Goal: Transaction & Acquisition: Distribute All

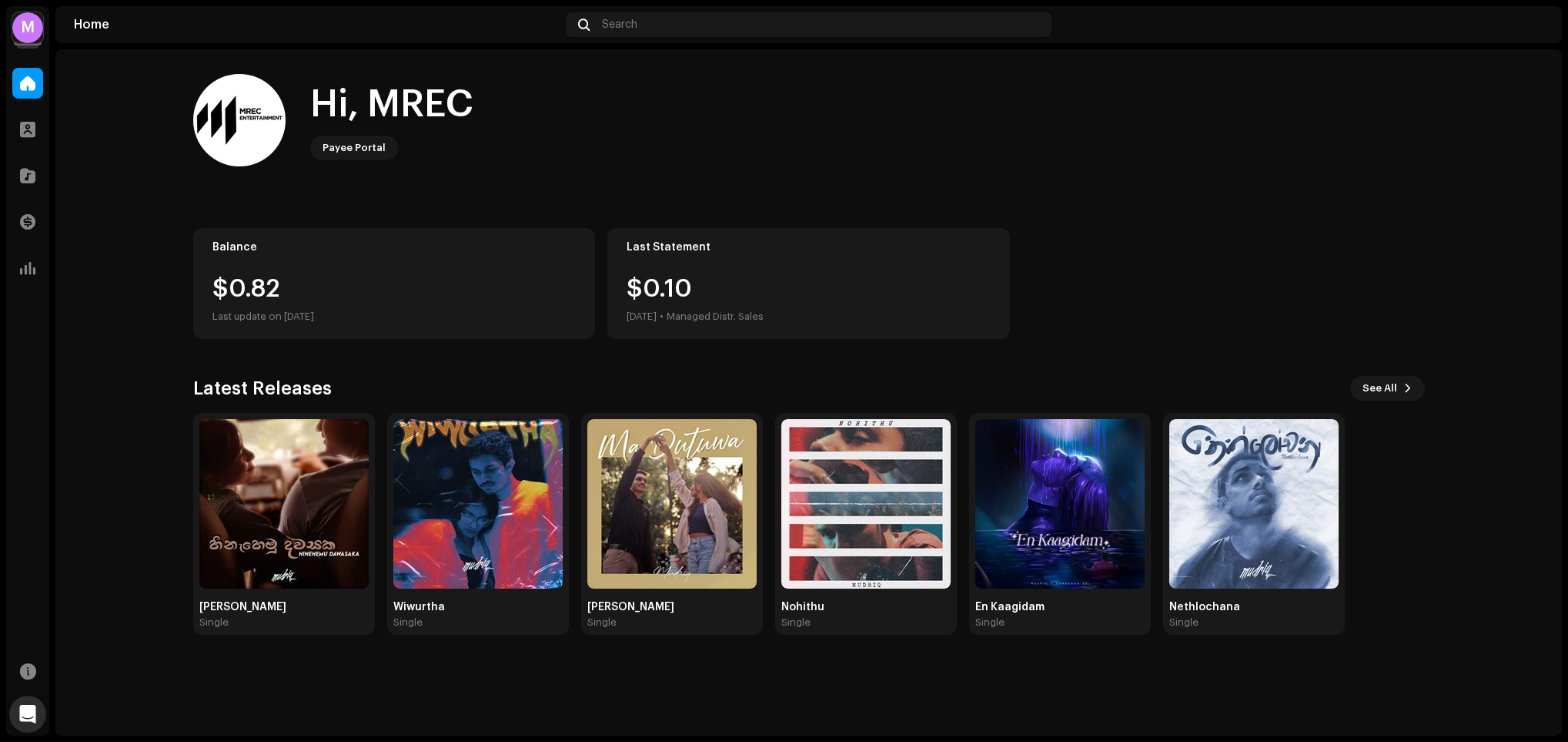
click at [33, 30] on div "M" at bounding box center [28, 28] width 31 height 31
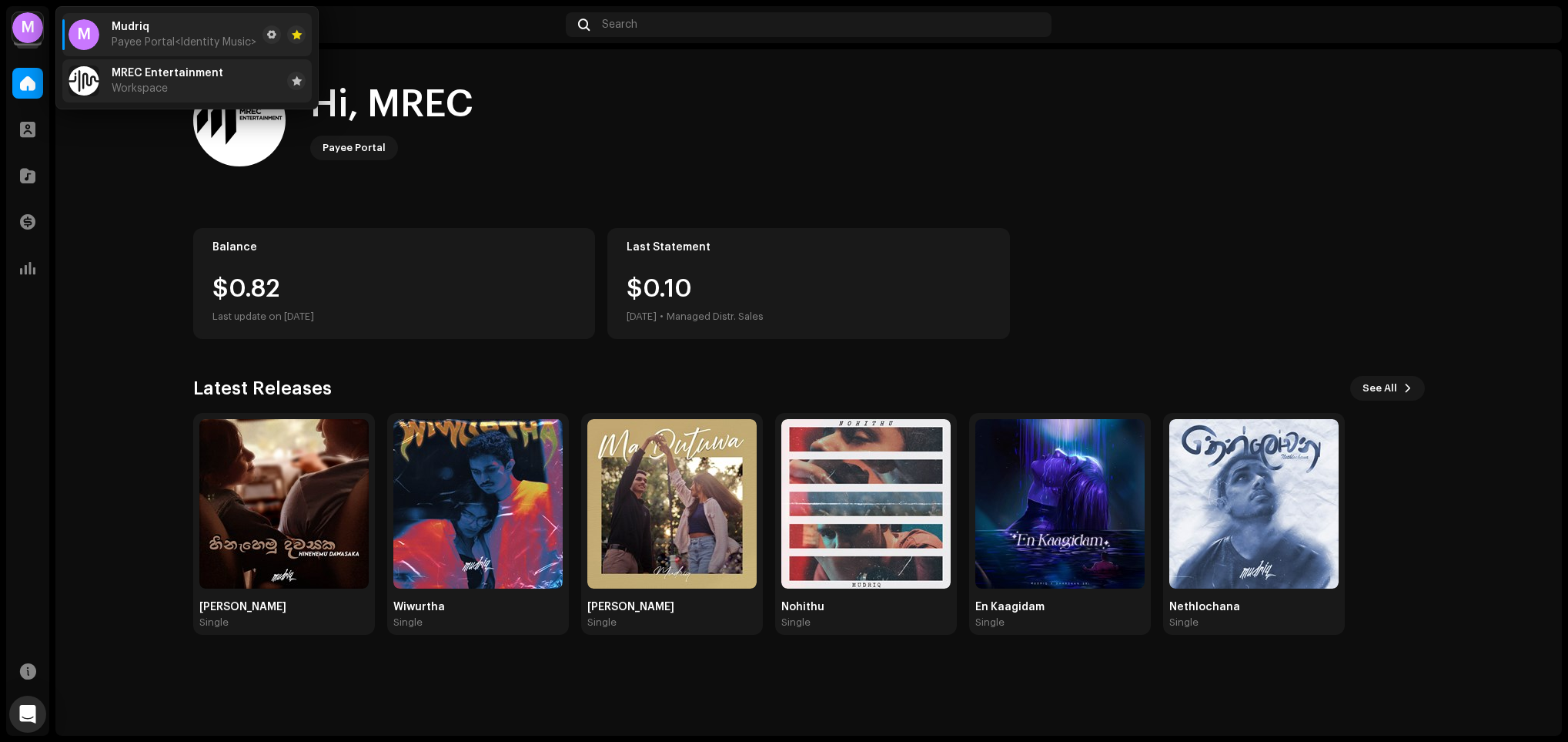
click at [152, 98] on li "MREC Entertainment Workspace" at bounding box center [186, 81] width 249 height 43
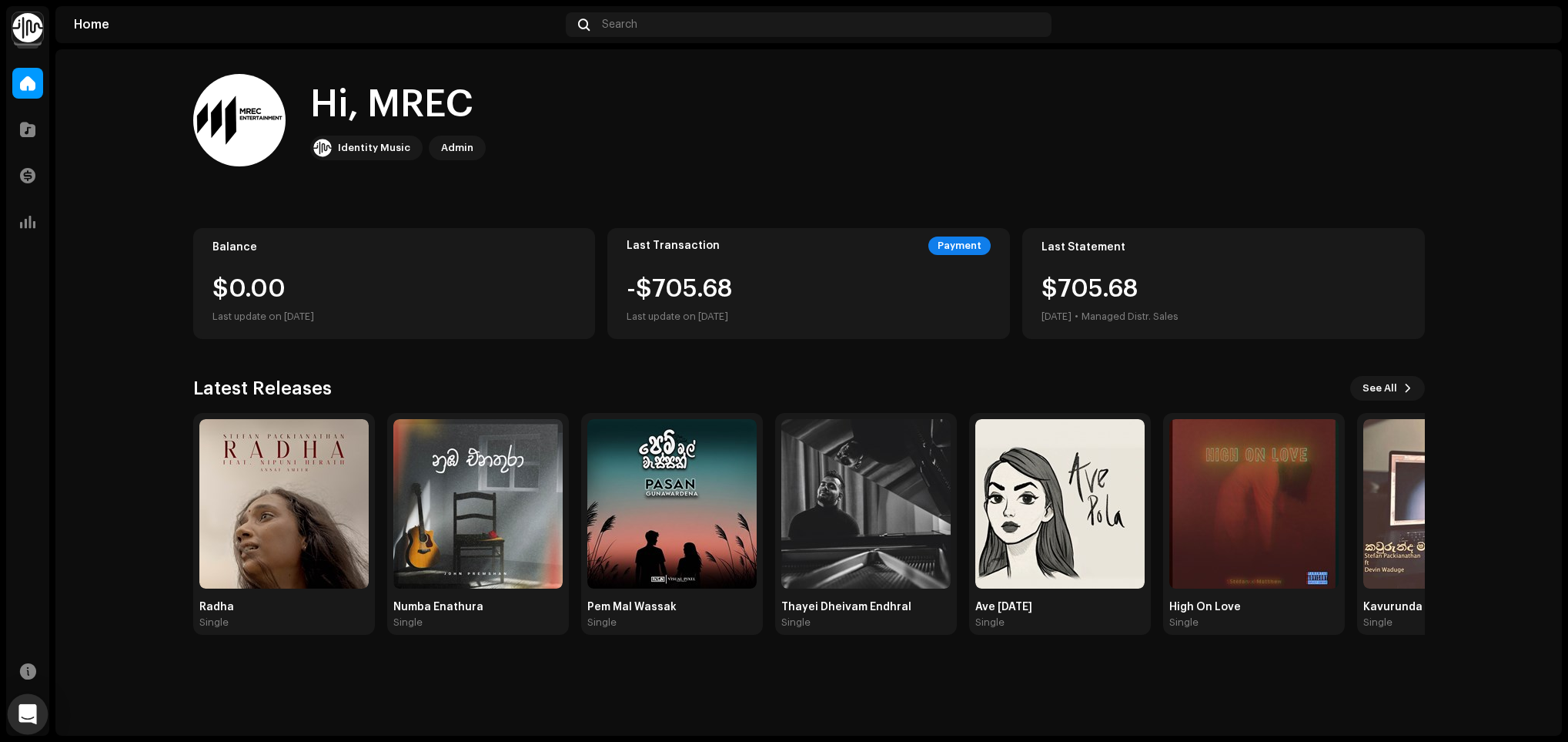
click at [38, 706] on div "Open Intercom Messenger" at bounding box center [28, 714] width 41 height 41
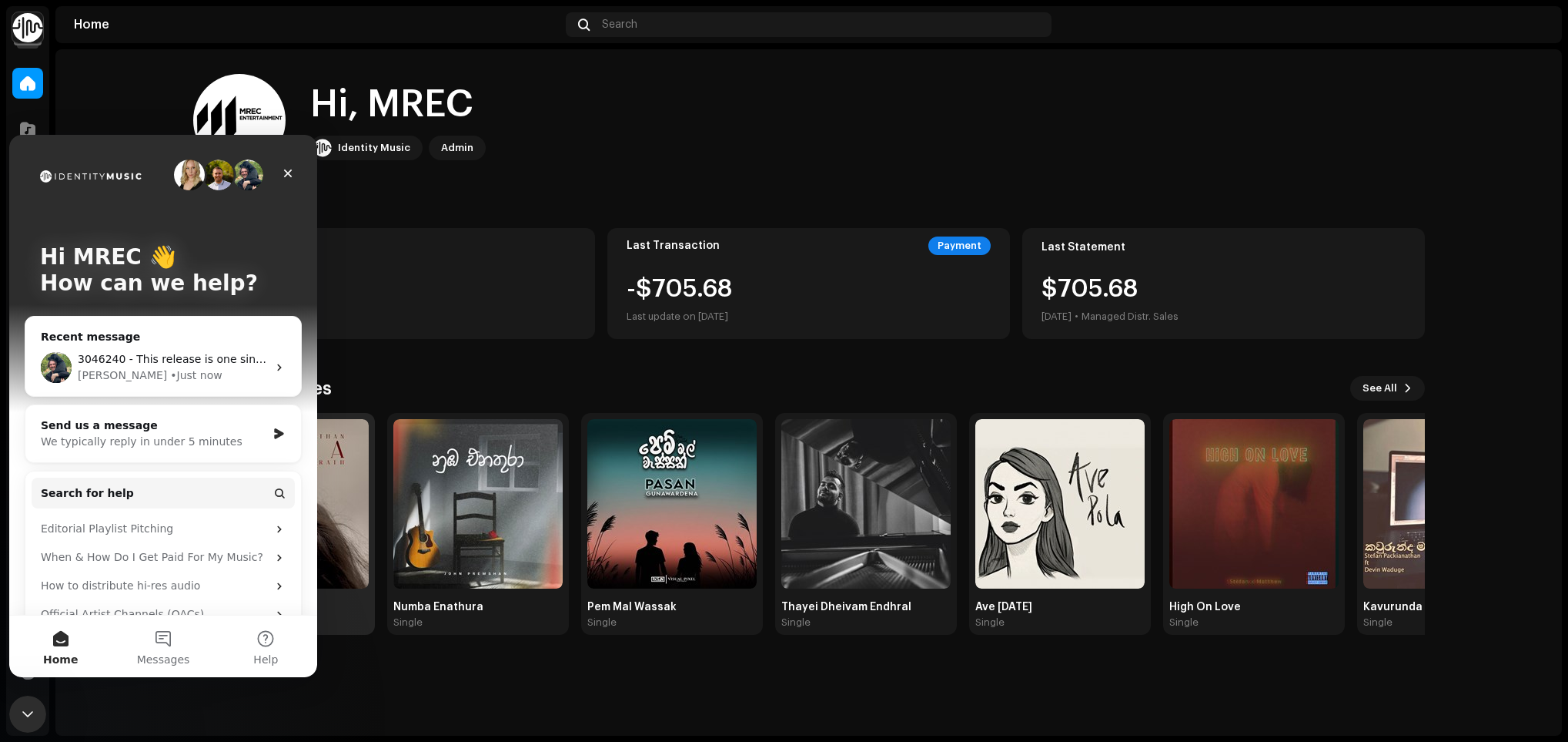
click at [363, 513] on img at bounding box center [284, 504] width 169 height 169
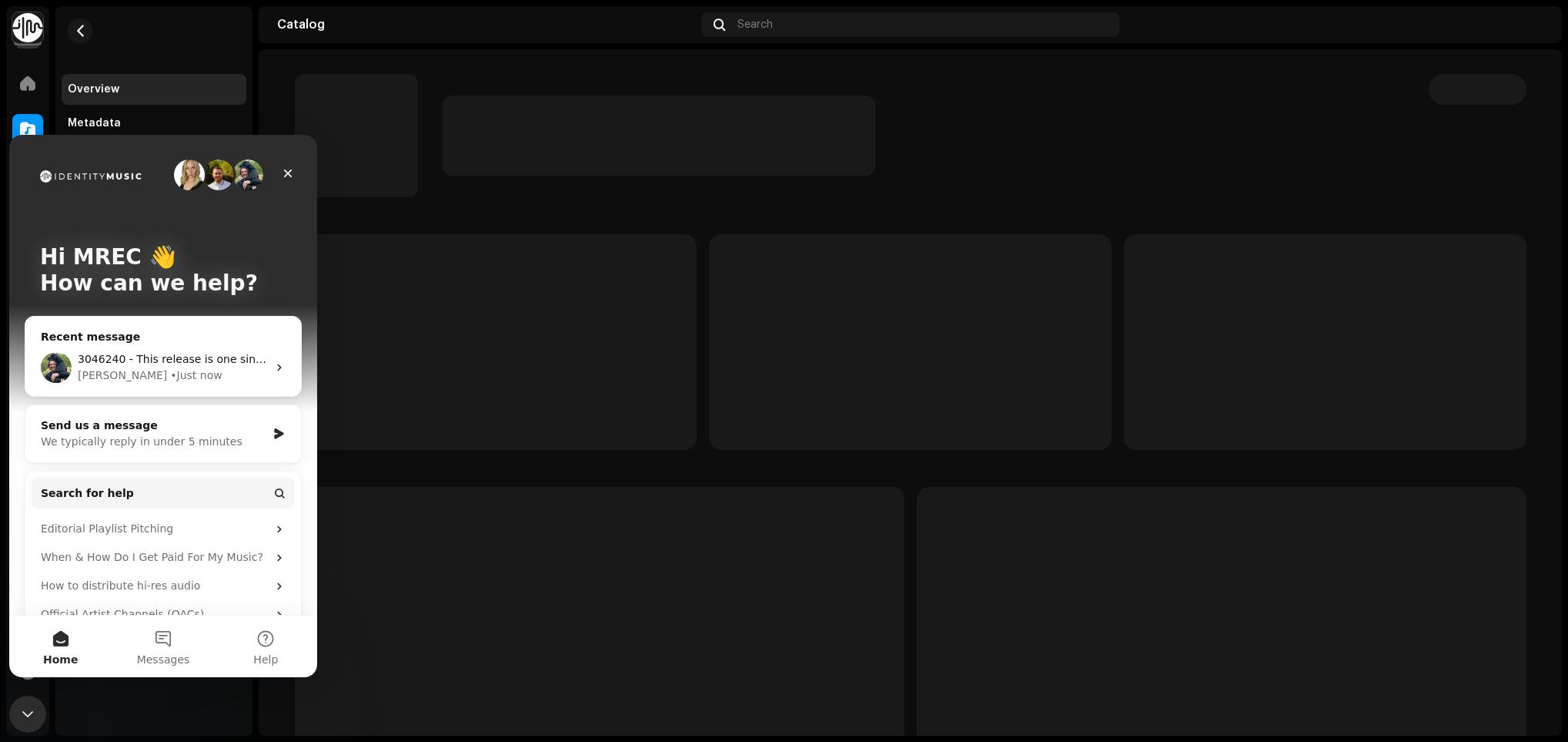
click at [345, 472] on div at bounding box center [911, 515] width 1232 height 560
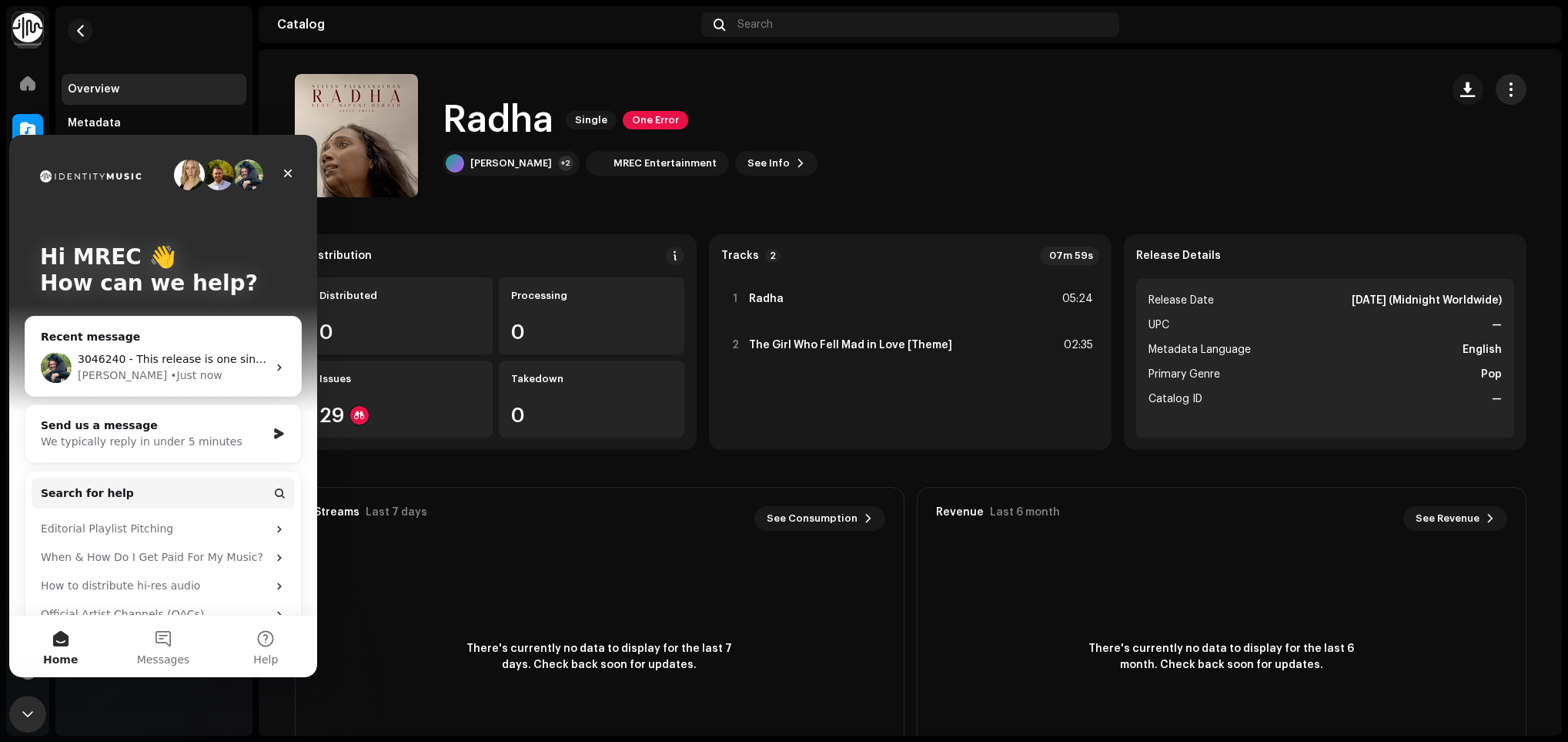
click at [1496, 91] on button "button" at bounding box center [1511, 89] width 31 height 31
click at [1443, 118] on div "Copy Id" at bounding box center [1437, 127] width 155 height 31
click at [232, 346] on div "3046240 - This release is one sinhala original of the same artist [PERSON_NAME]…" at bounding box center [163, 367] width 275 height 57
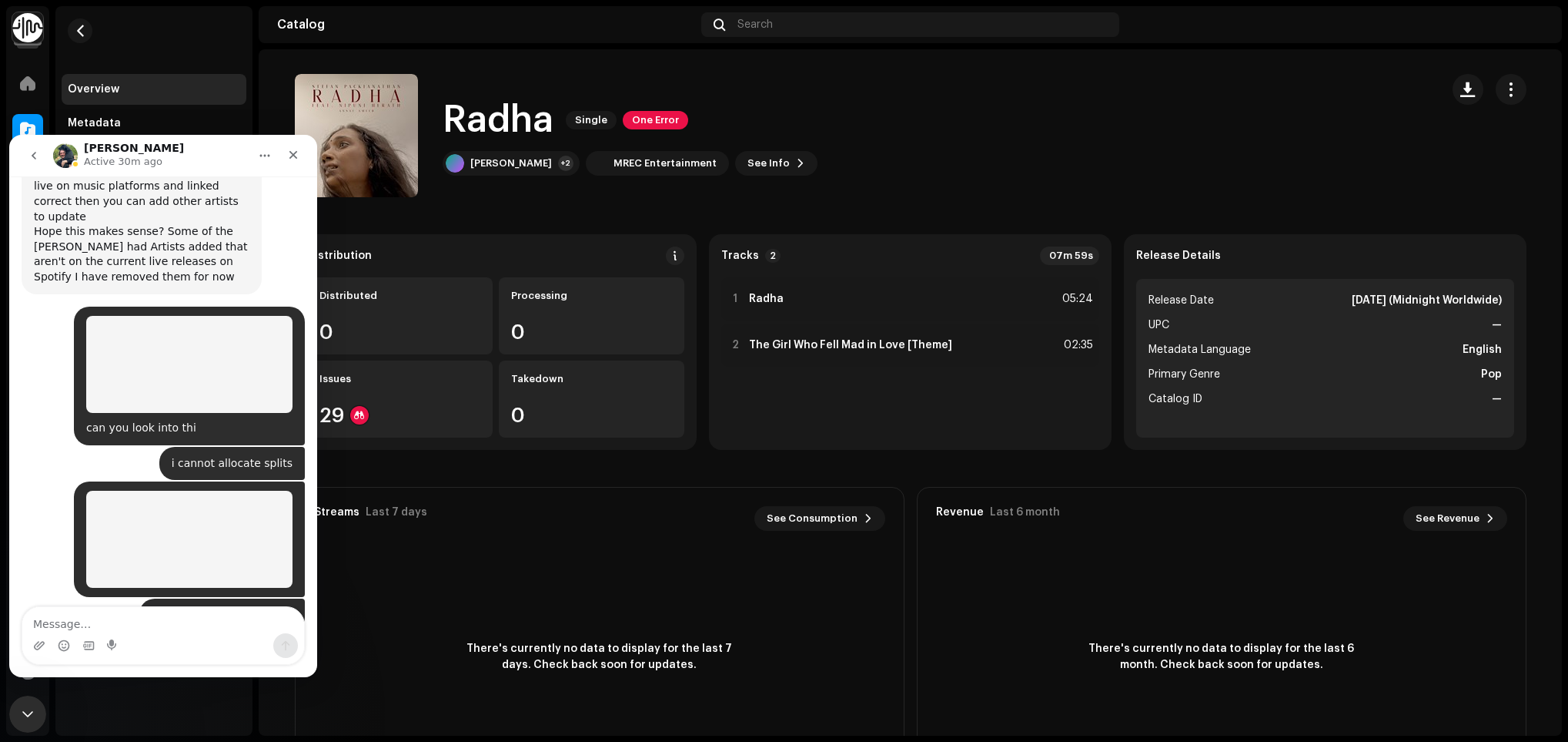
scroll to position [12263, 0]
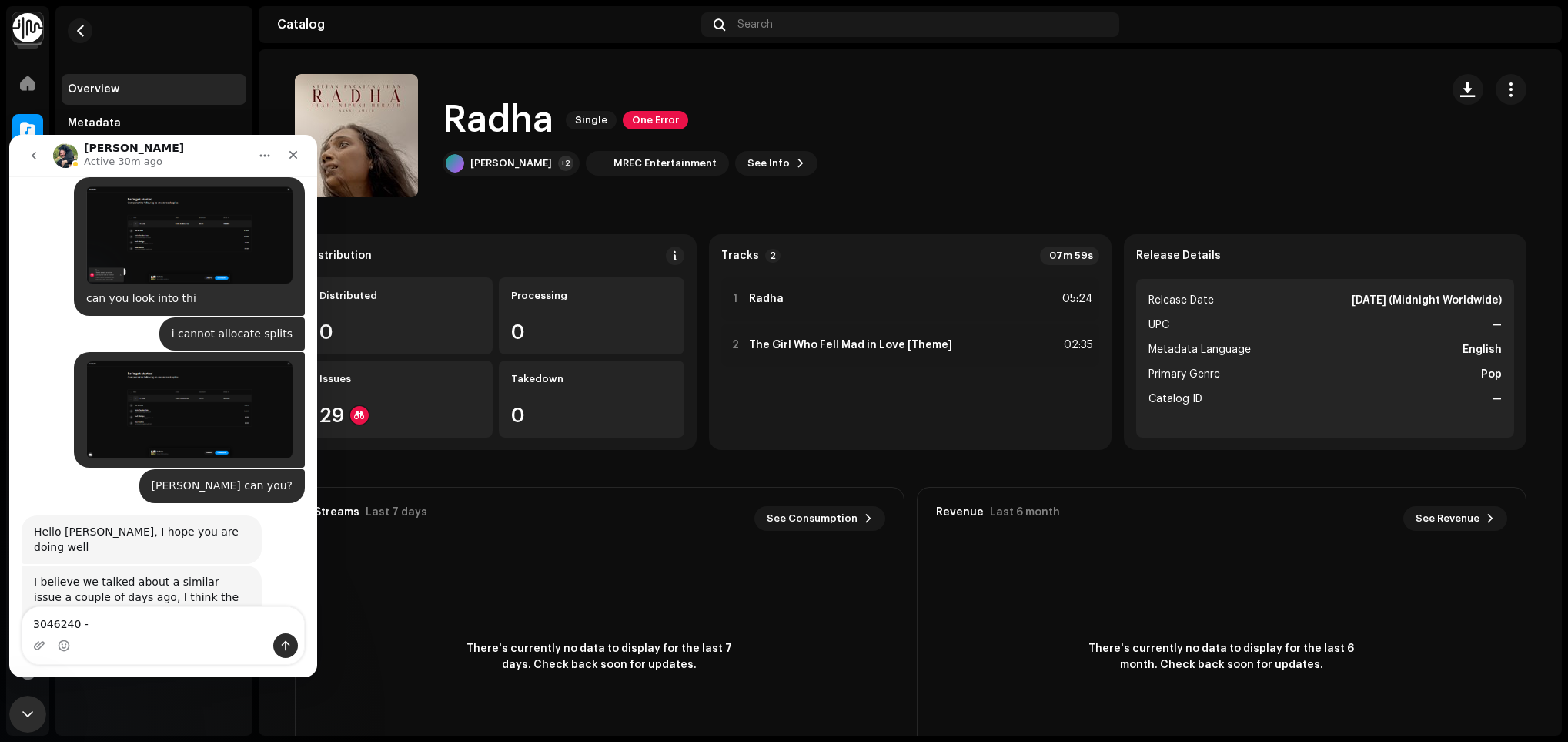
drag, startPoint x: 116, startPoint y: 560, endPoint x: 173, endPoint y: 574, distance: 58.7
drag, startPoint x: 173, startPoint y: 574, endPoint x: 147, endPoint y: 565, distance: 27.5
copy div "This release is one sinhala original of the same artist"
paste textarea "This release is one sinhala original of the same artist"
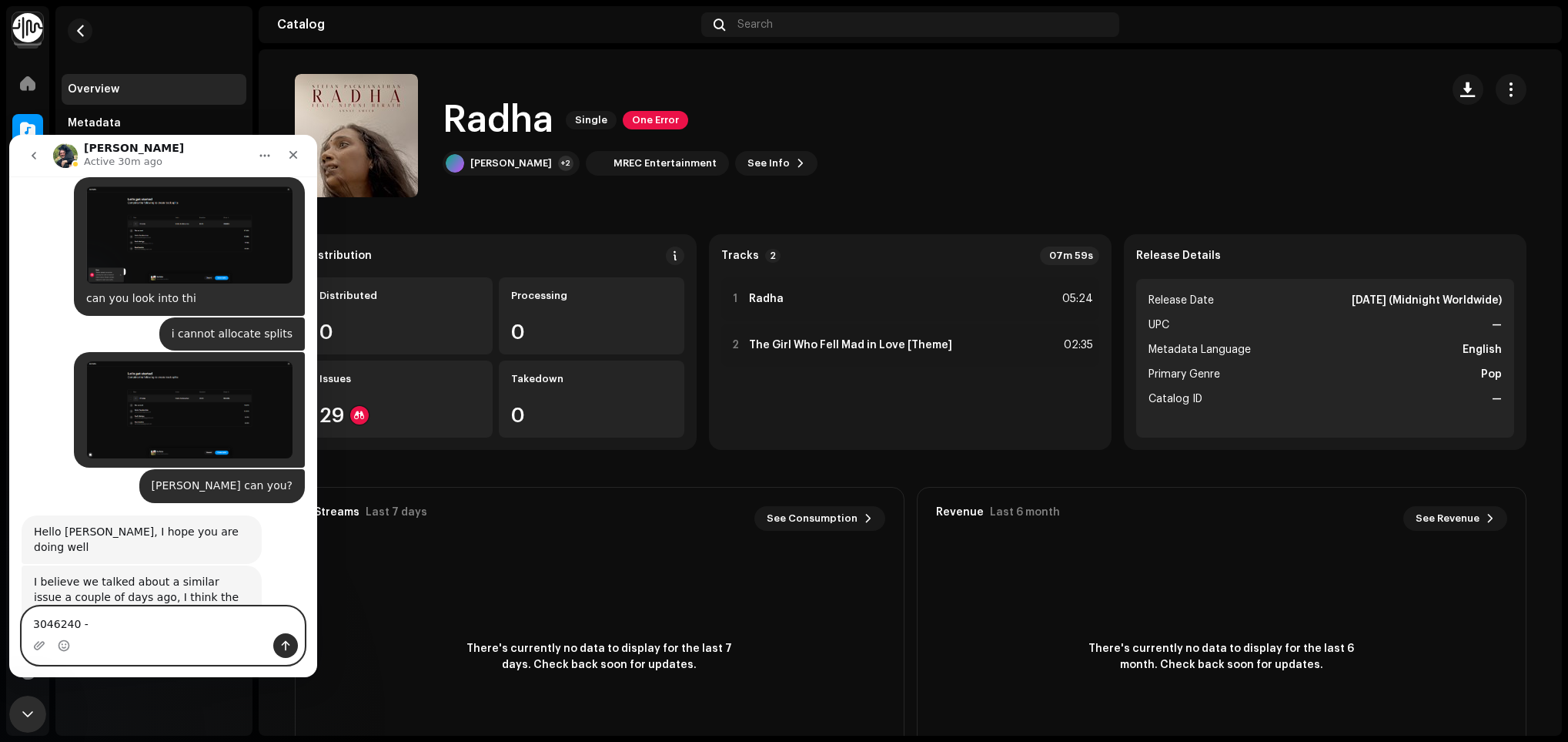
type textarea "3046240 - This release is one sinhala original of the same artist"
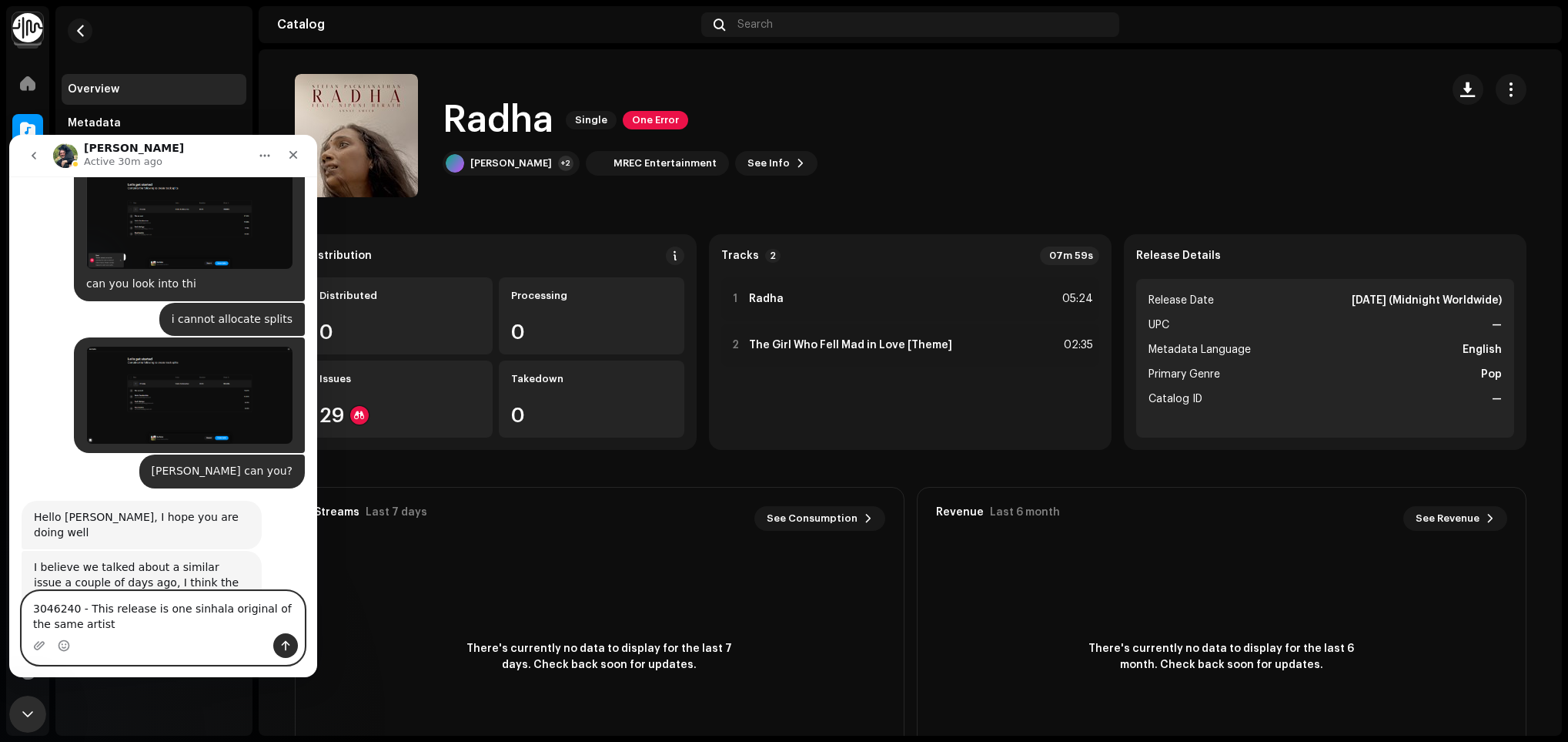
drag, startPoint x: 116, startPoint y: 620, endPoint x: 5, endPoint y: 595, distance: 113.8
click at [9, 595] on html "[PERSON_NAME] Active 30m ago Ask us anything, or share your feedback. [DATE] Hi…" at bounding box center [163, 406] width 308 height 543
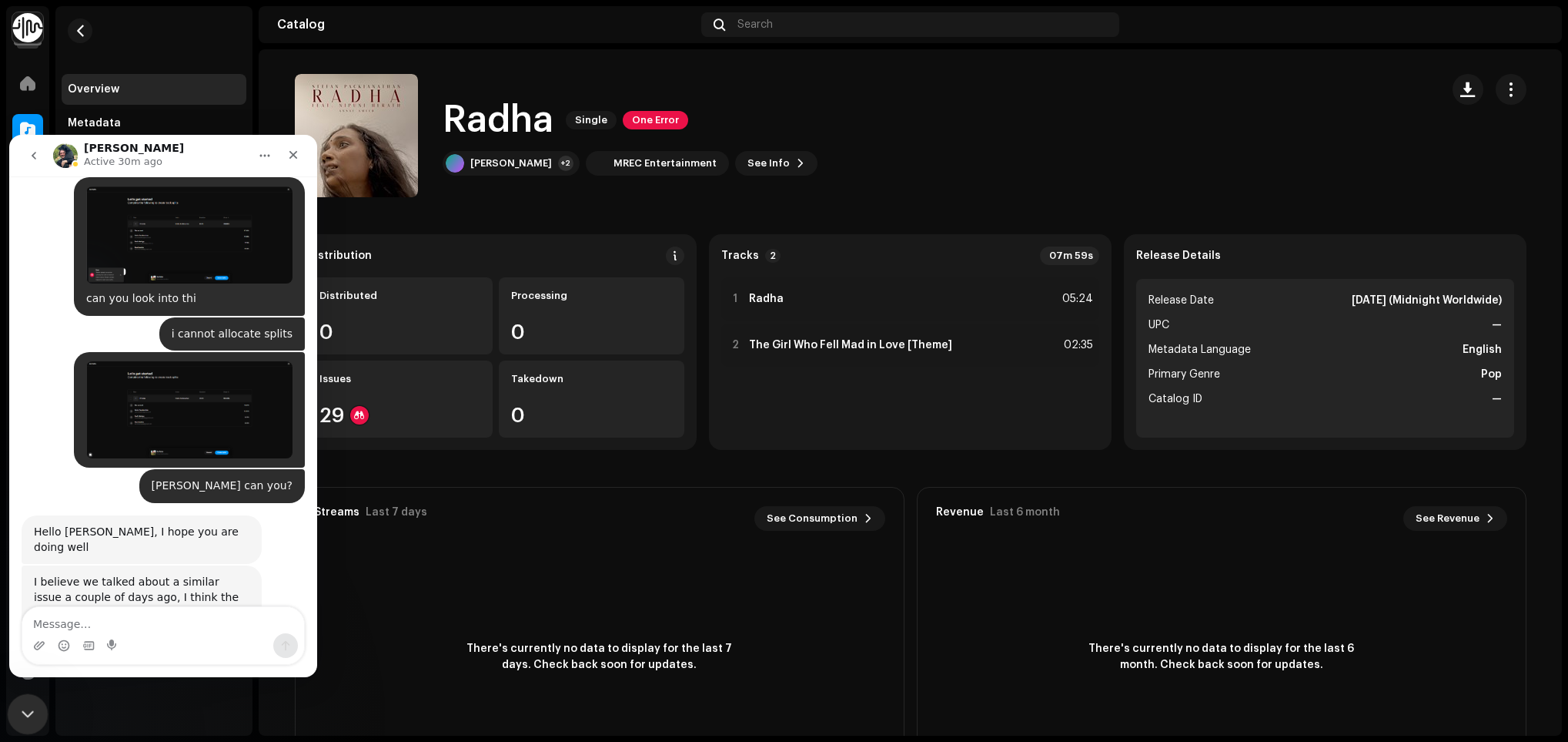
click at [12, 719] on div "Close Intercom Messenger" at bounding box center [26, 712] width 37 height 37
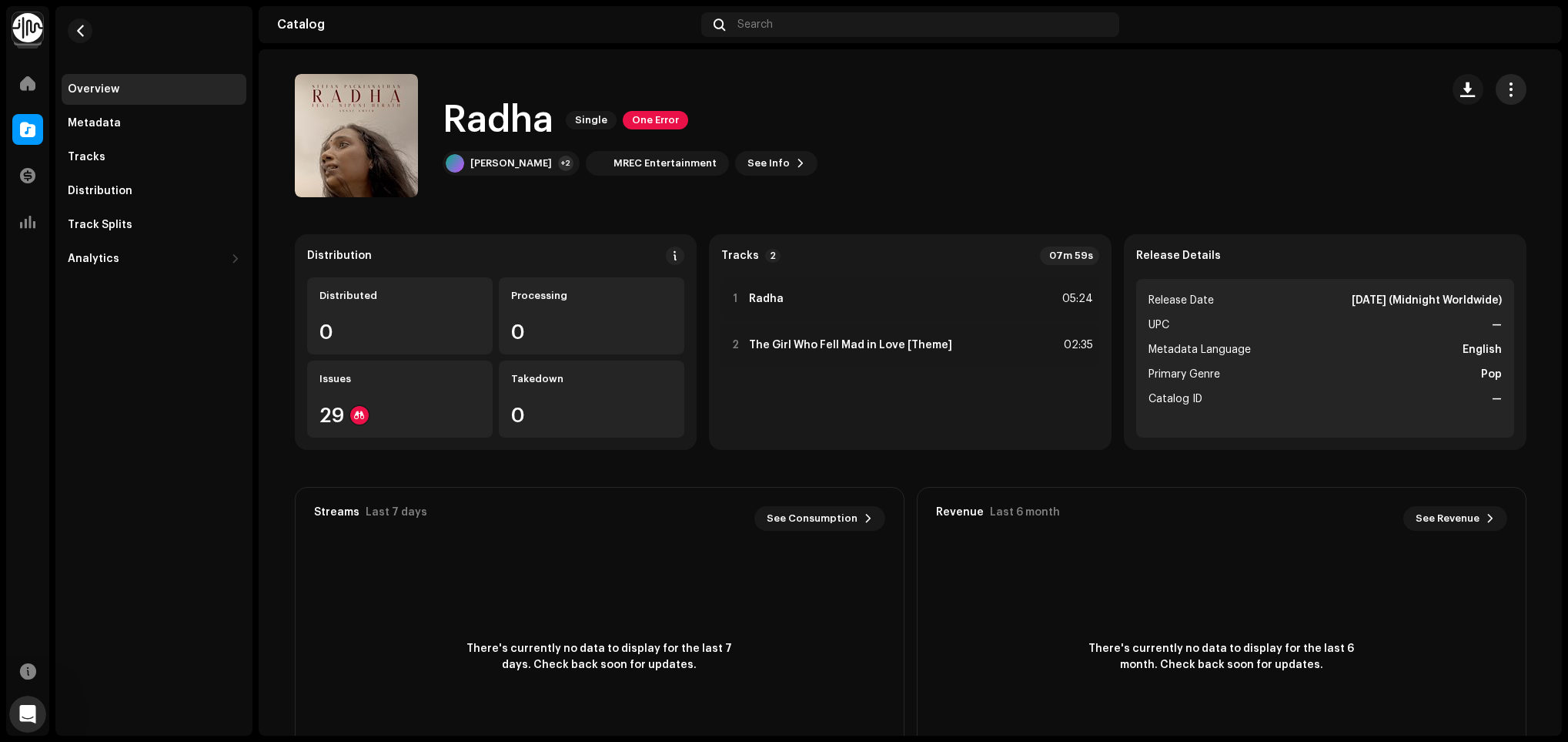
drag, startPoint x: 1522, startPoint y: 74, endPoint x: 1518, endPoint y: 81, distance: 8.1
click at [1521, 75] on div "Radha Single One Error [PERSON_NAME] +2 MREC Entertainment See Info" at bounding box center [910, 135] width 1281 height 123
click at [1518, 81] on button "button" at bounding box center [1511, 89] width 31 height 31
click at [1448, 148] on div "Edit" at bounding box center [1437, 158] width 155 height 31
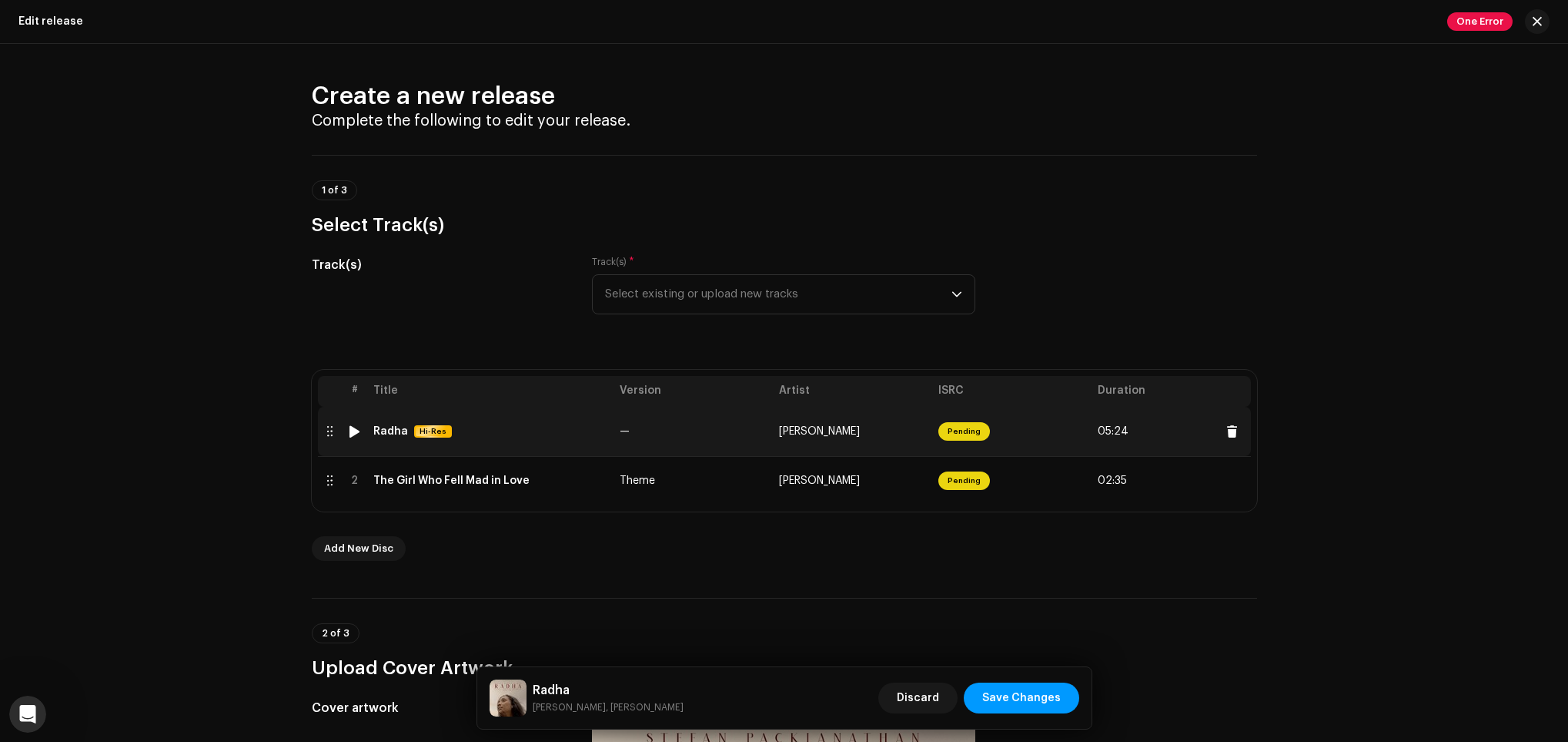
click at [877, 450] on td "[PERSON_NAME]" at bounding box center [852, 432] width 159 height 50
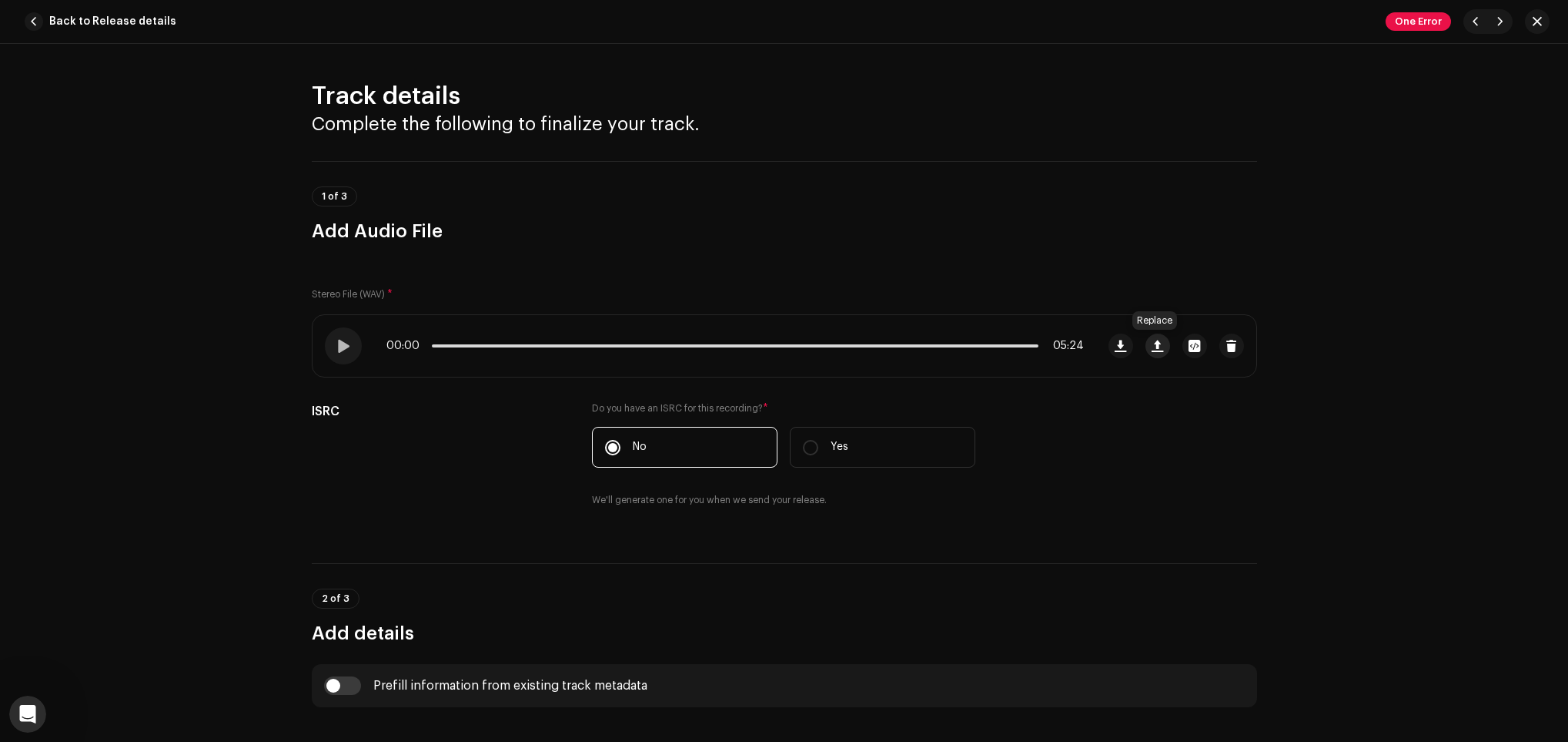
click at [1151, 353] on button "button" at bounding box center [1158, 346] width 25 height 25
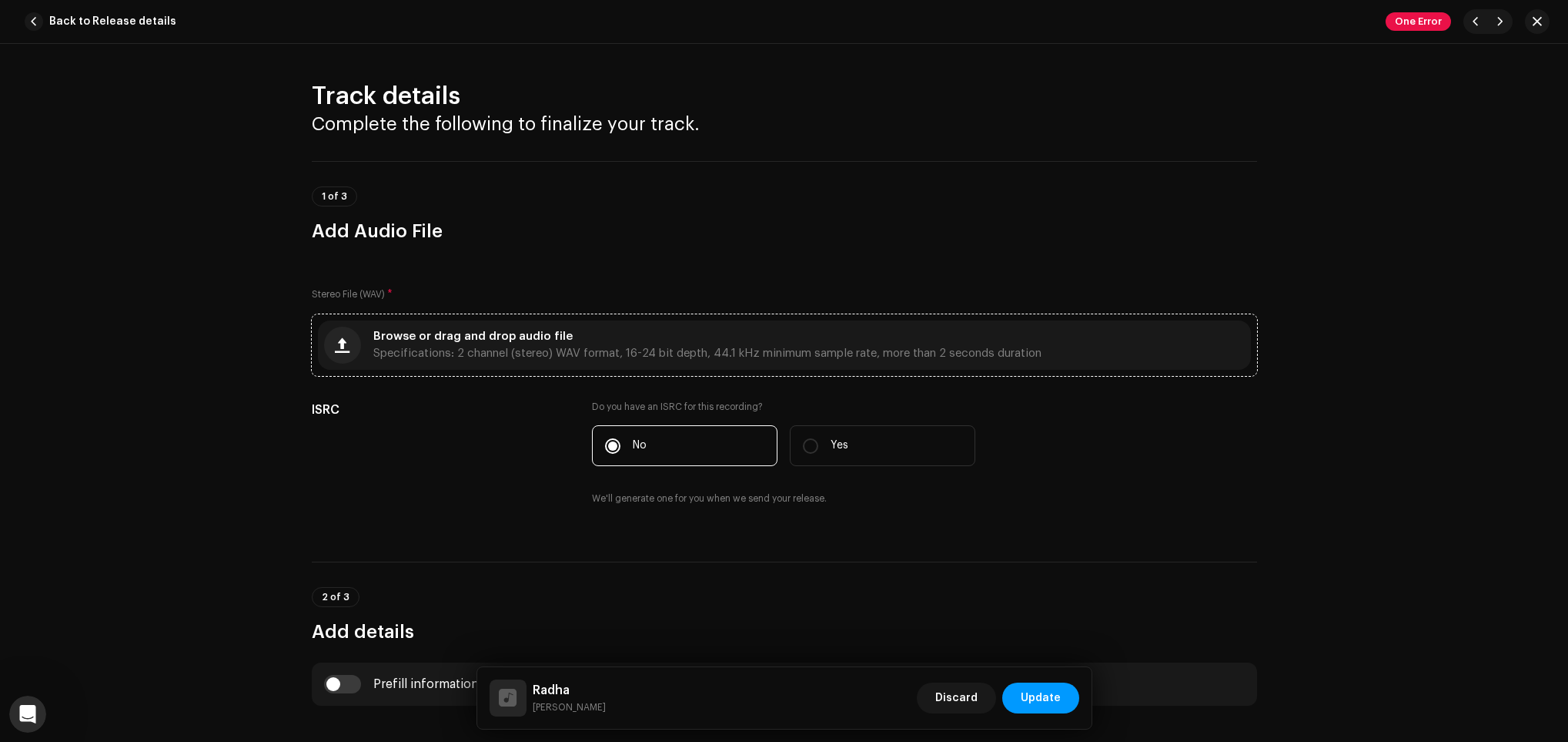
click at [816, 321] on div "Browse or drag and drop audio file Specifications: 2 channel (stereo) WAV forma…" at bounding box center [784, 345] width 933 height 50
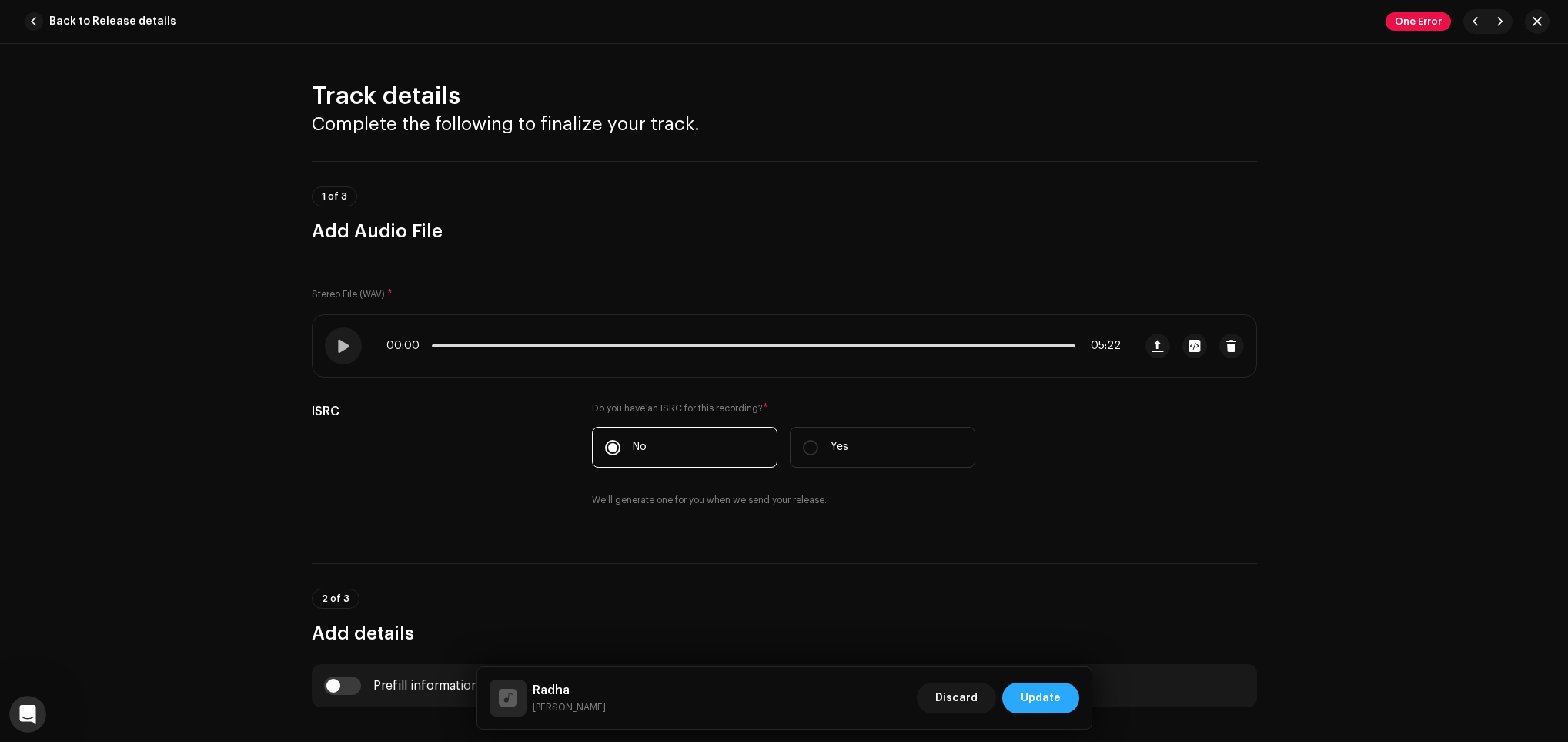
click at [1071, 696] on button "Update" at bounding box center [1040, 698] width 77 height 31
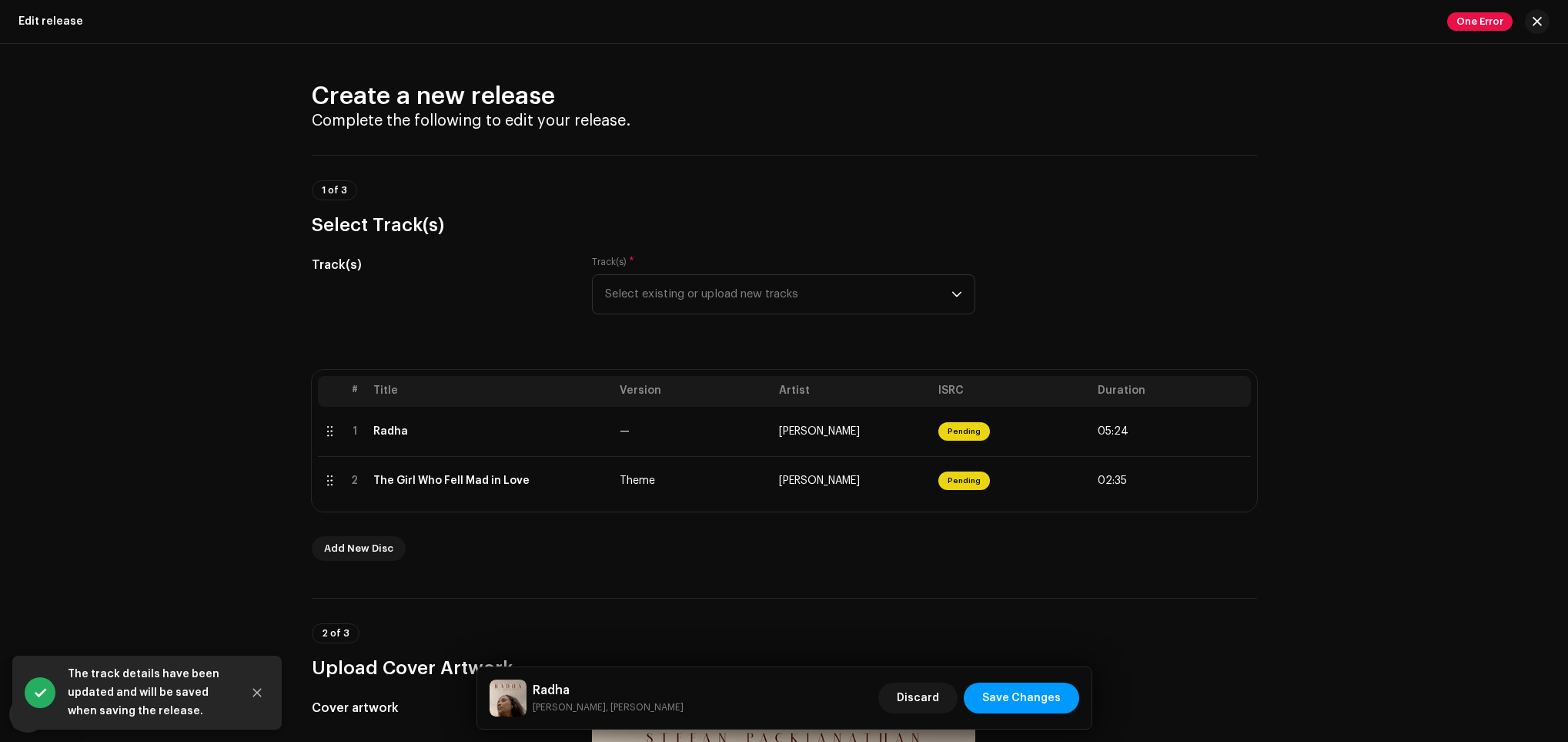
click at [1071, 696] on button "Save Changes" at bounding box center [1021, 698] width 116 height 31
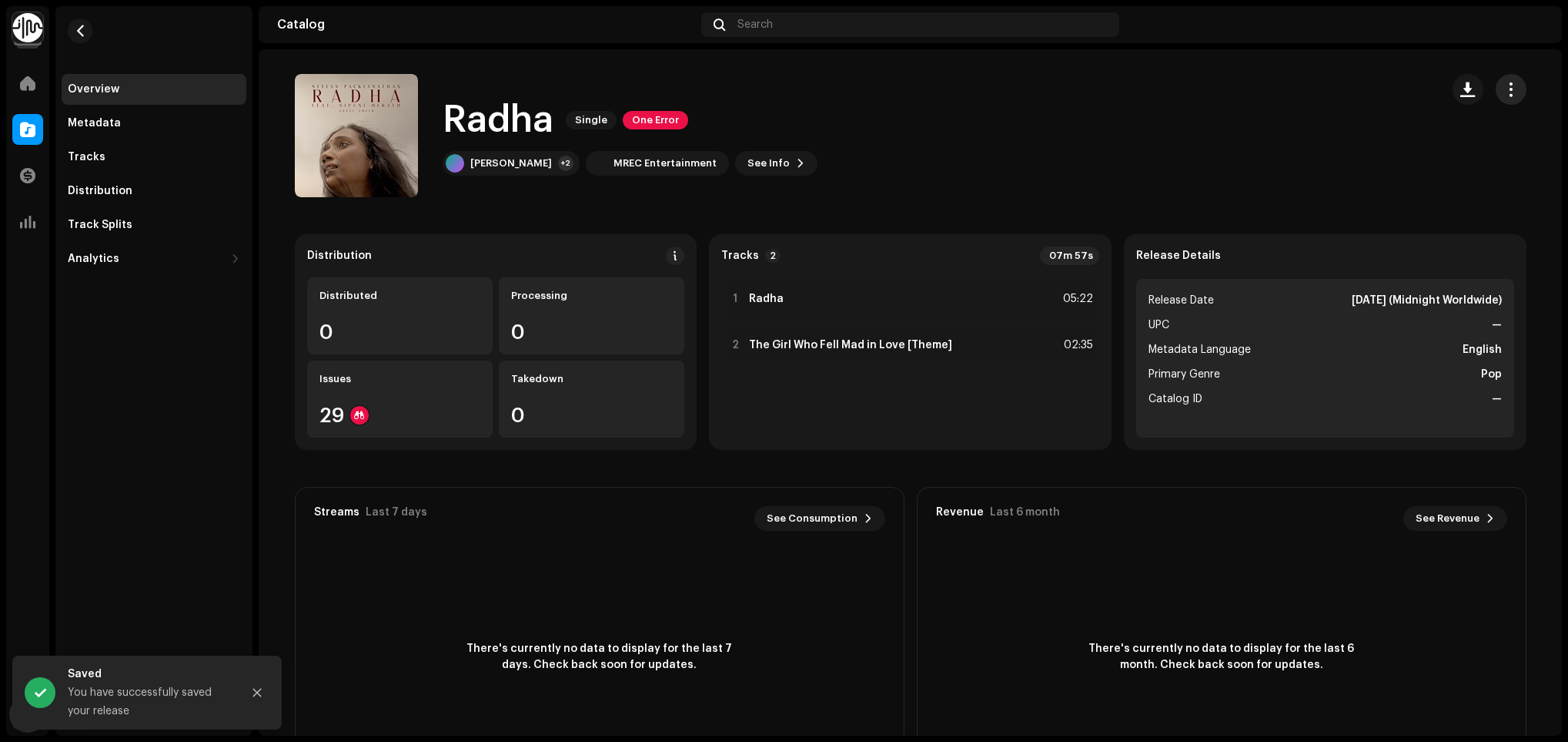
click at [1504, 88] on span "button" at bounding box center [1511, 89] width 15 height 12
click at [1437, 178] on div "Distribute" at bounding box center [1437, 189] width 155 height 31
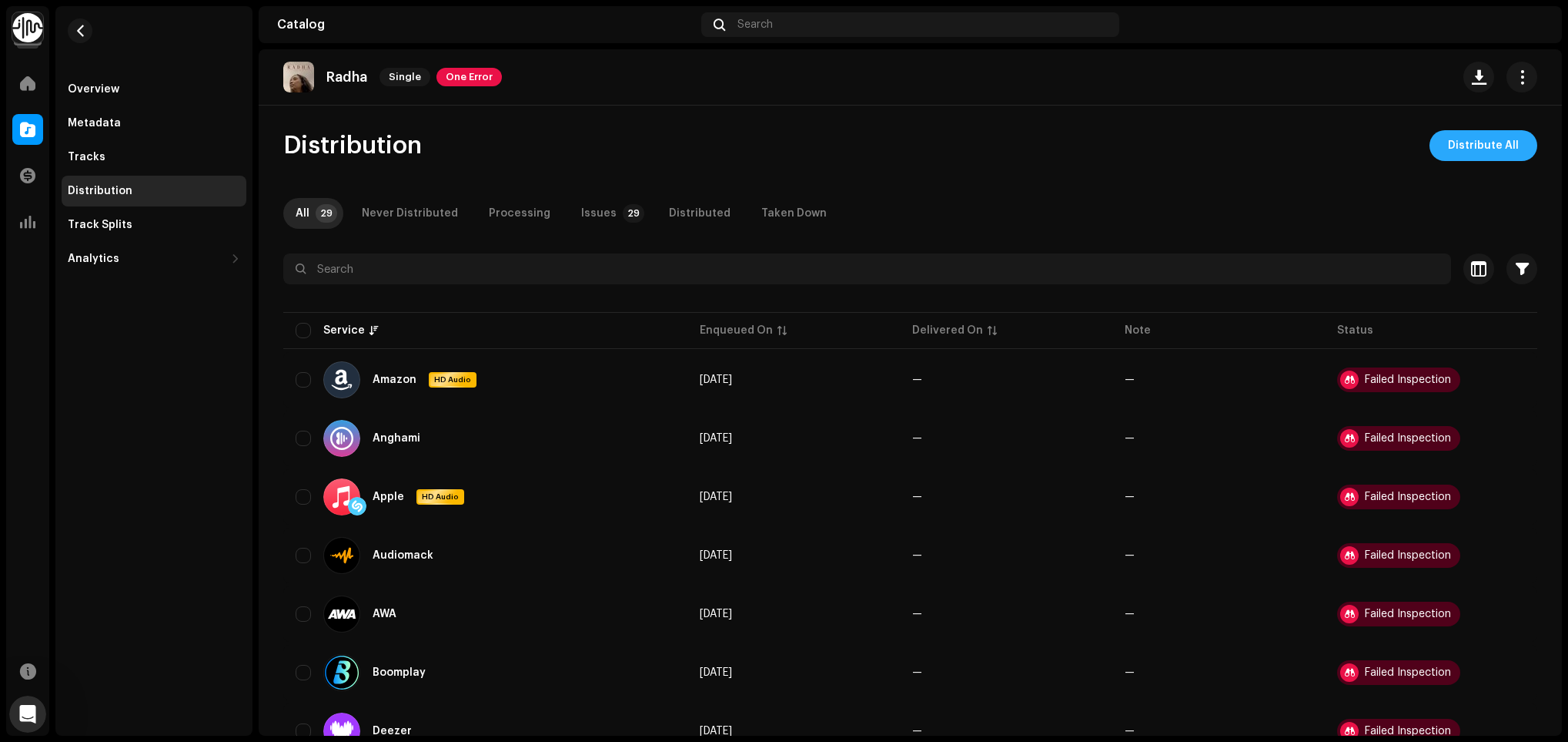
click at [1483, 140] on span "Distribute All" at bounding box center [1483, 146] width 71 height 31
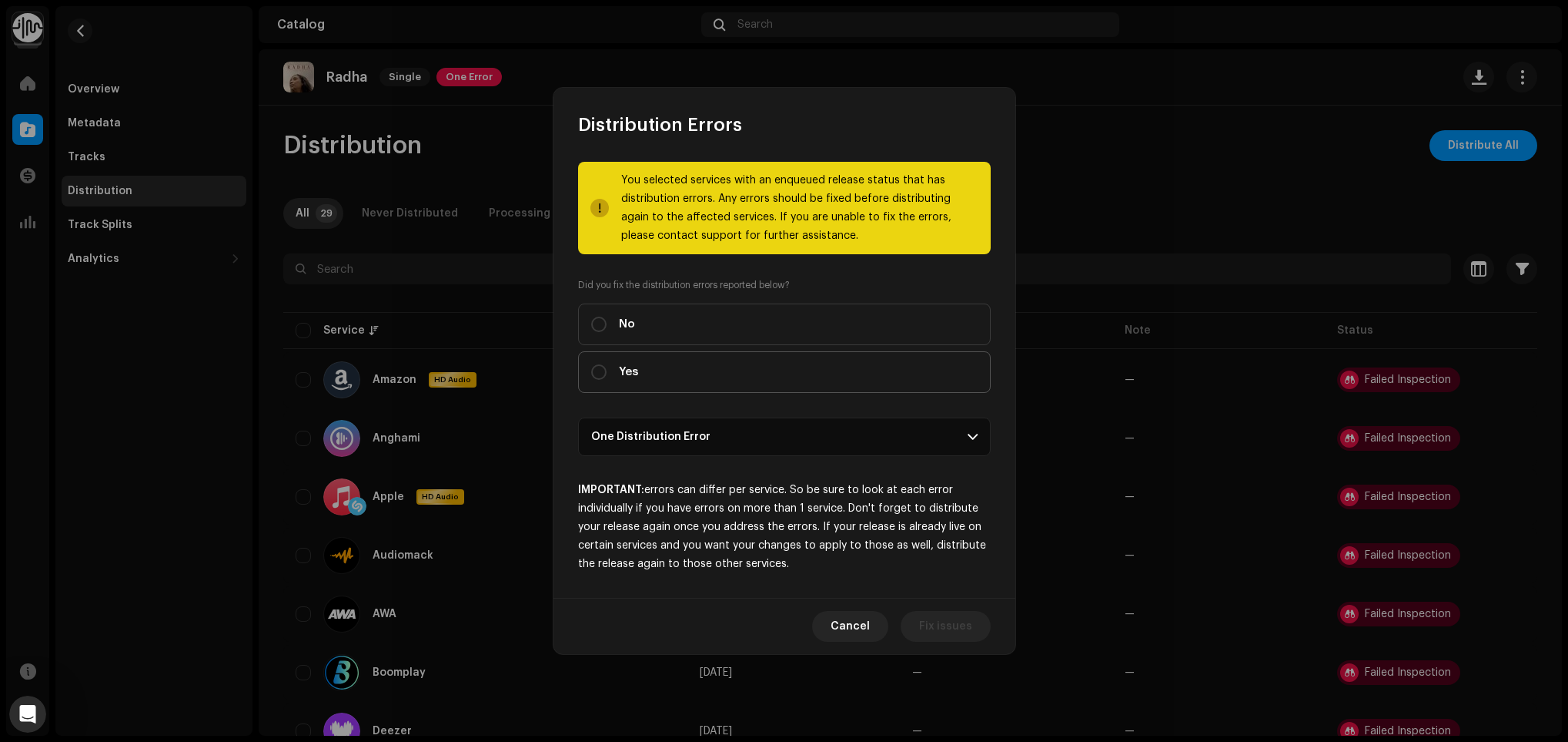
click at [760, 376] on label "Yes" at bounding box center [784, 372] width 413 height 42
click at [607, 376] on input "Yes" at bounding box center [599, 372] width 16 height 16
radio input "true"
click at [954, 640] on span "Distribute" at bounding box center [945, 626] width 54 height 31
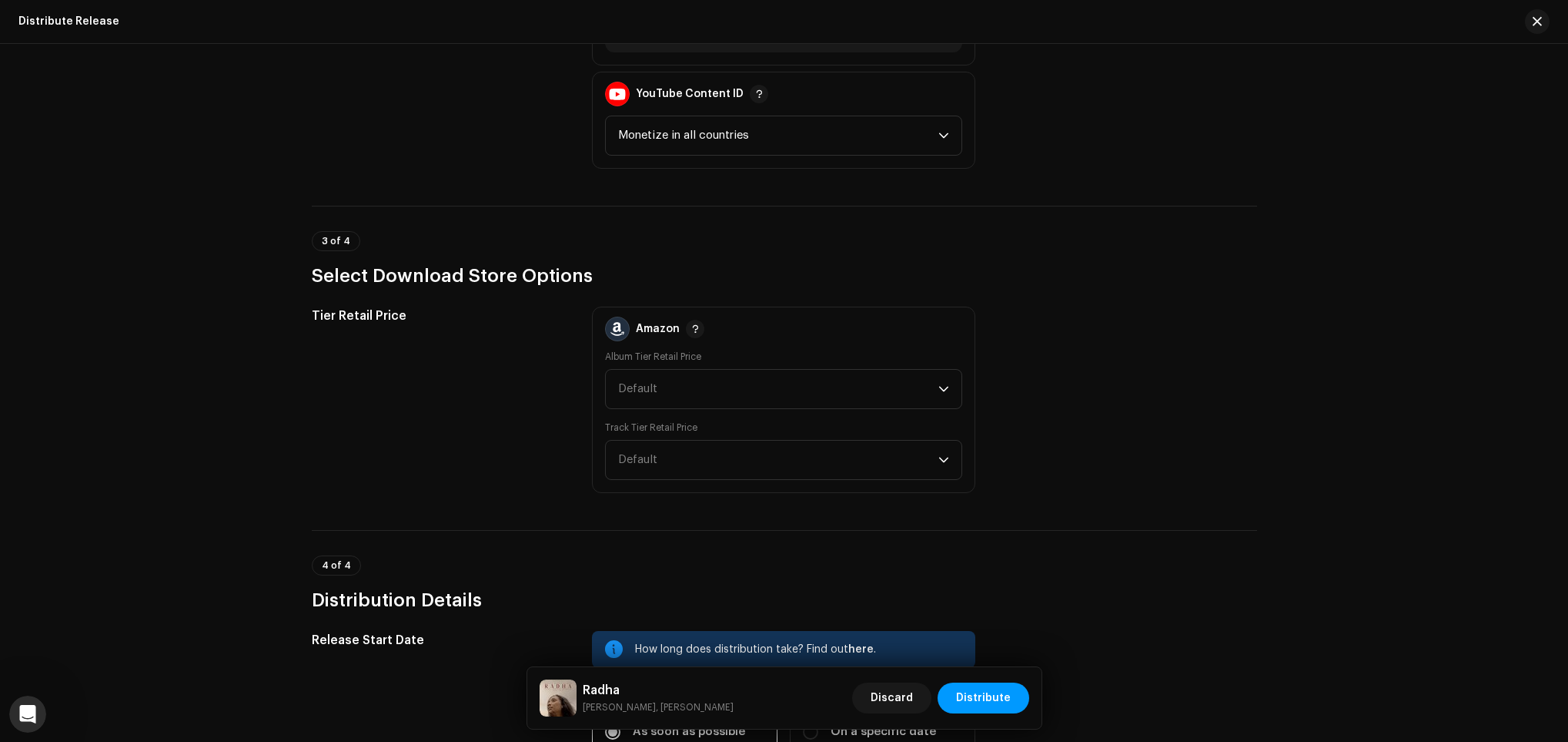
scroll to position [2311, 0]
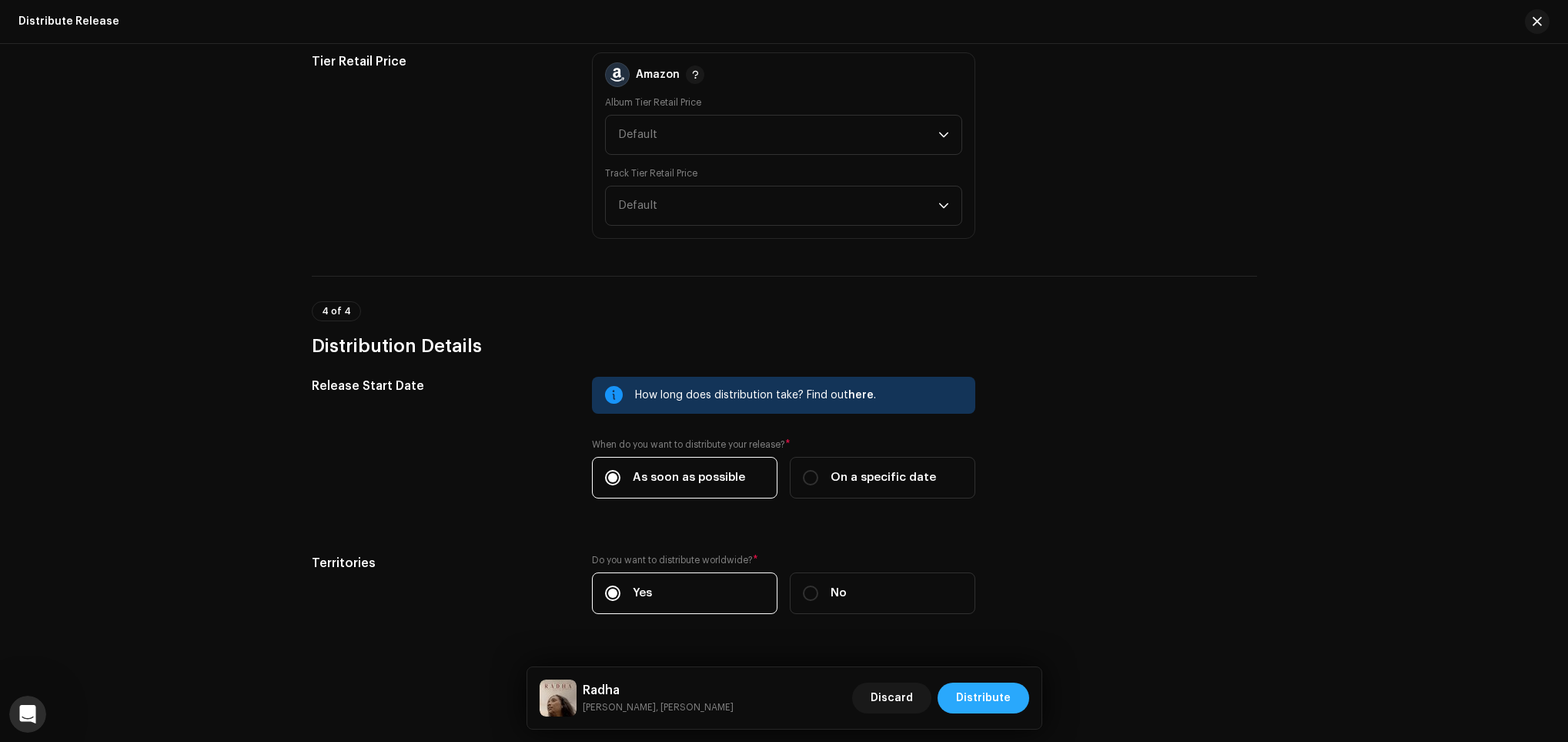
click at [986, 691] on span "Distribute" at bounding box center [983, 698] width 54 height 31
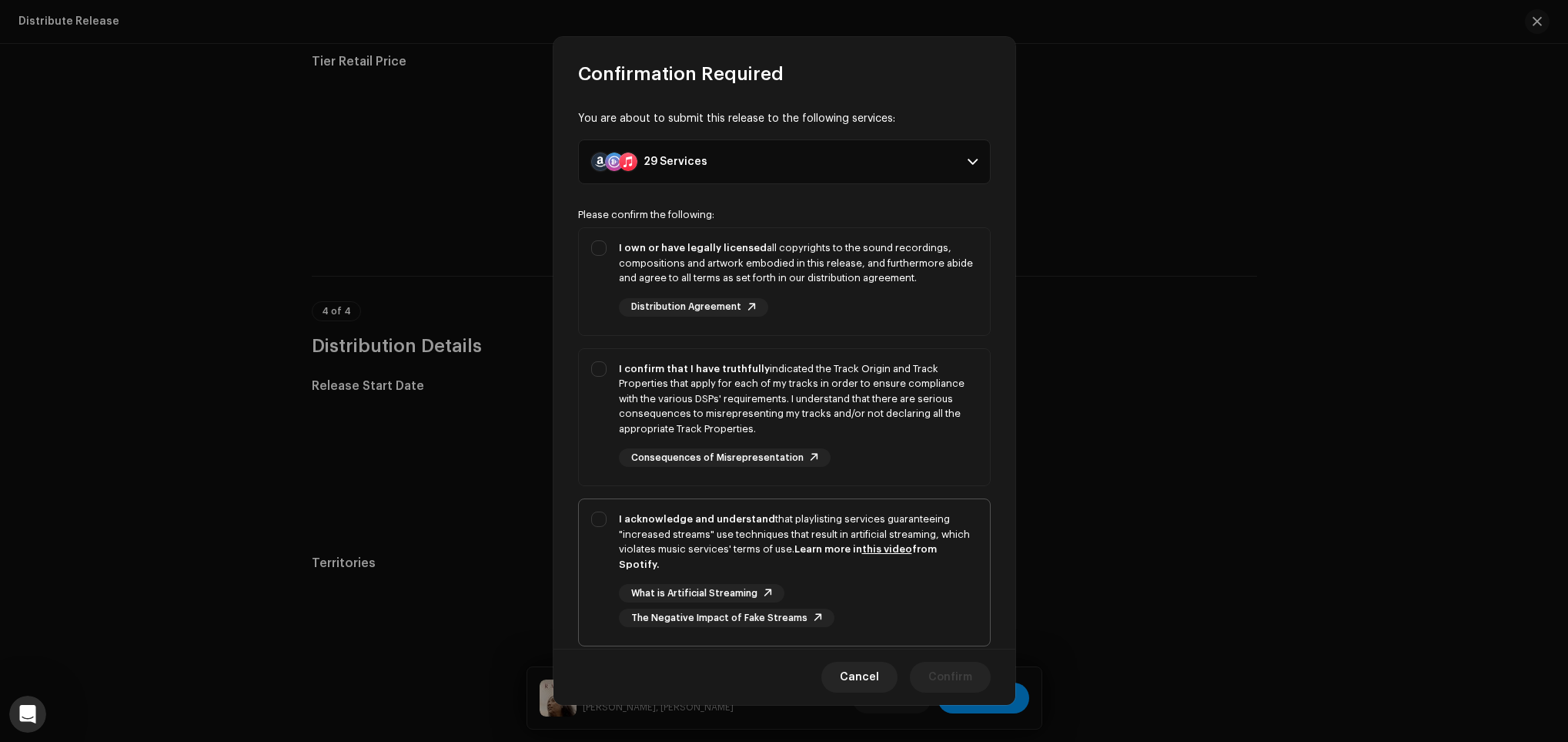
click at [940, 571] on div "I acknowledge and understand that playlisting services guaranteeing "increased …" at bounding box center [798, 541] width 358 height 60
checkbox input "true"
click at [961, 457] on div "I confirm that I have truthfully indicated the Track Origin and Track Propertie…" at bounding box center [798, 414] width 358 height 106
checkbox input "true"
click at [973, 328] on div "I own or have legally licensed all copyrights to the sound recordings, composit…" at bounding box center [784, 279] width 411 height 101
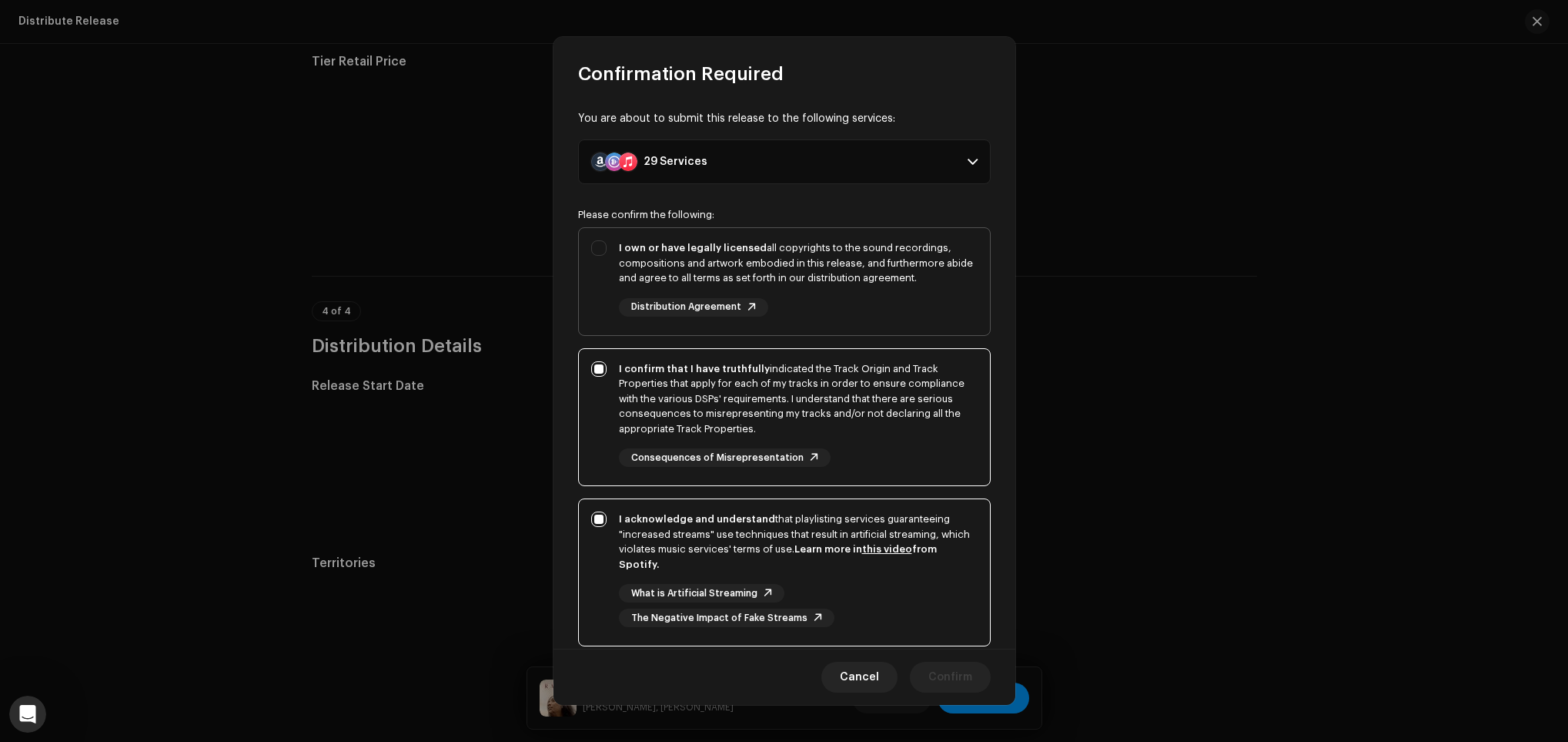
checkbox input "true"
click at [975, 679] on button "Confirm" at bounding box center [950, 677] width 81 height 31
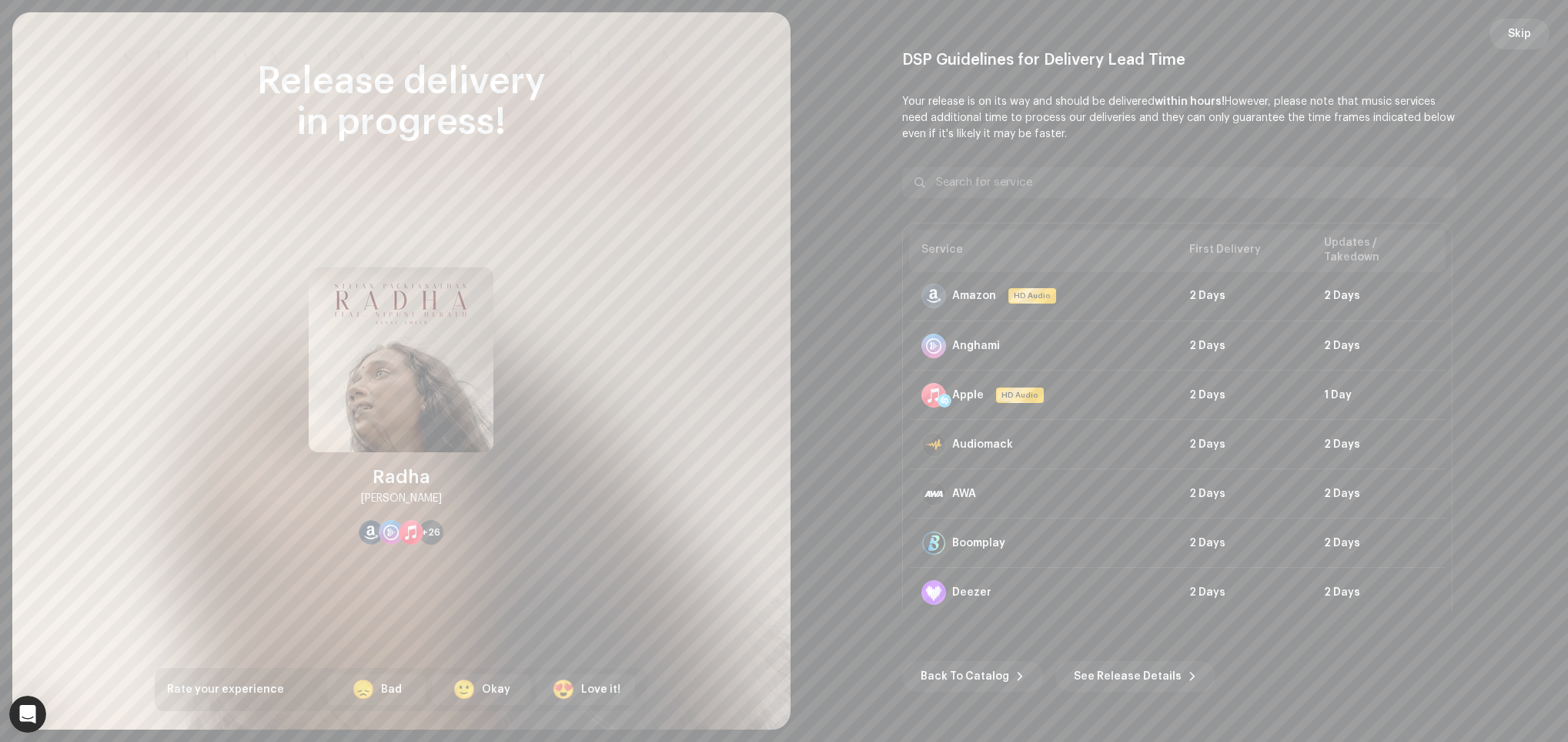
click at [1504, 33] on button "Skip" at bounding box center [1519, 34] width 60 height 31
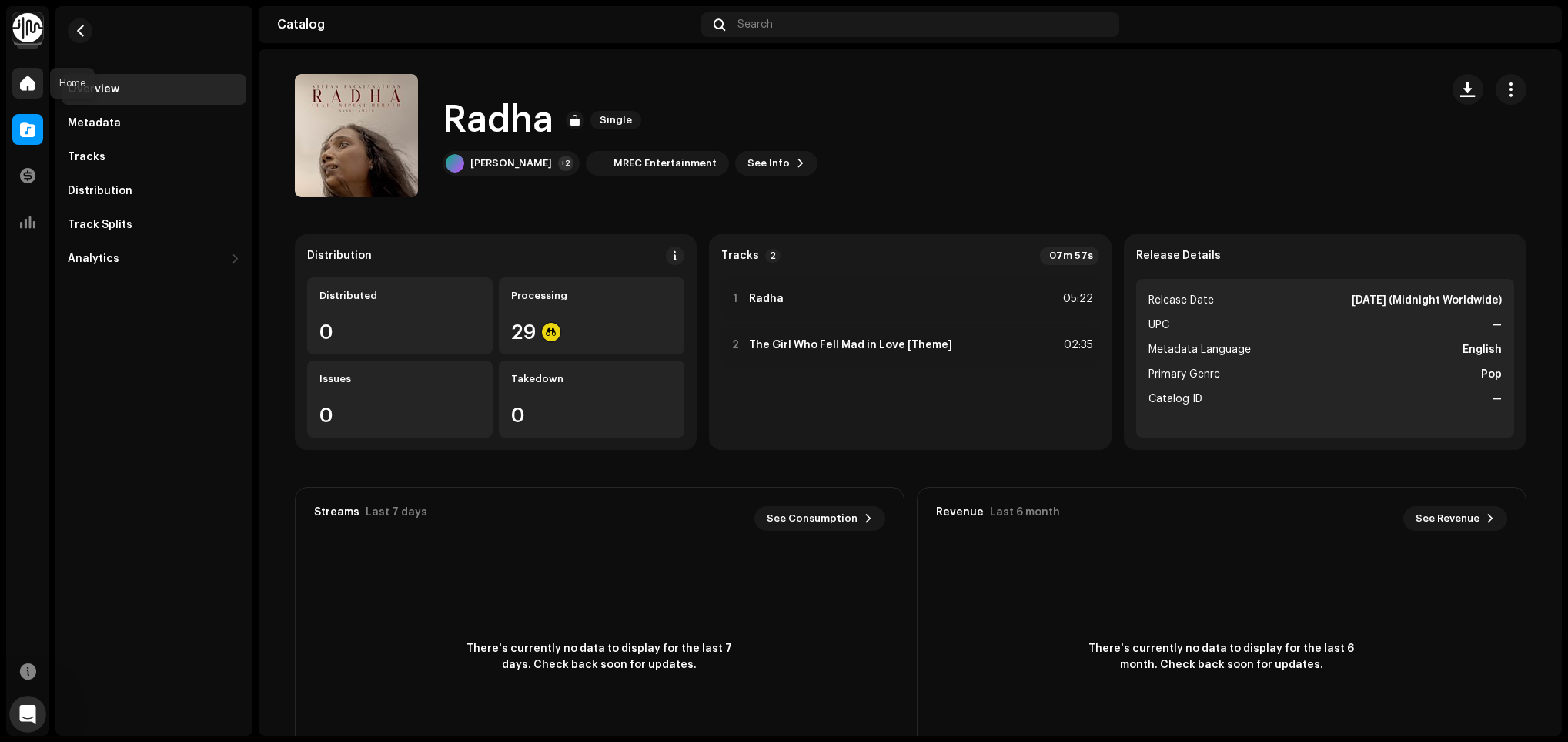
click at [29, 86] on span at bounding box center [28, 83] width 16 height 12
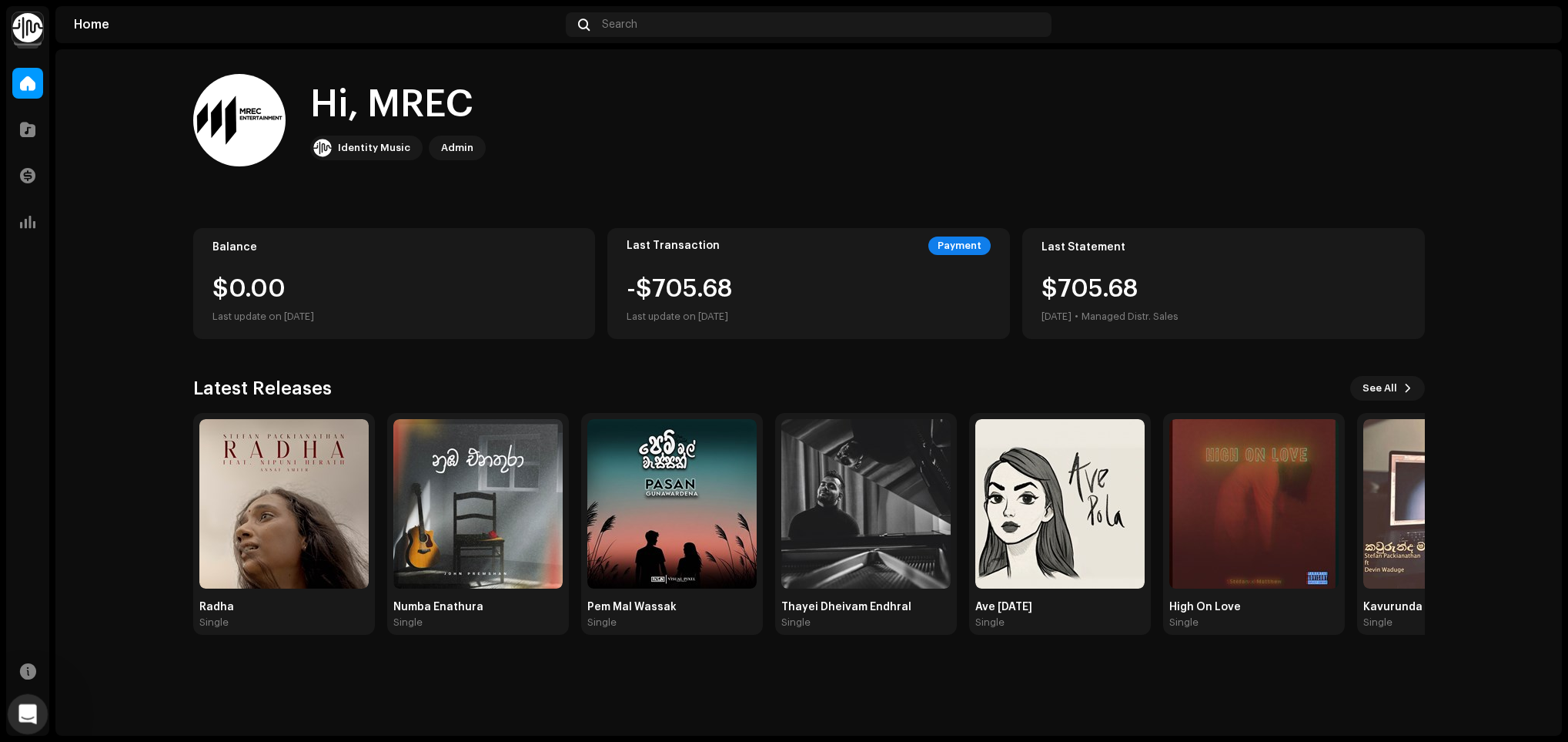
click at [40, 719] on div "Open Intercom Messenger" at bounding box center [25, 711] width 50 height 50
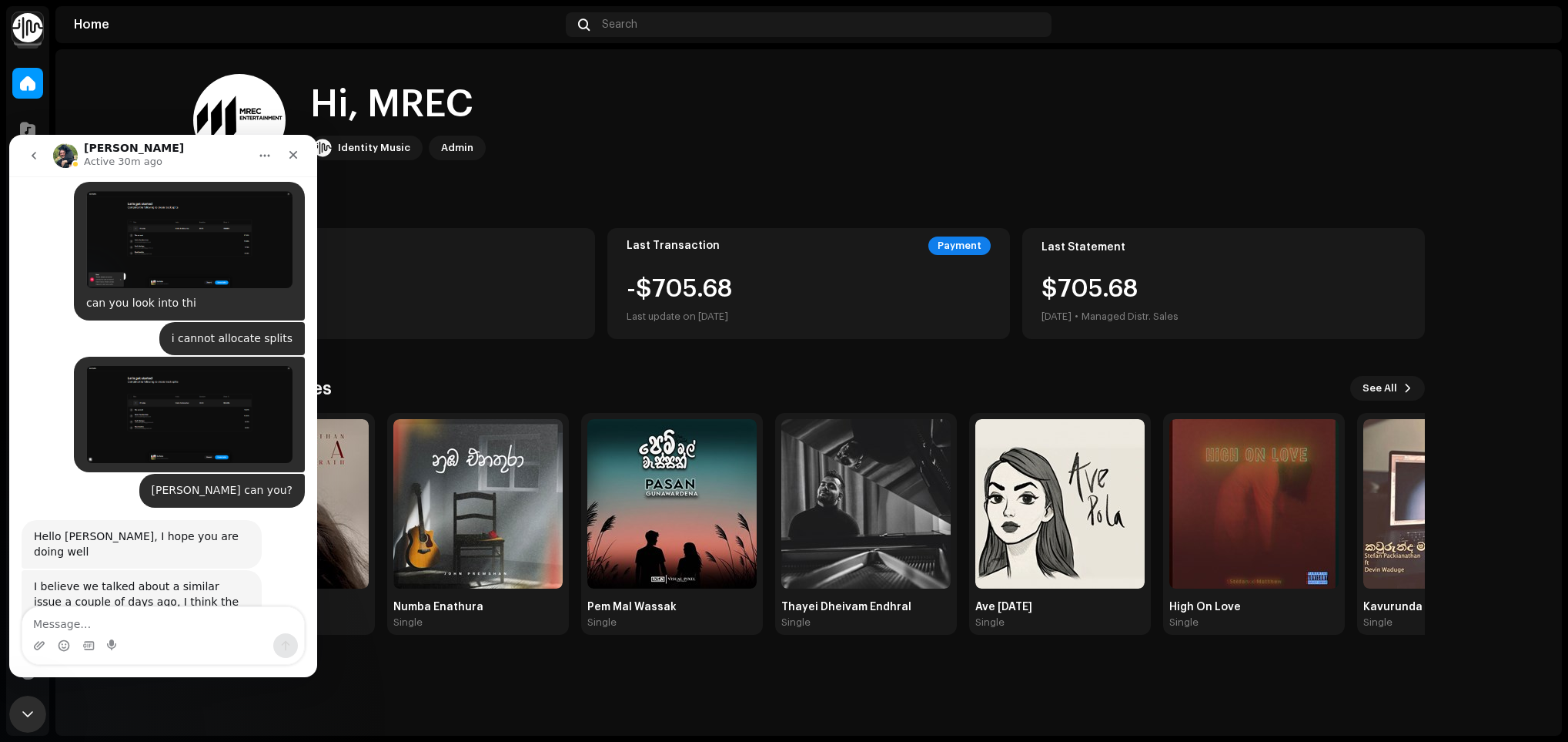
scroll to position [12263, 0]
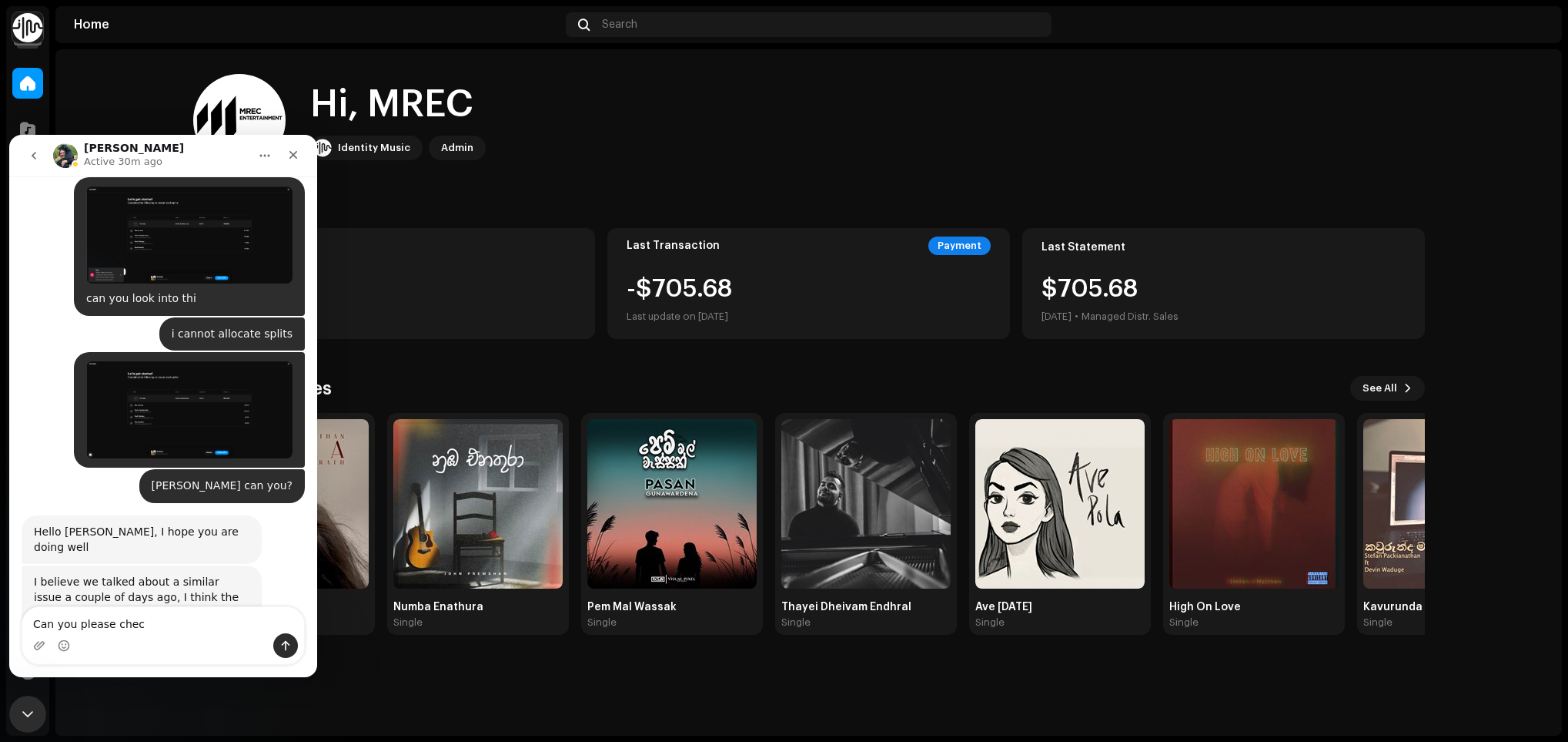
type textarea "Can you please check"
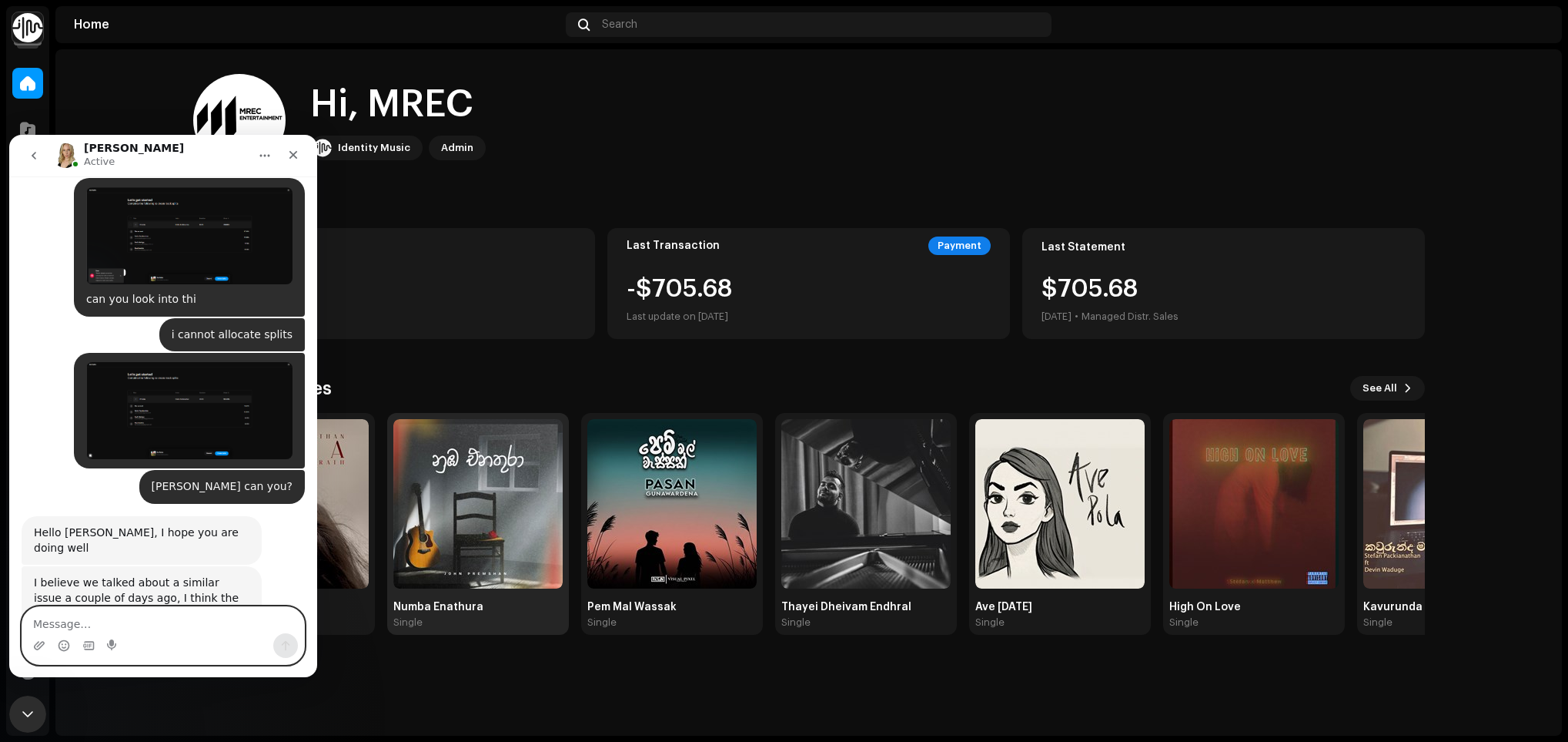
scroll to position [12456, 0]
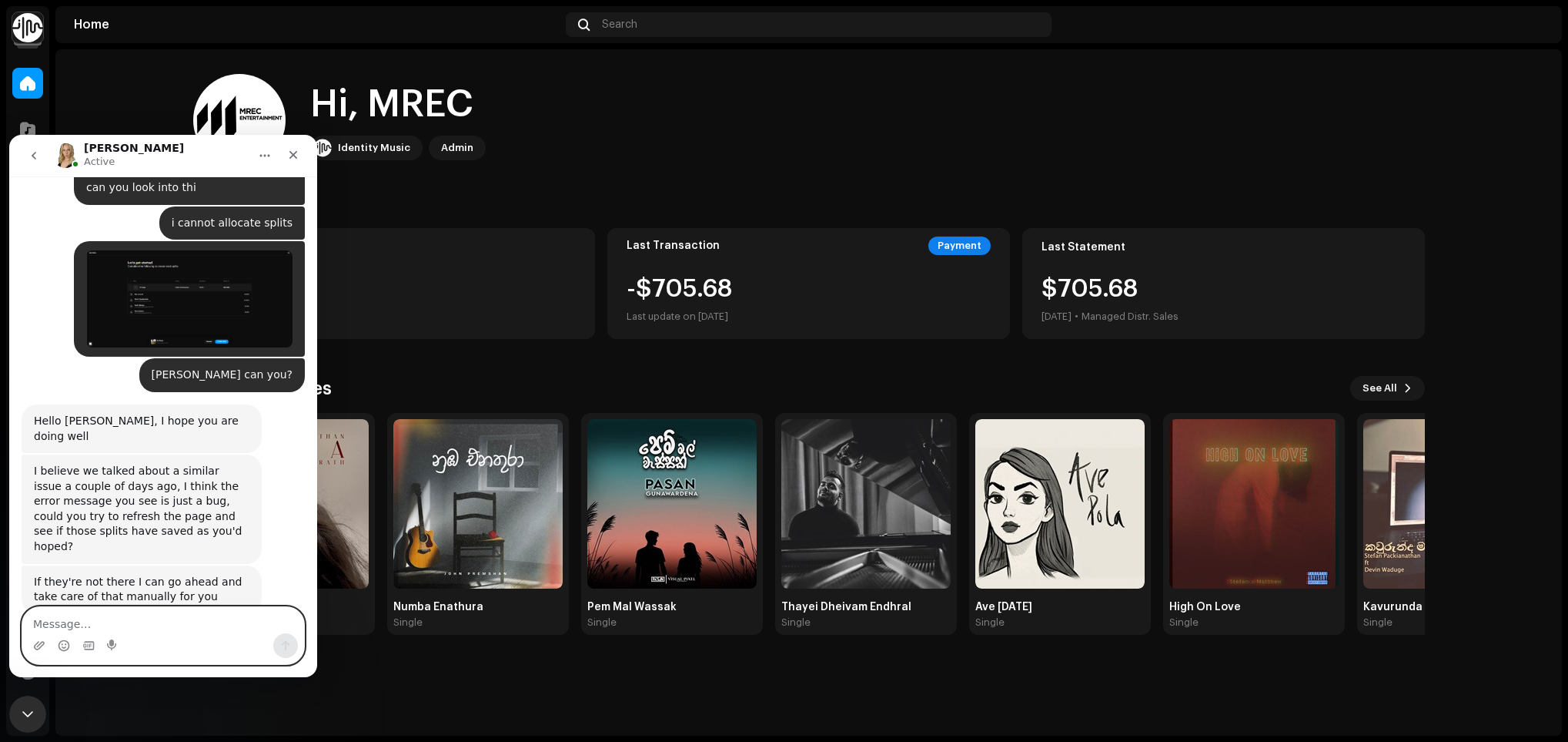
click at [175, 623] on textarea "Message…" at bounding box center [163, 620] width 282 height 26
type textarea "Both audios are own by the same artist"
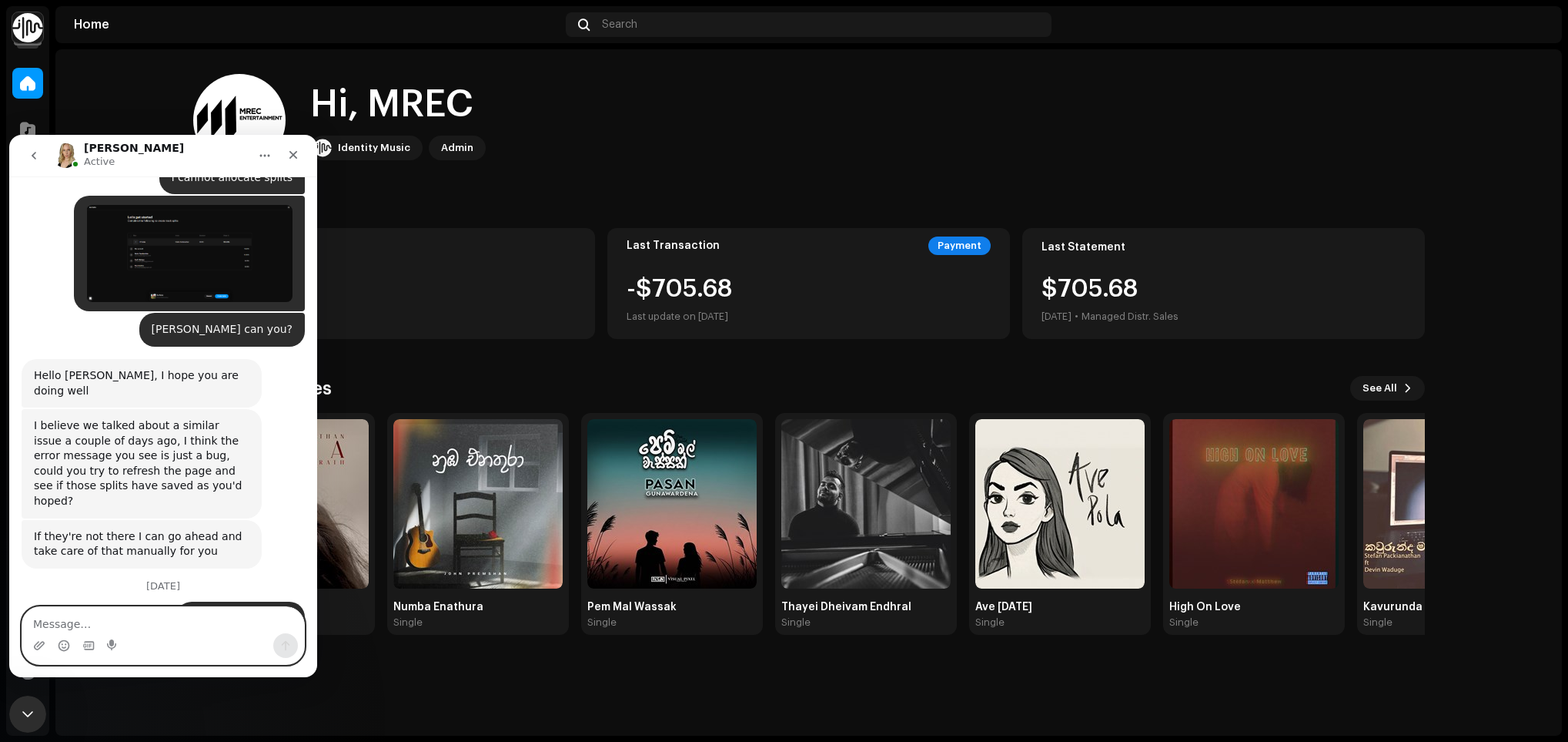
scroll to position [12562, 0]
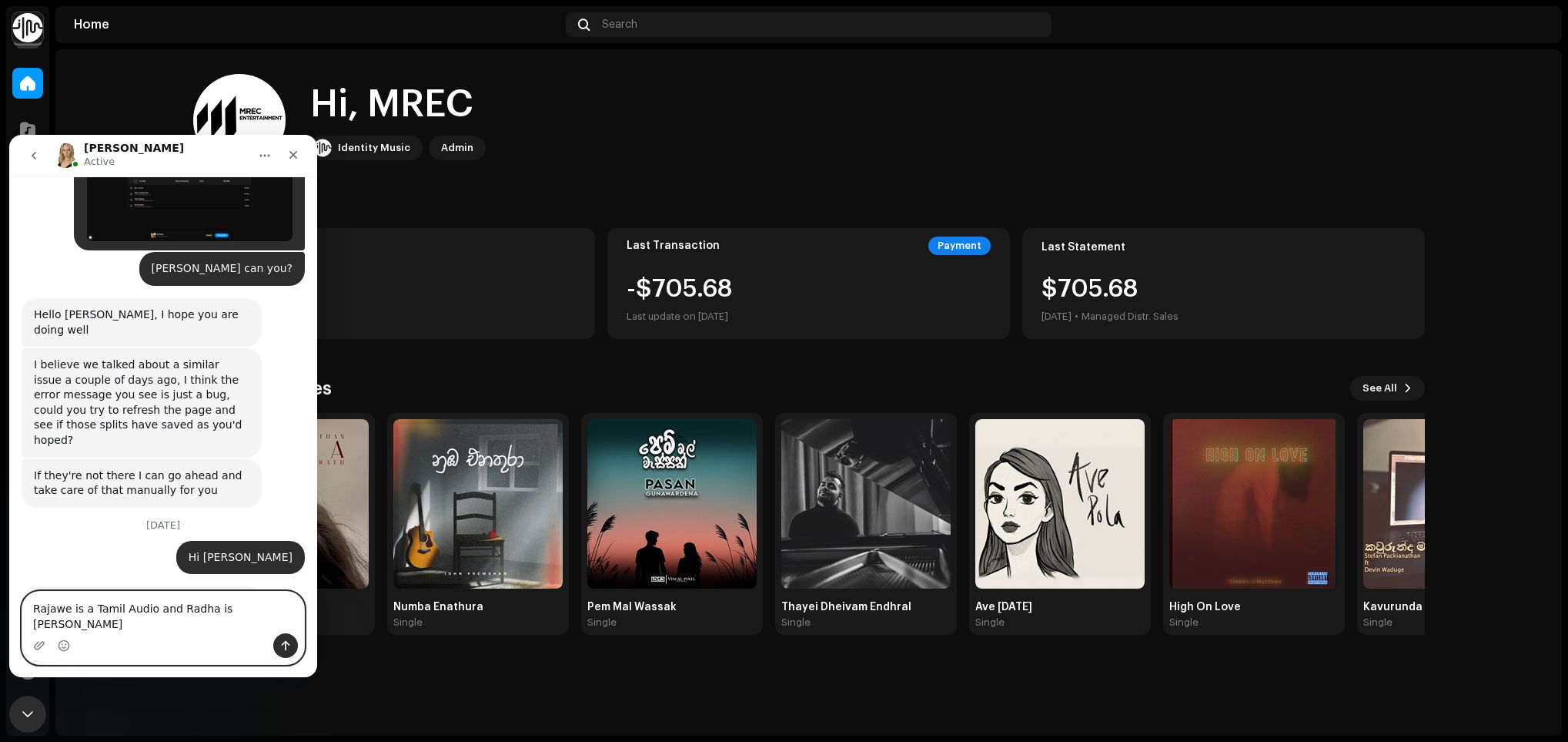
type textarea "Rajawe is a Tamil Audio and Radha is Sinhala"
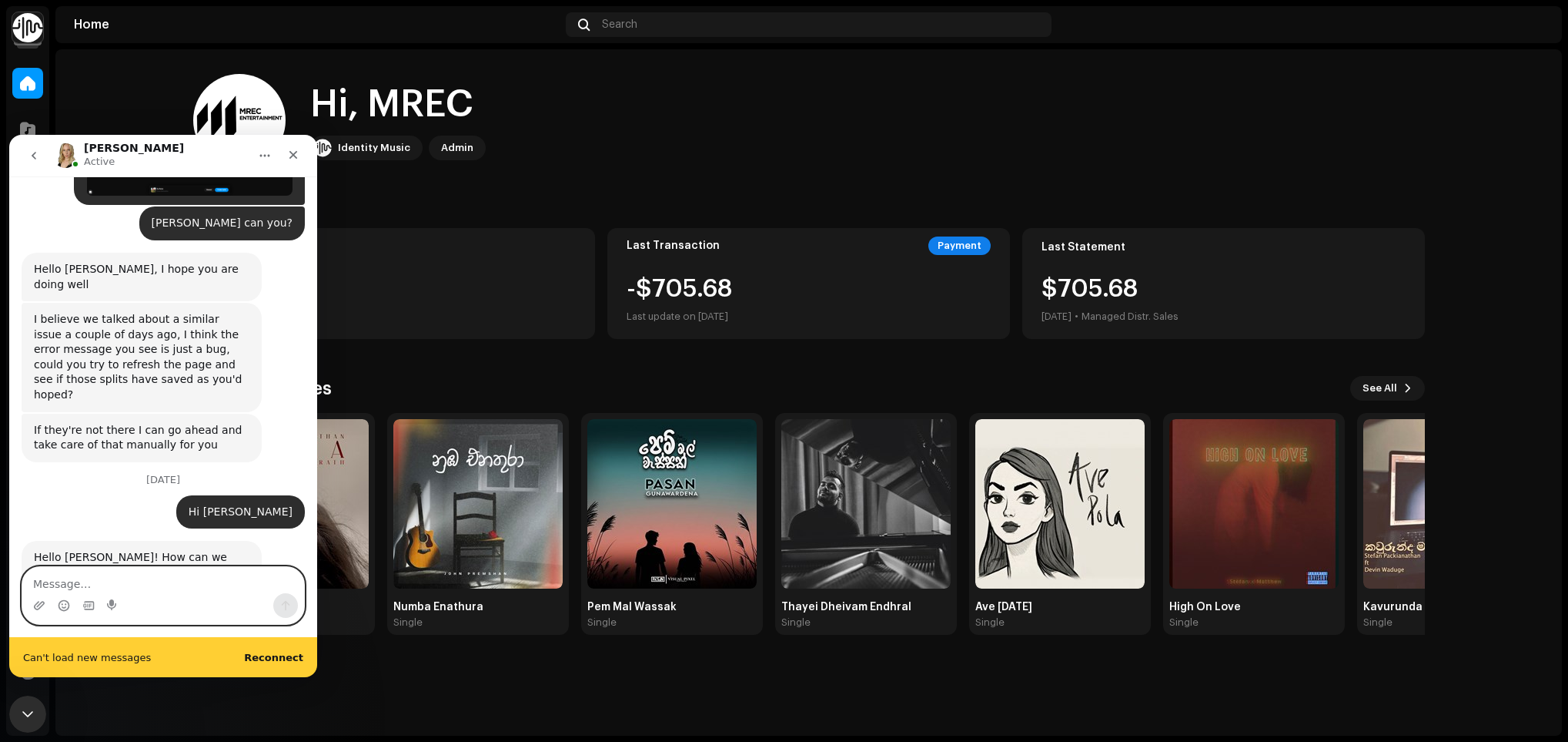
scroll to position [12647, 0]
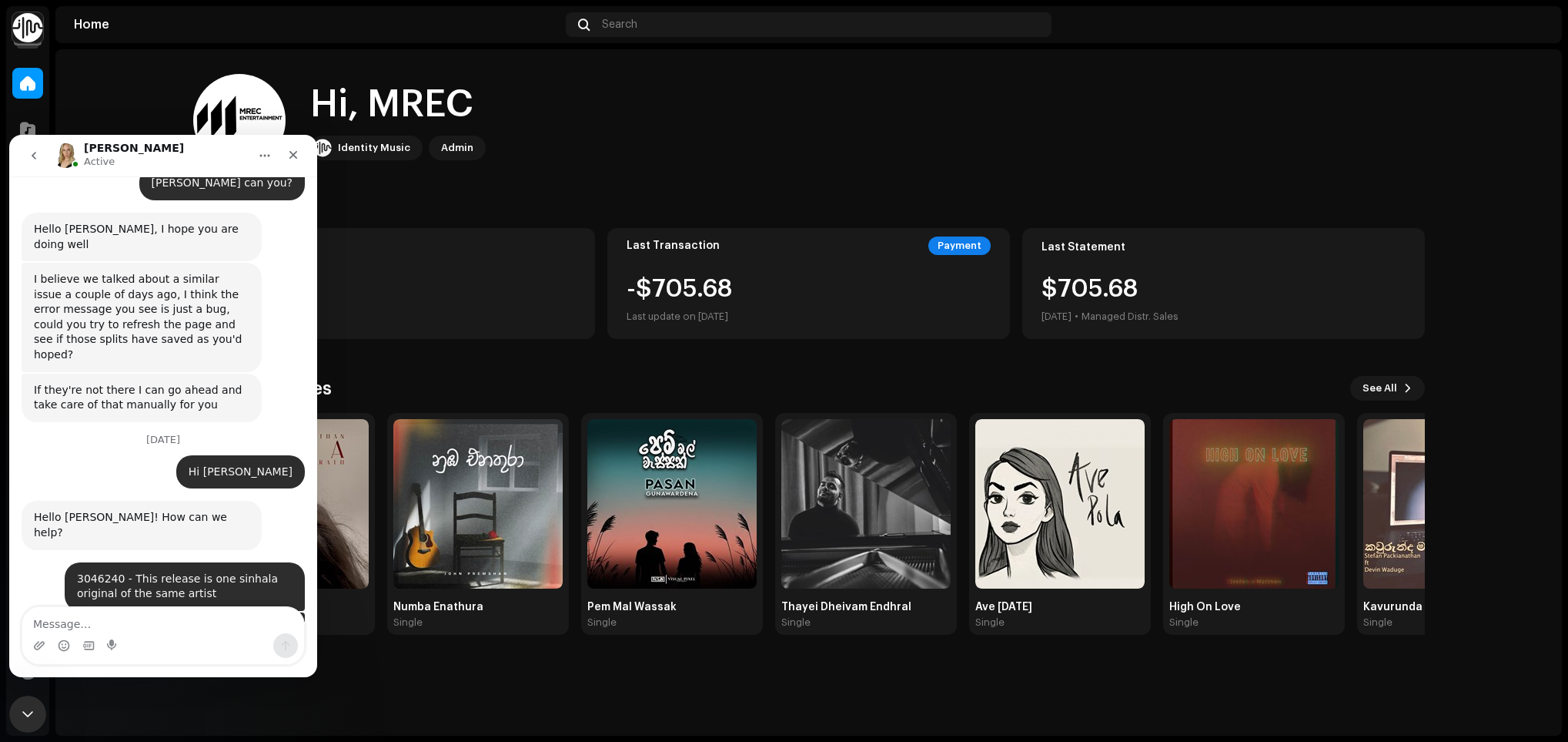
click at [277, 677] on div "Successfully reconnected" at bounding box center [163, 677] width 308 height 0
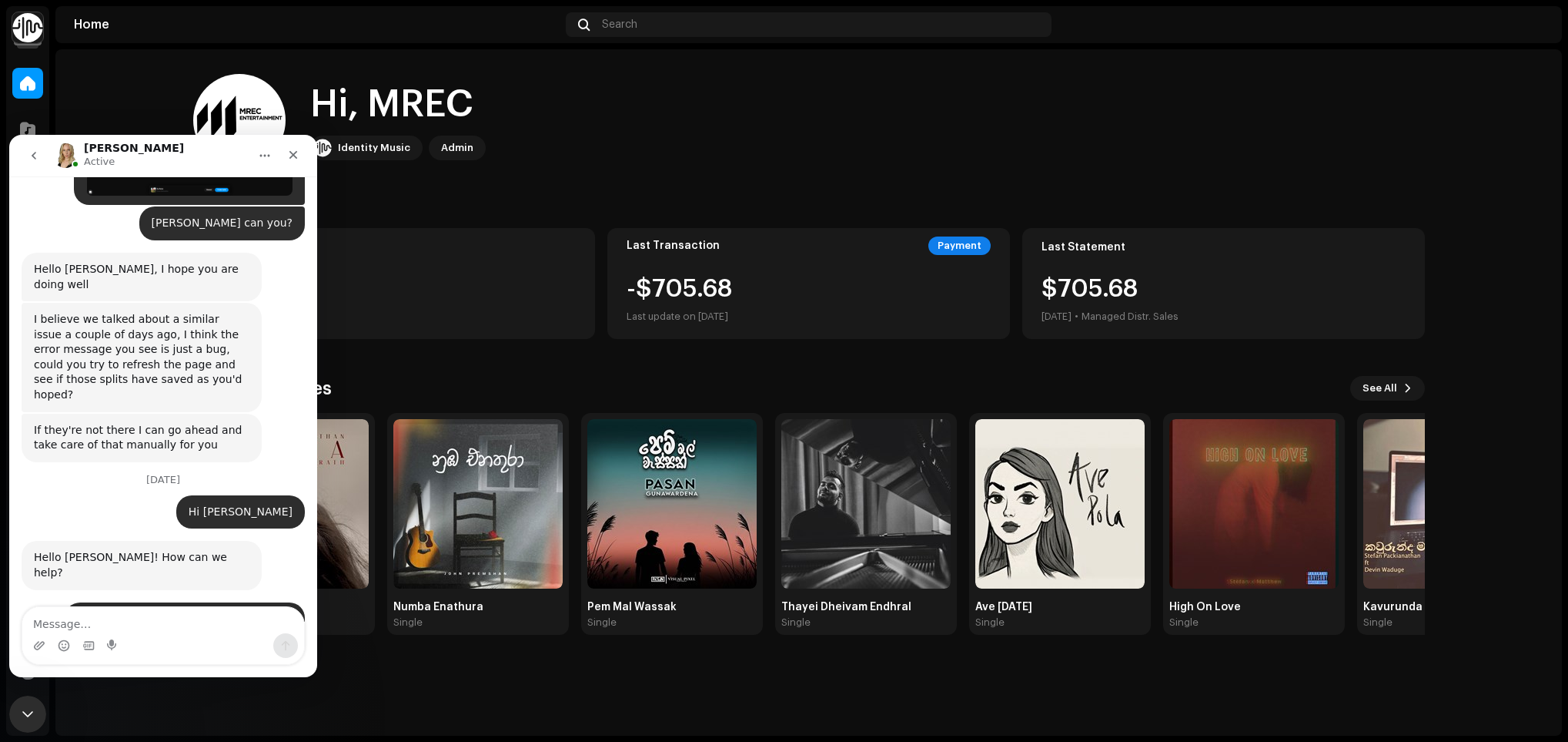
scroll to position [12668, 0]
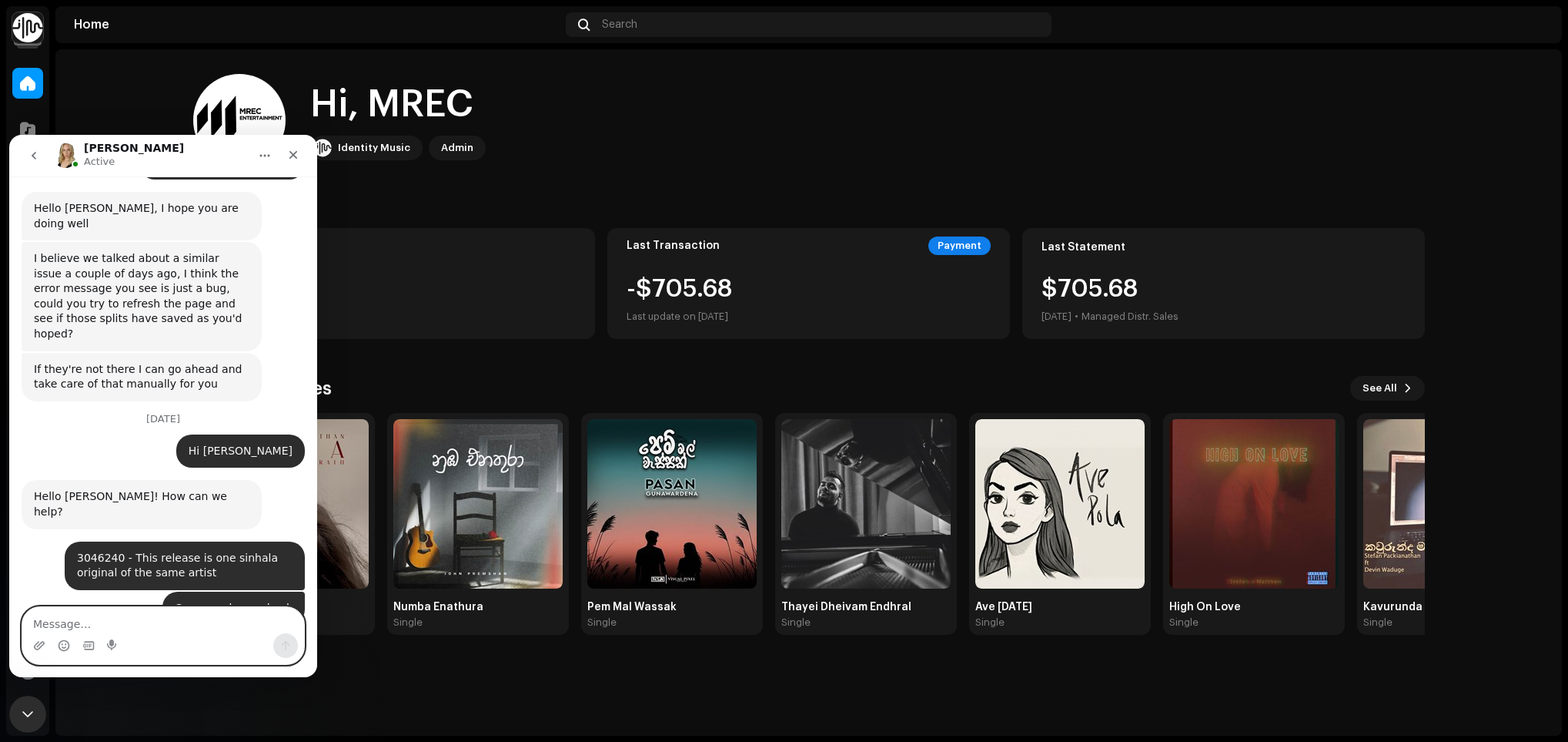
click at [85, 609] on textarea "Message…" at bounding box center [163, 620] width 282 height 26
type textarea "Yes"
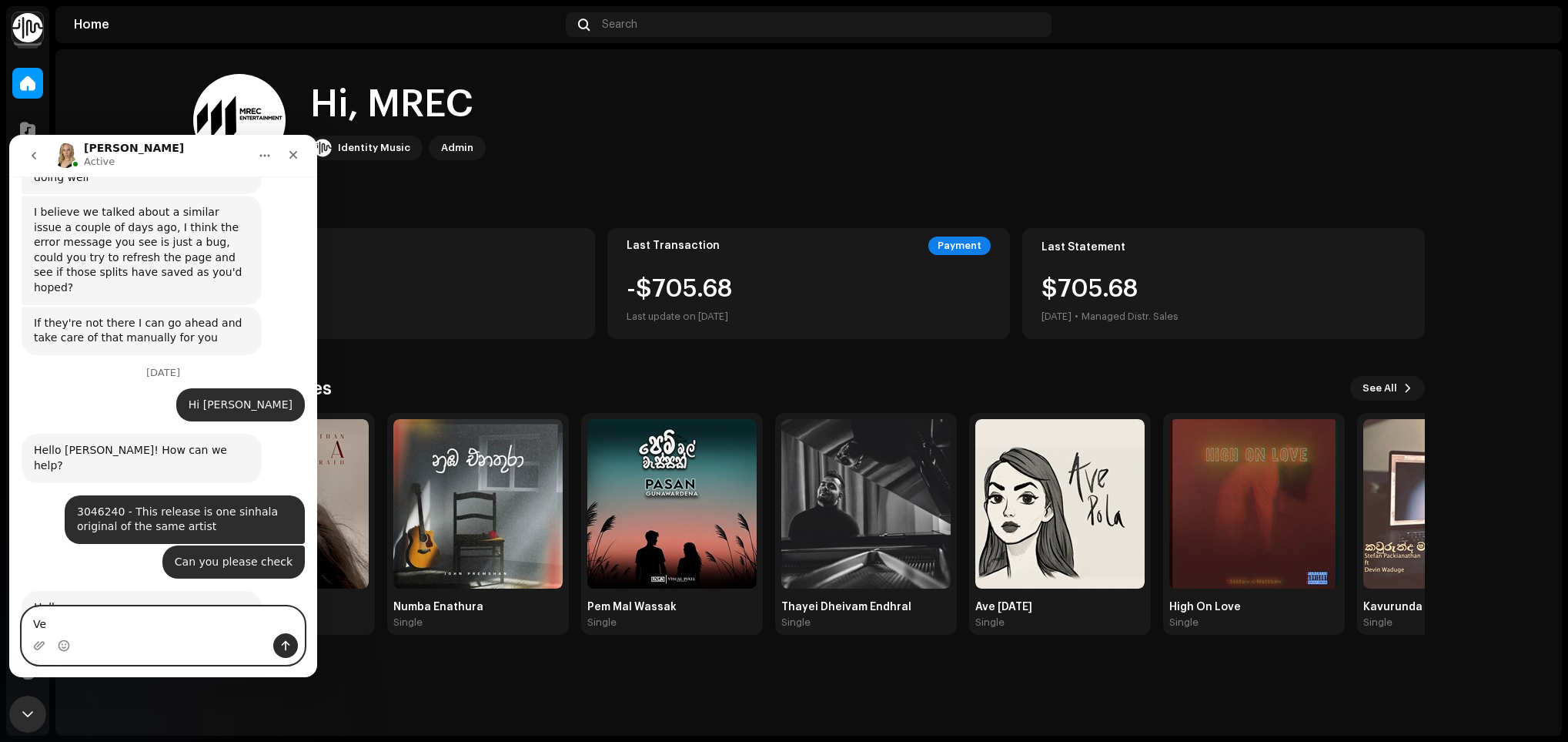
type textarea "V"
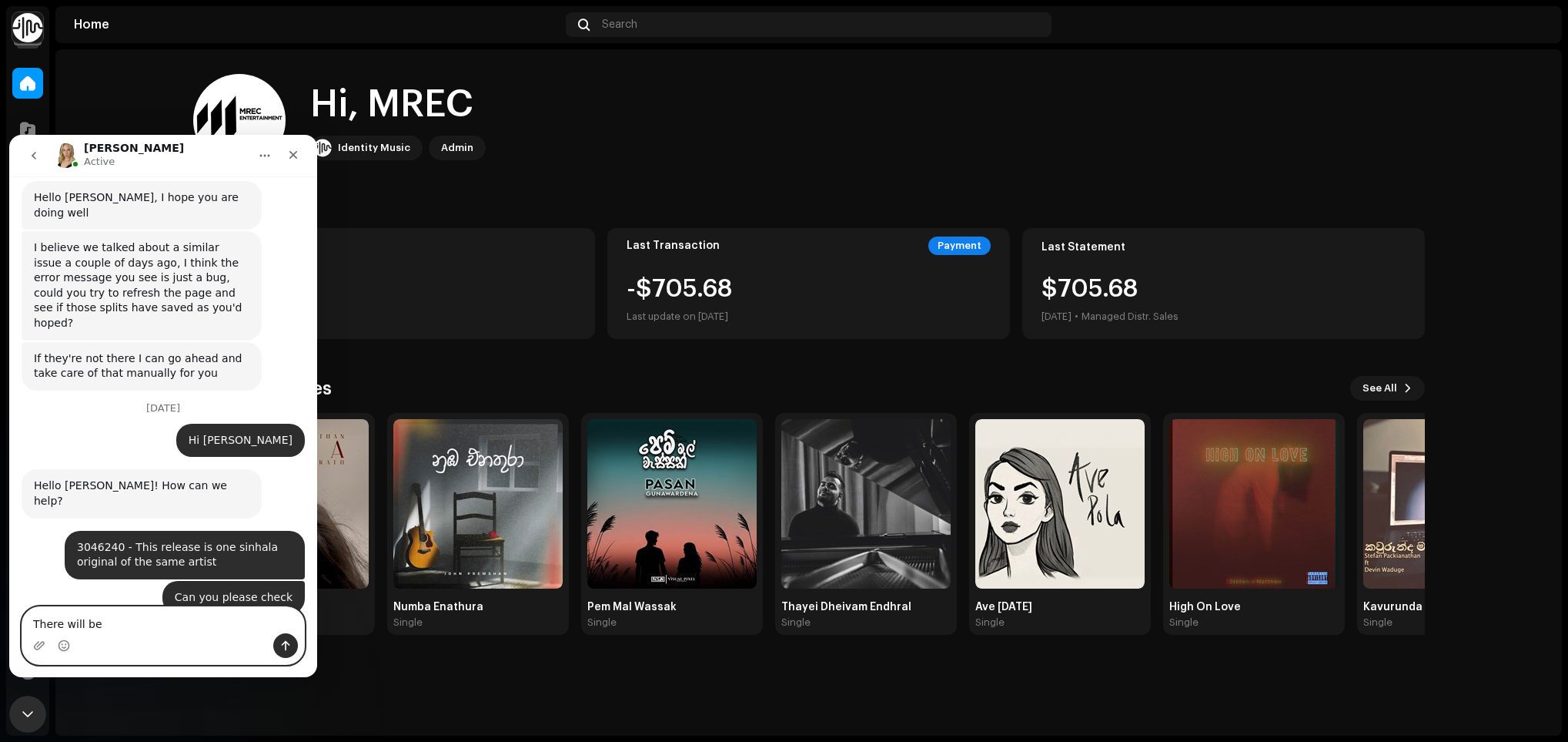
scroll to position [12796, 0]
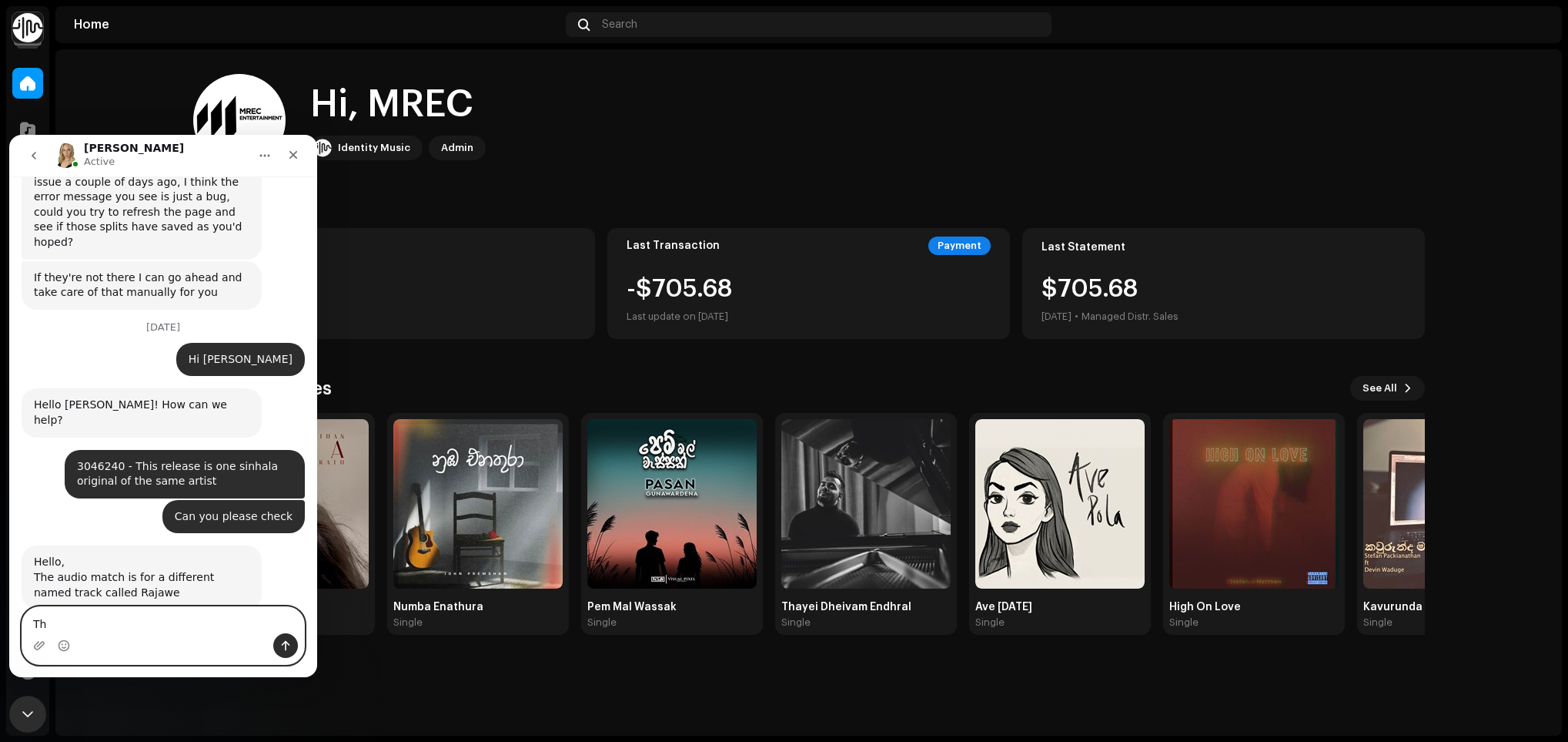
type textarea "T"
type textarea "He create one main song with different languages"
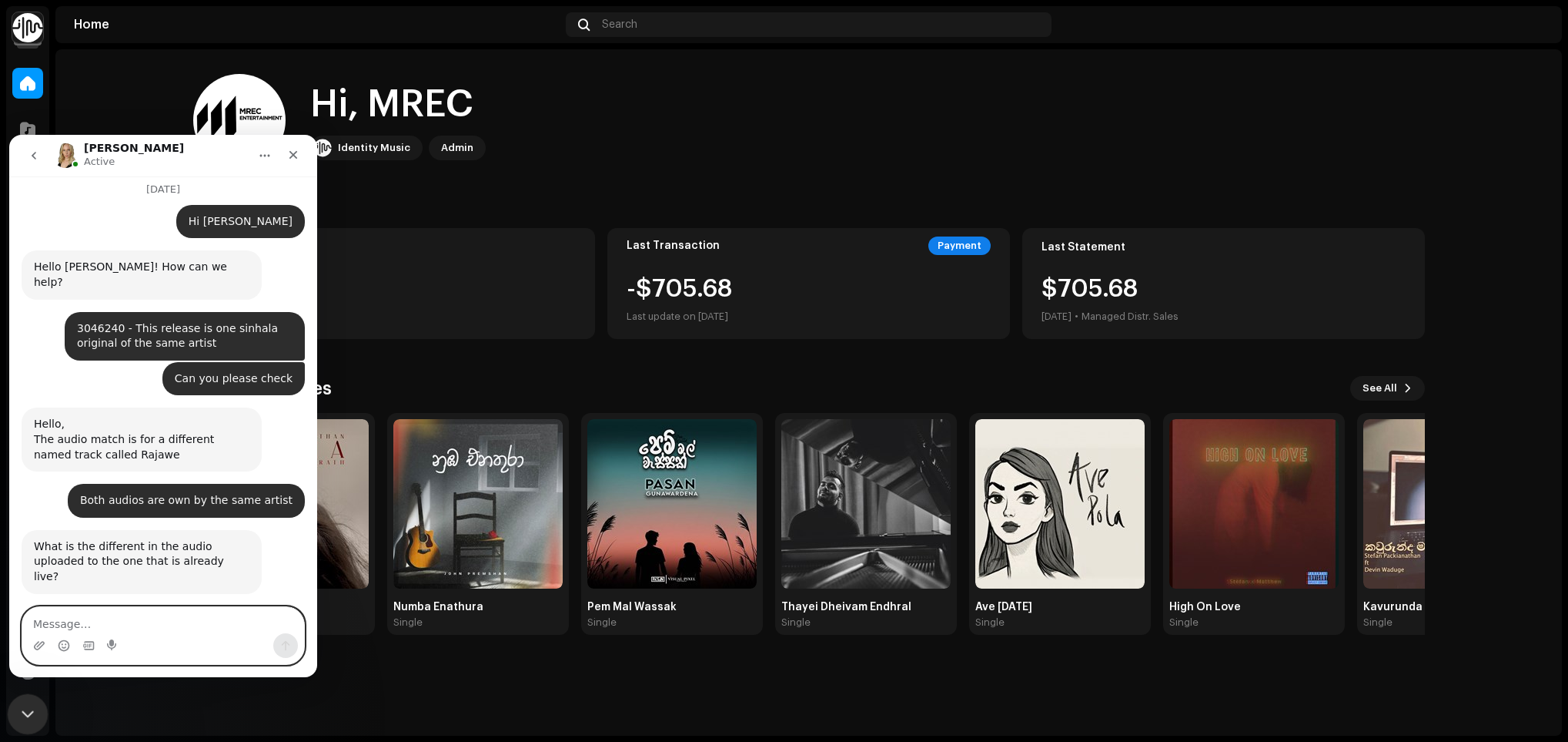
scroll to position [13004, 0]
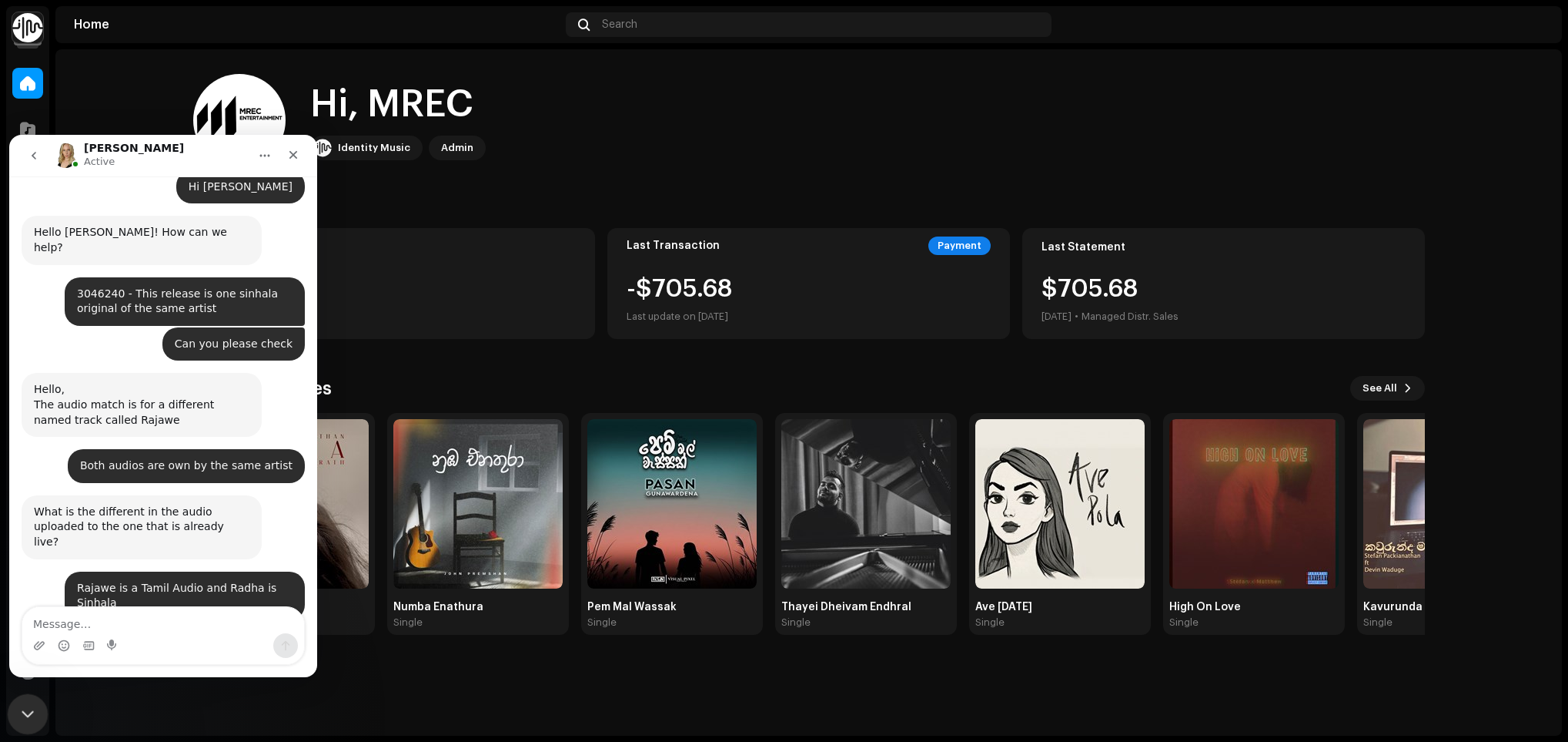
click at [24, 714] on icon "Close Intercom Messenger" at bounding box center [26, 712] width 19 height 19
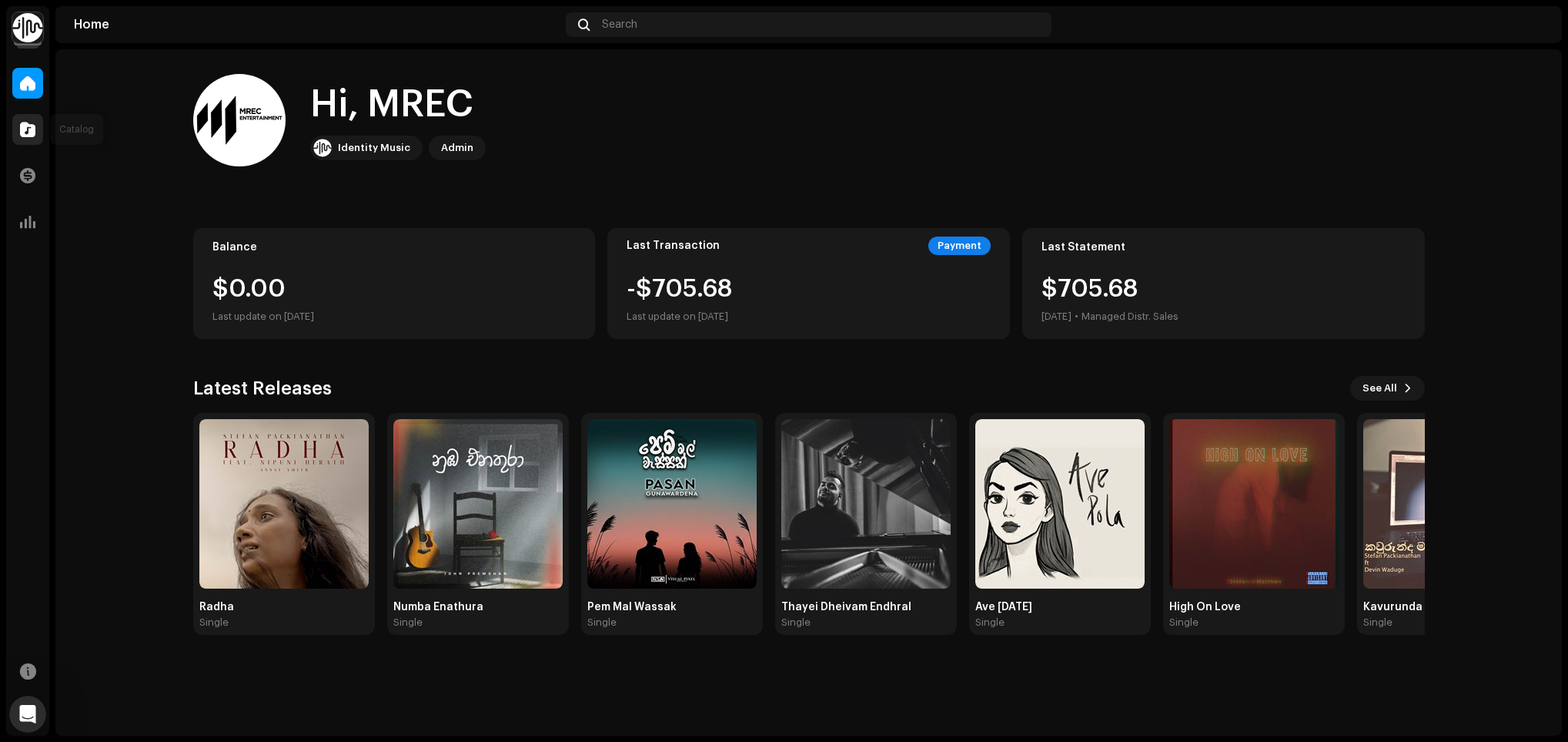
click at [35, 135] on span at bounding box center [28, 130] width 16 height 12
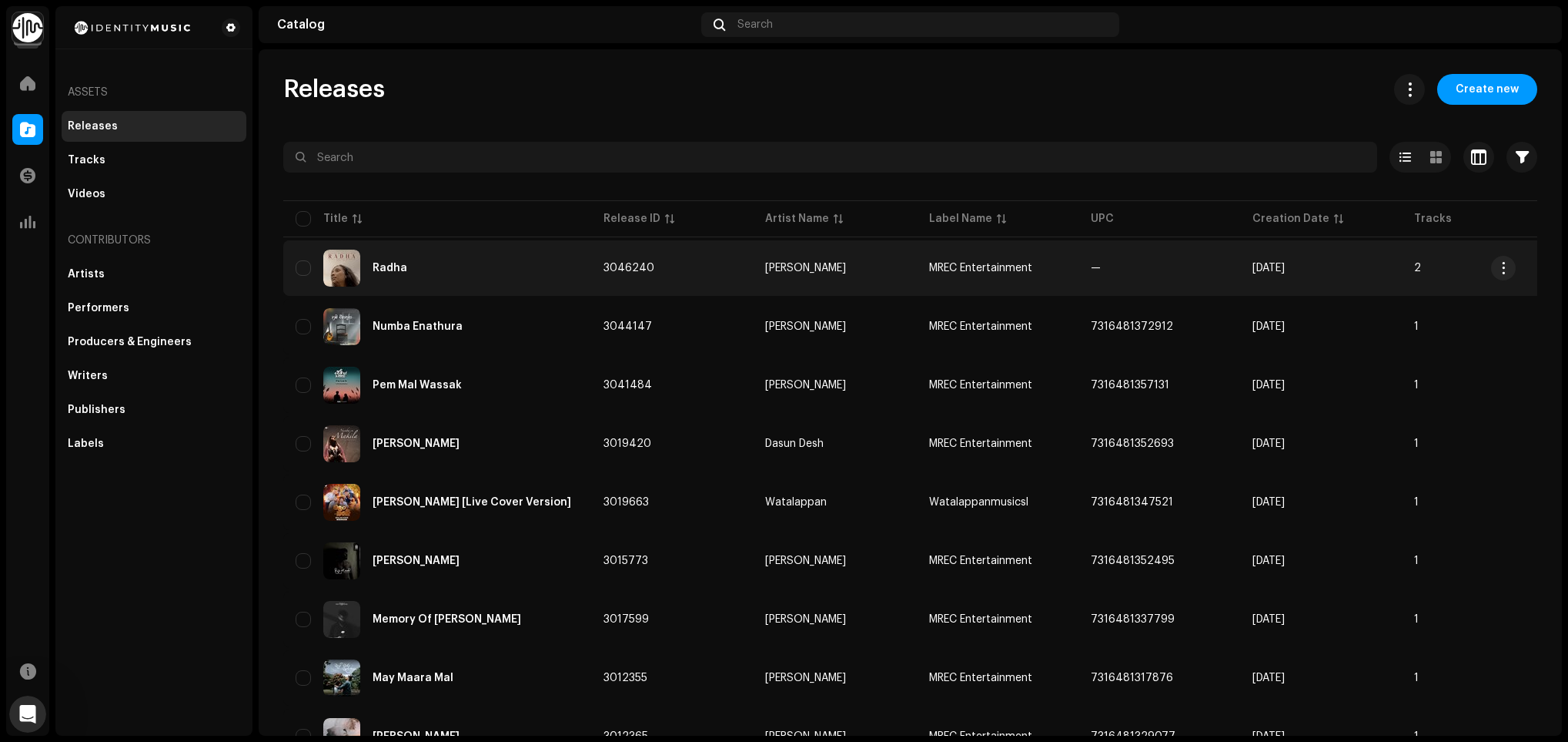
click at [446, 273] on div "Radha" at bounding box center [437, 268] width 283 height 37
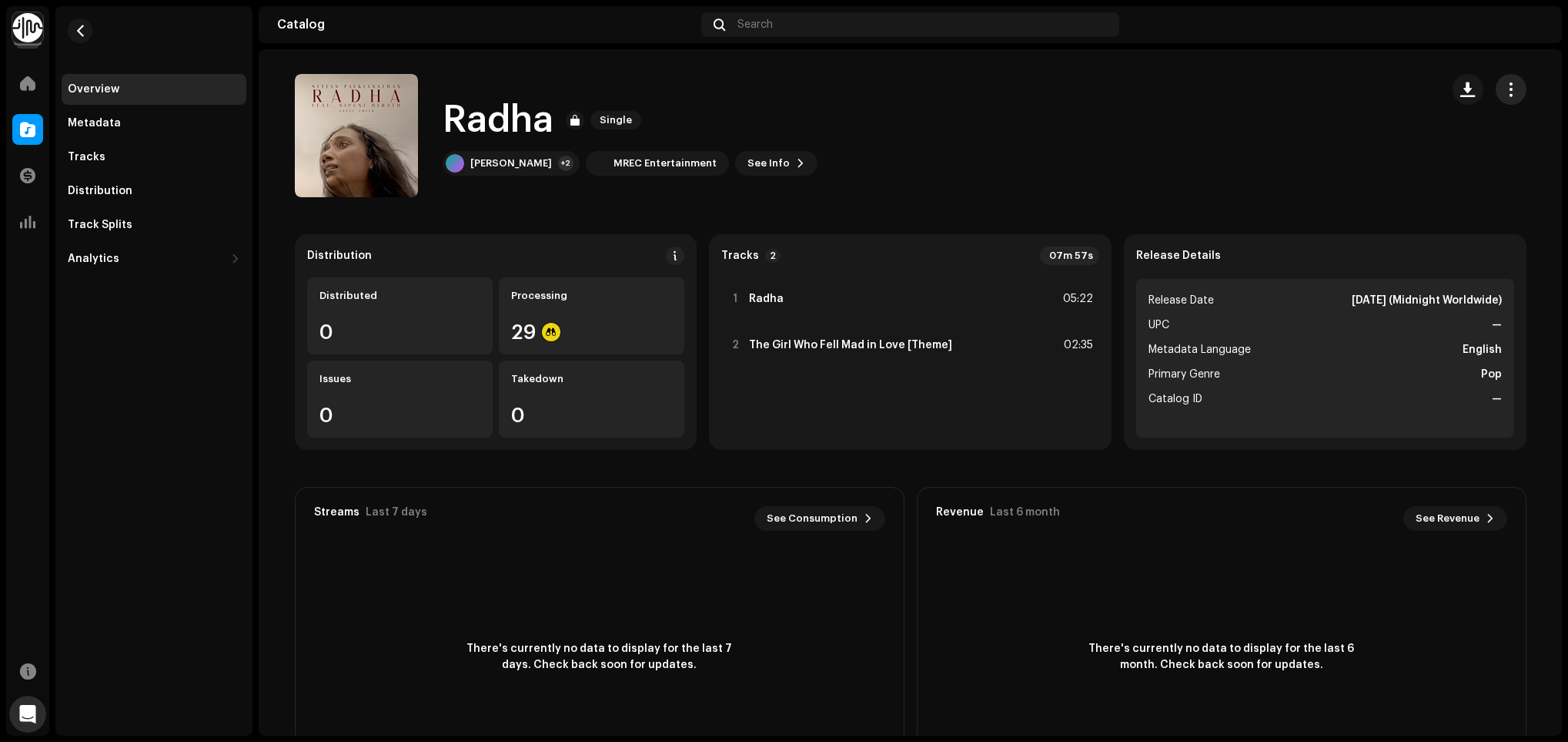
click at [1514, 88] on button "button" at bounding box center [1511, 89] width 31 height 31
click at [16, 708] on icon "Open Intercom Messenger" at bounding box center [26, 712] width 26 height 26
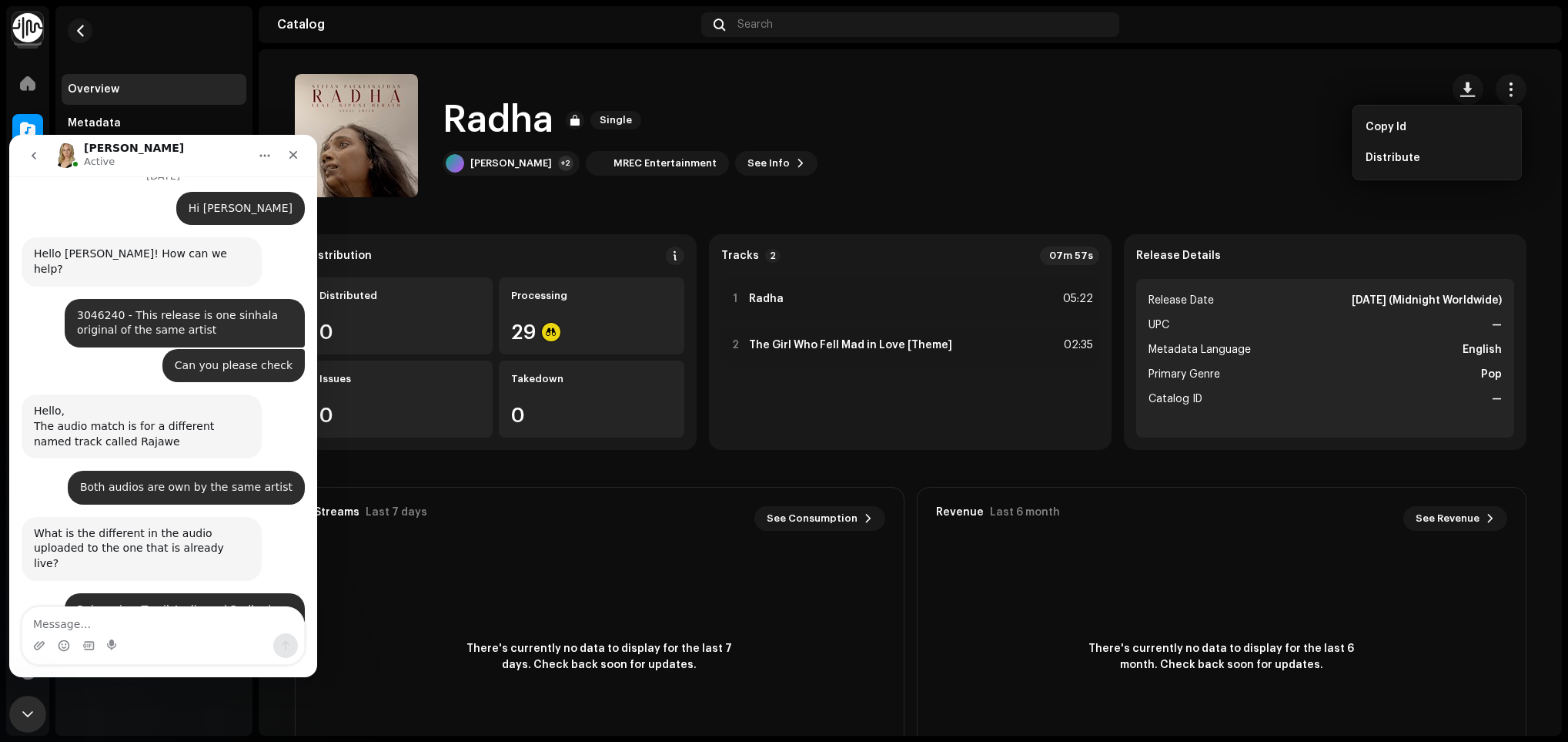
click at [148, 618] on textarea "Message…" at bounding box center [163, 620] width 282 height 26
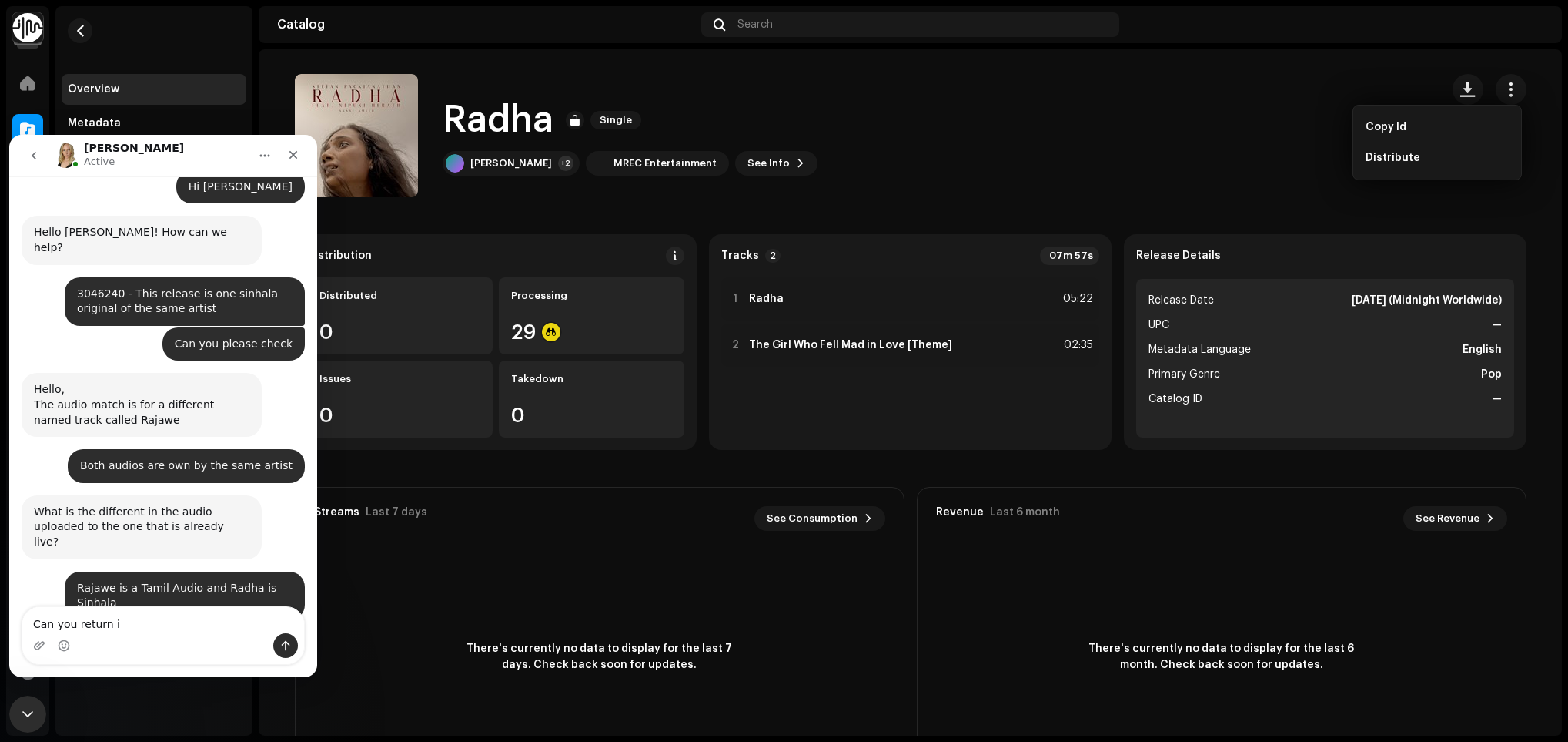
type textarea "Can you return it"
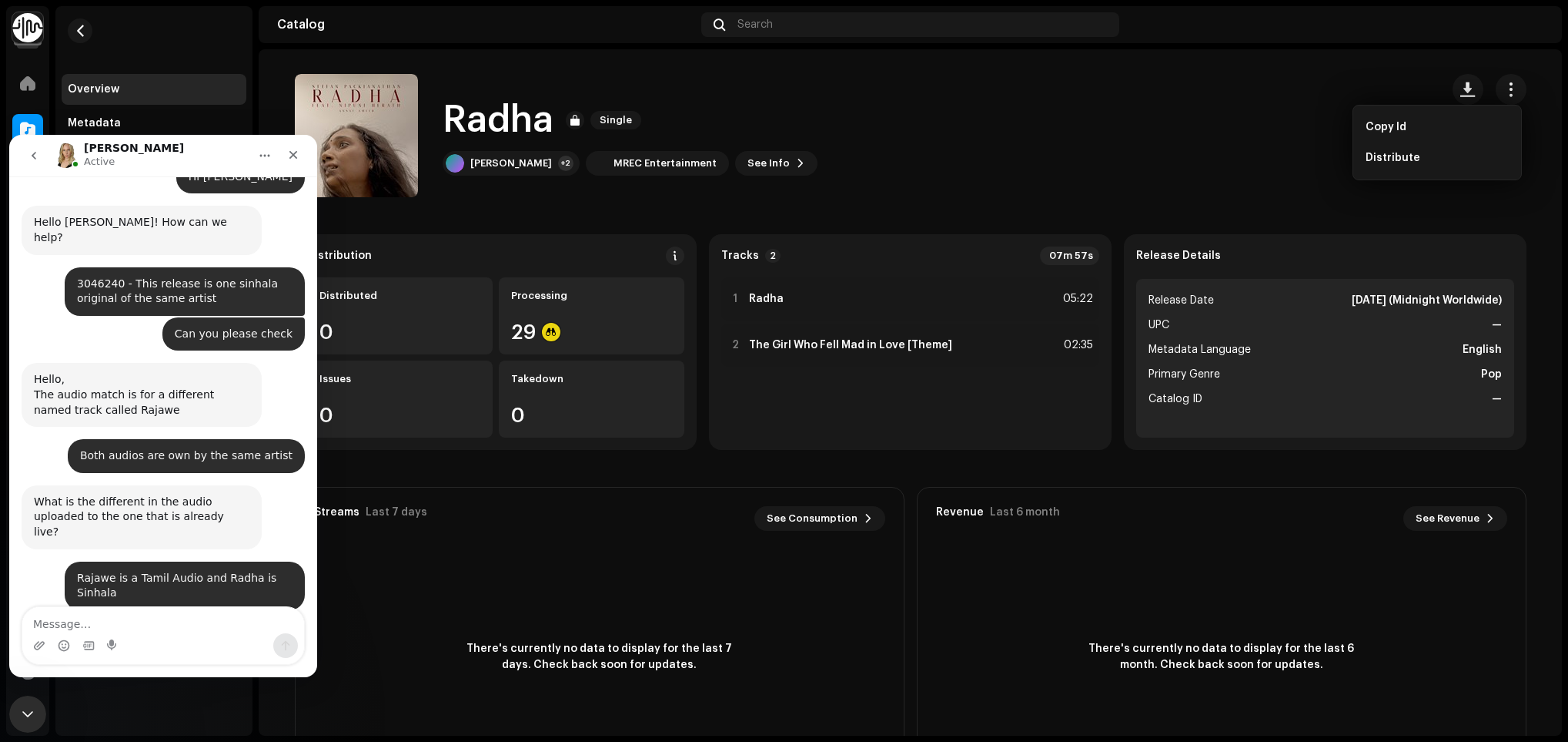
scroll to position [13130, 0]
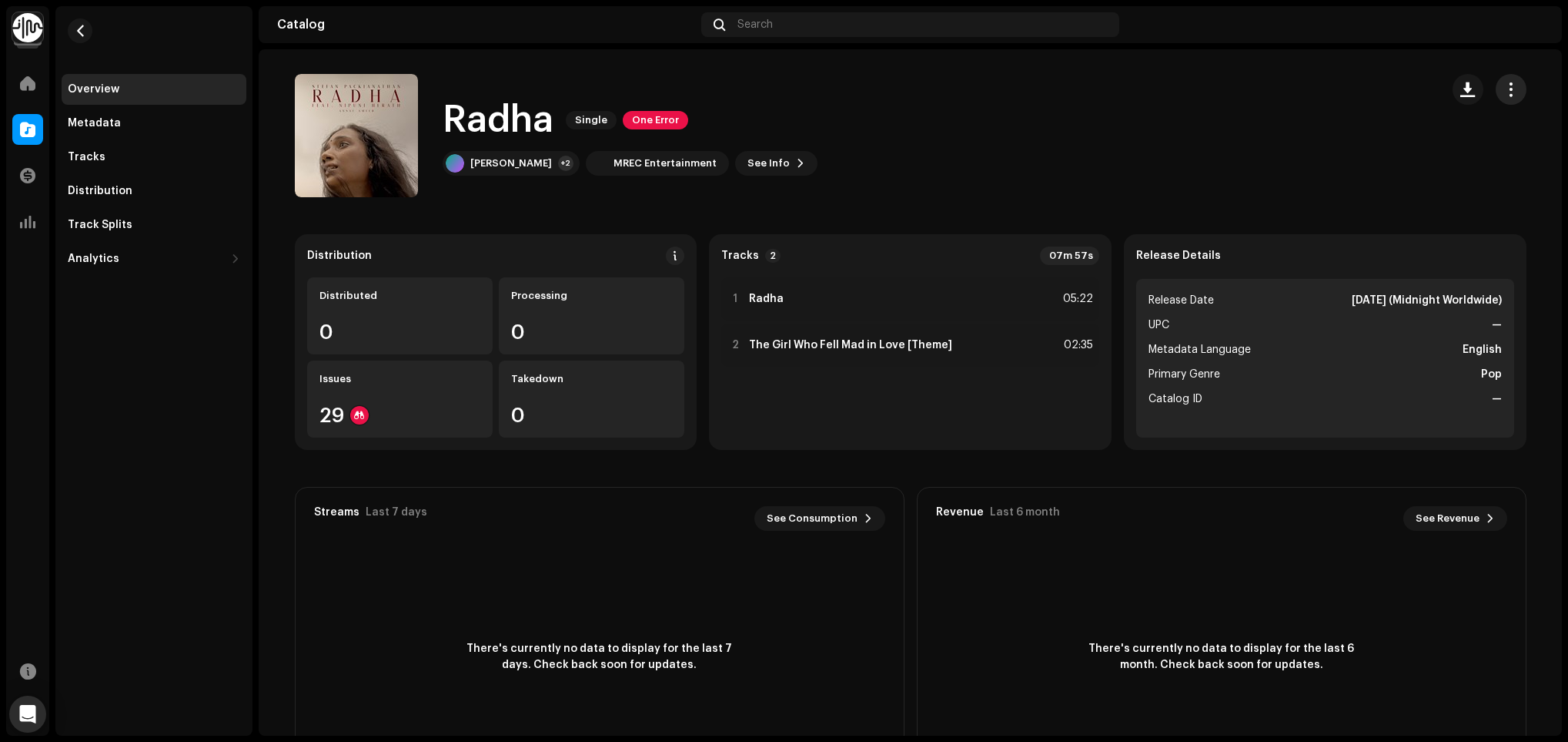
click at [1509, 99] on button "button" at bounding box center [1511, 89] width 31 height 31
click at [1442, 160] on div "Edit" at bounding box center [1437, 158] width 144 height 12
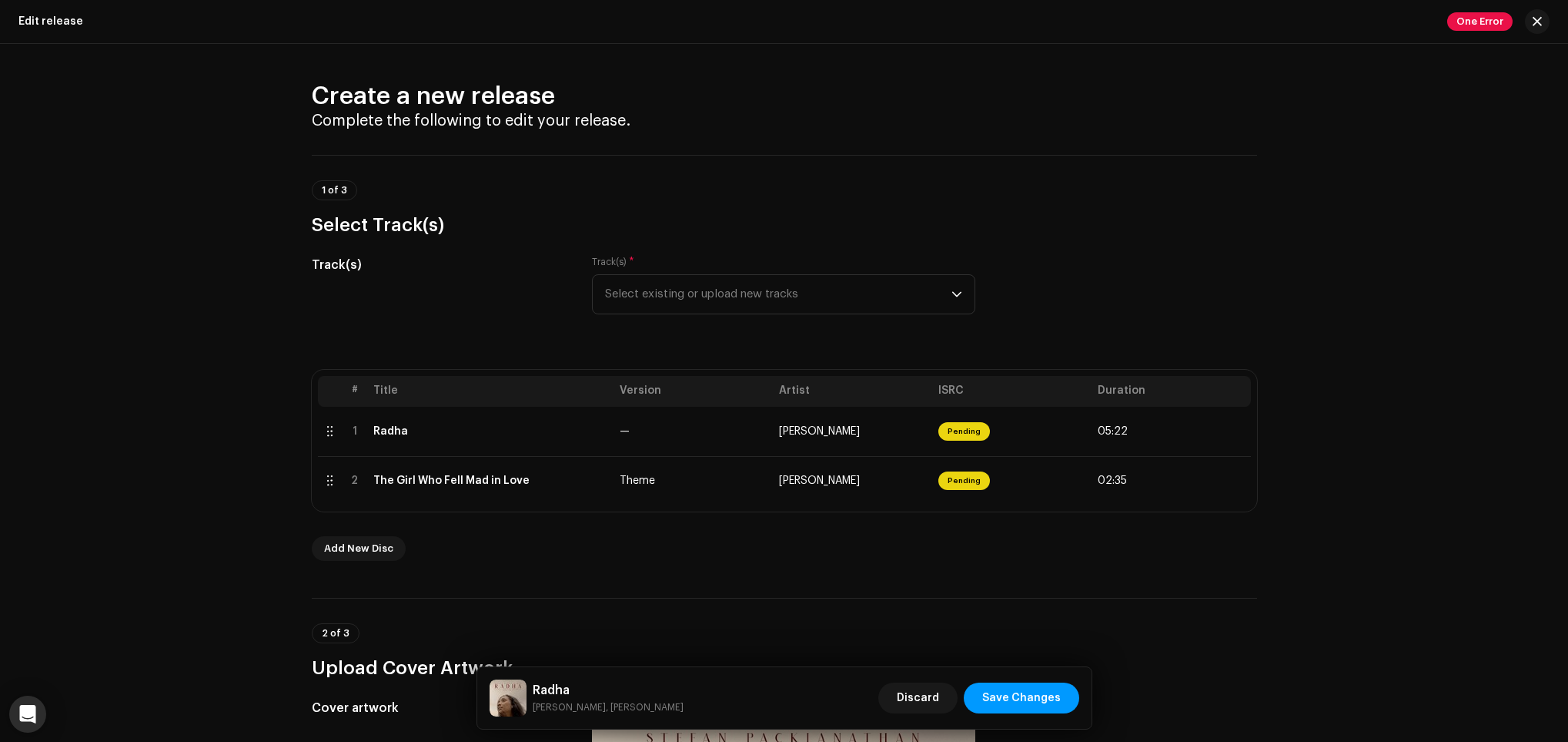
click at [1294, 58] on div "Create a new release Complete the following to edit your release. 1 of 3 Select…" at bounding box center [784, 393] width 1568 height 698
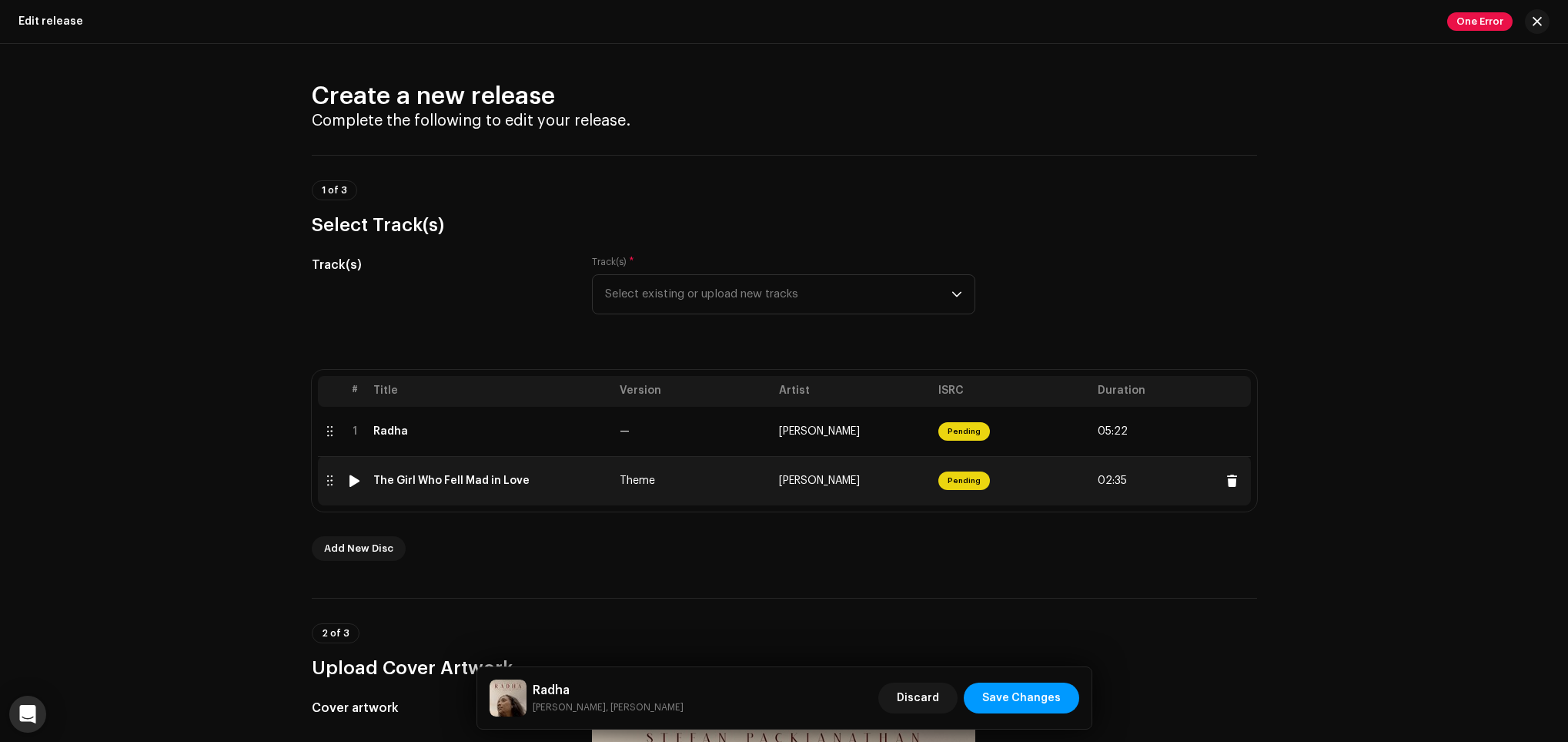
click at [534, 492] on td "The Girl Who Fell Mad in Love" at bounding box center [490, 480] width 247 height 50
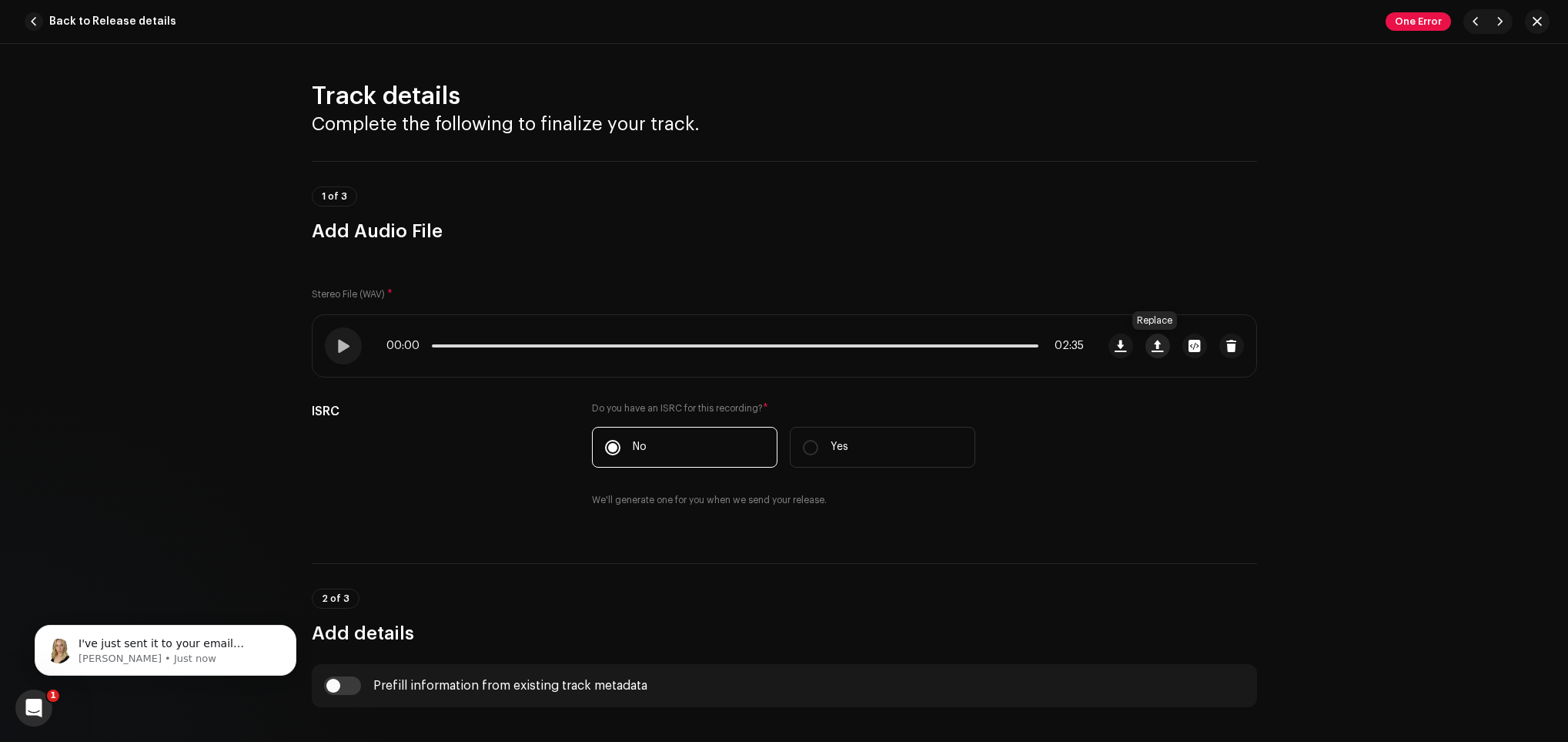
click at [1153, 351] on span "button" at bounding box center [1157, 346] width 12 height 12
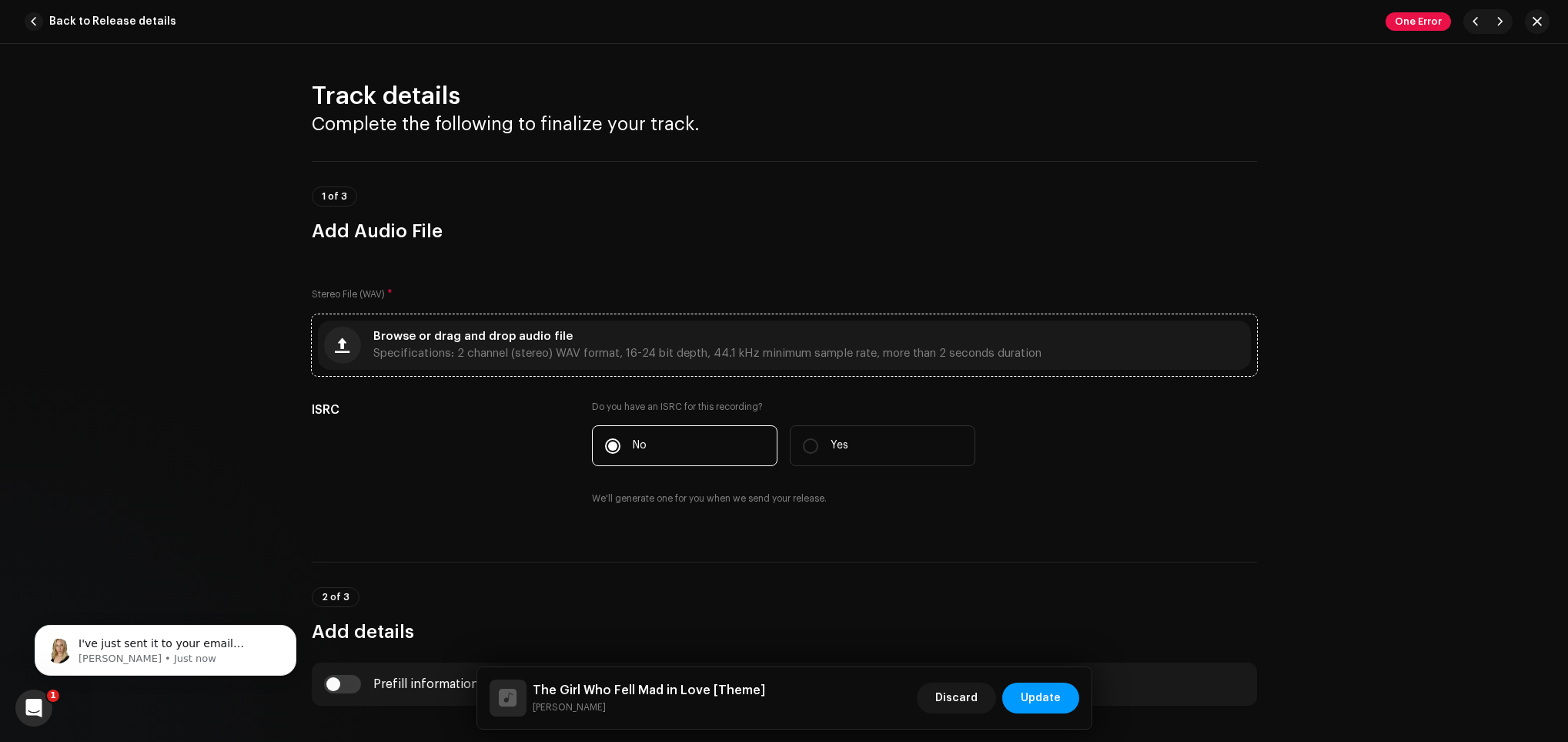
click at [993, 348] on span "Specifications: 2 channel (stereo) WAV format, 16-24 bit depth, 44.1 kHz minimu…" at bounding box center [707, 353] width 668 height 11
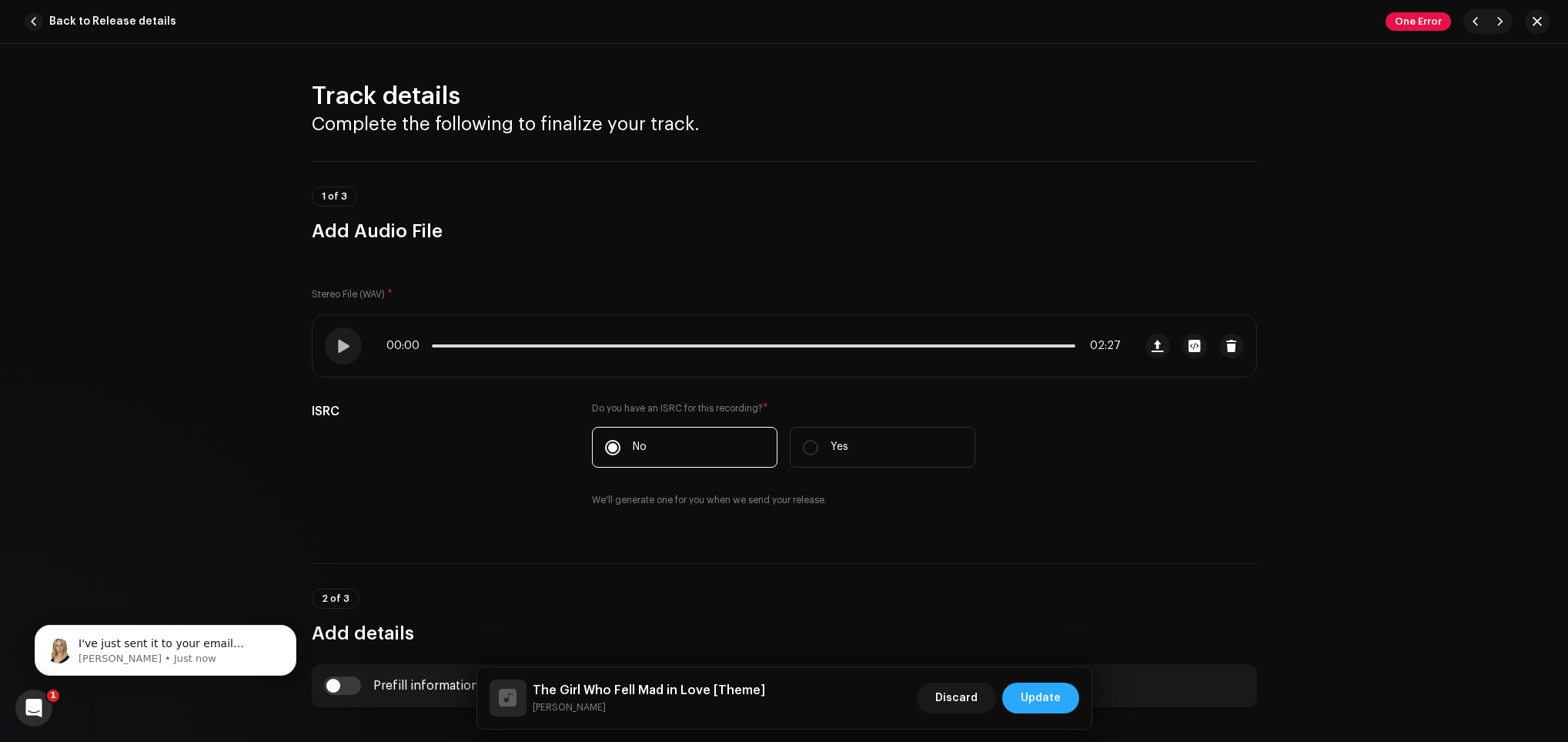
click at [1030, 699] on span "Update" at bounding box center [1041, 698] width 40 height 31
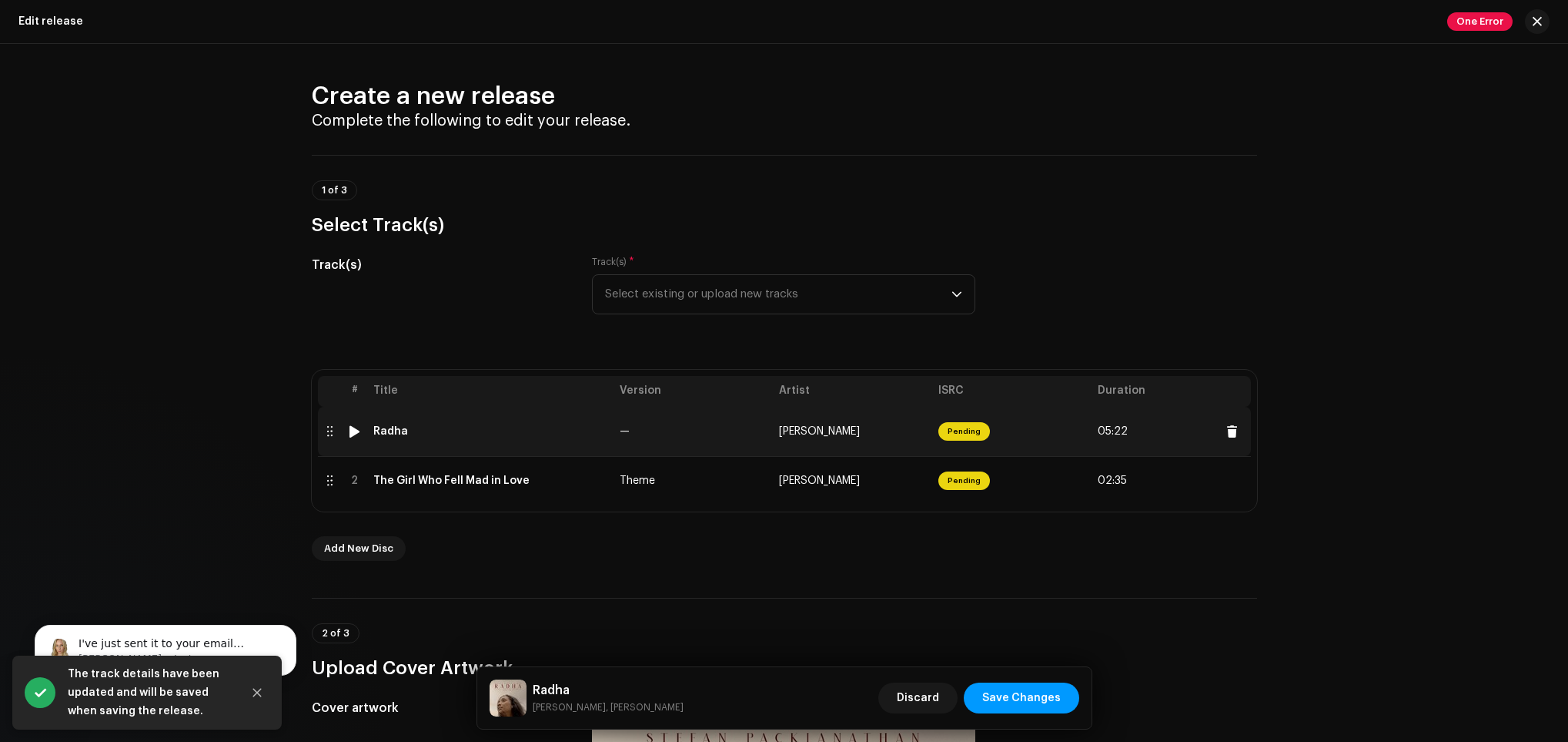
click at [737, 431] on td "—" at bounding box center [693, 432] width 159 height 50
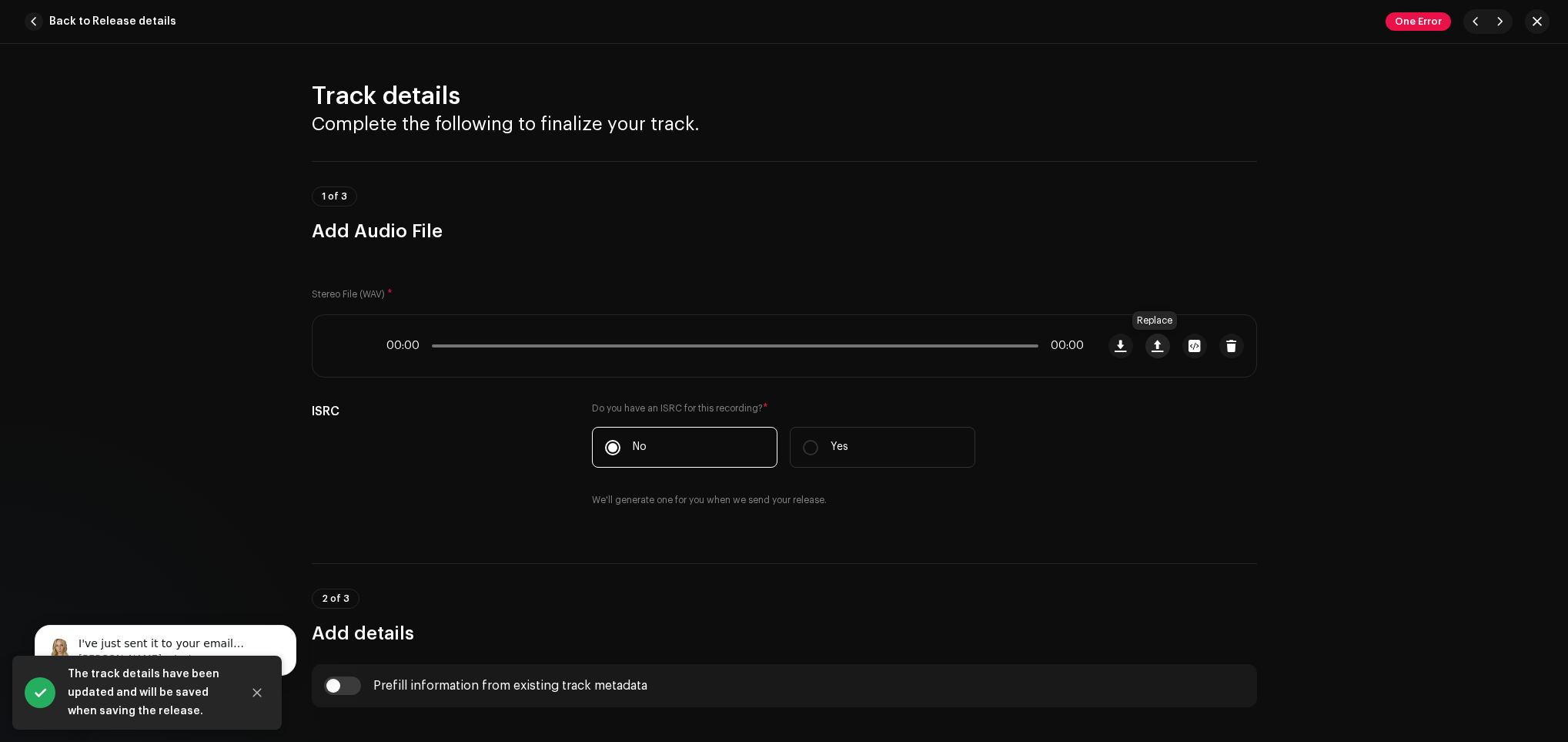
click at [1151, 348] on span "button" at bounding box center [1157, 346] width 12 height 12
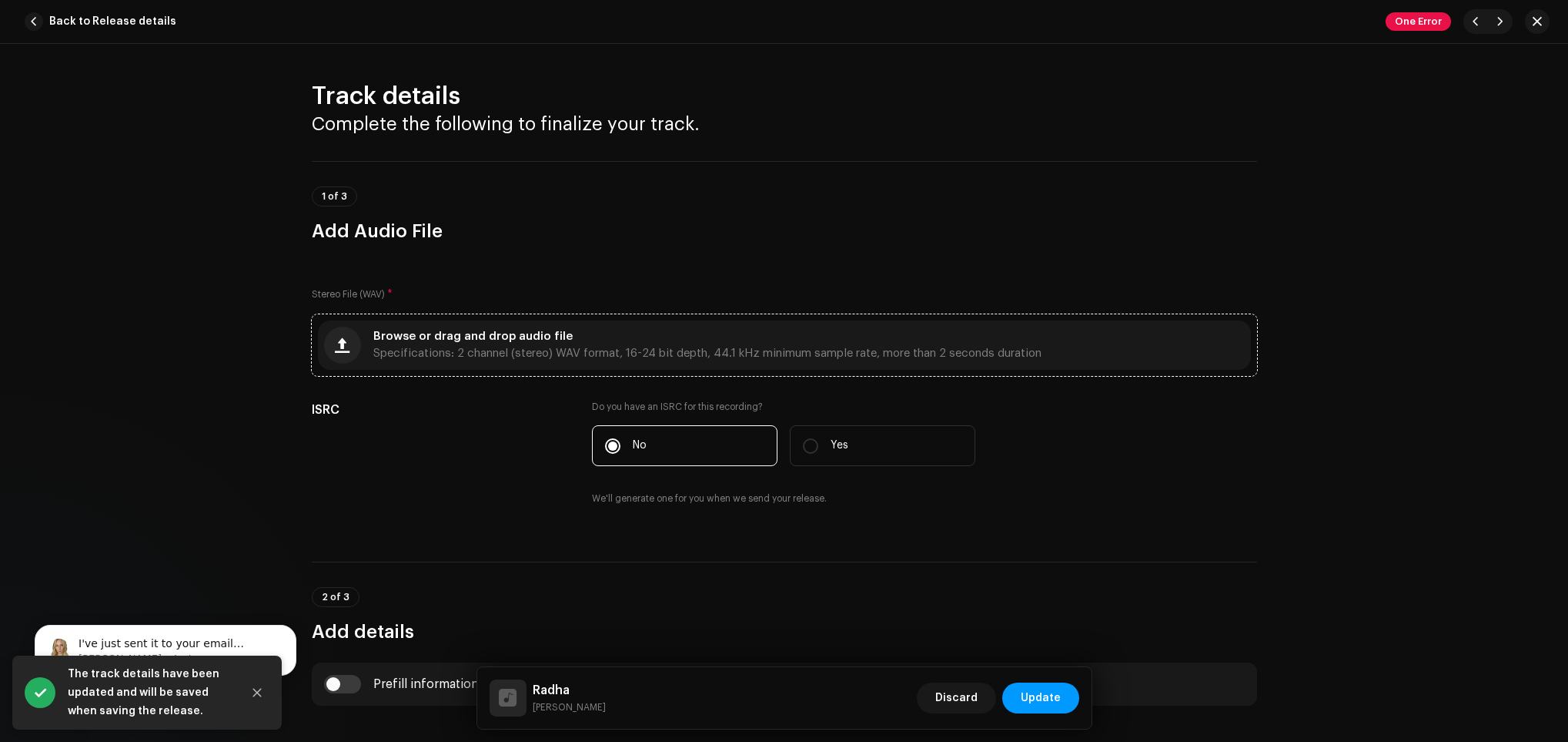
click at [895, 346] on div "Browse or drag and drop audio file Specifications: 2 channel (stereo) WAV forma…" at bounding box center [707, 345] width 668 height 28
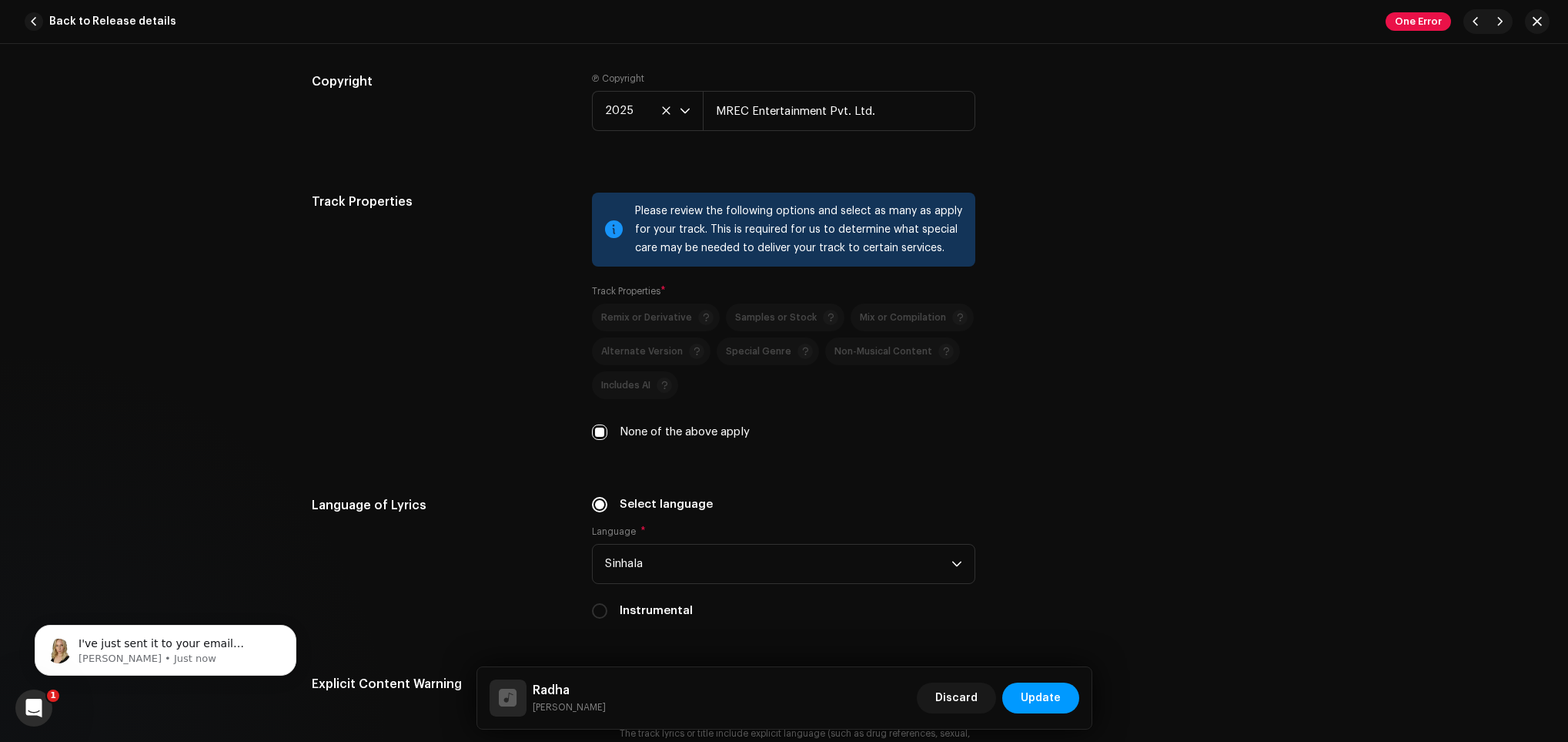
scroll to position [3119, 0]
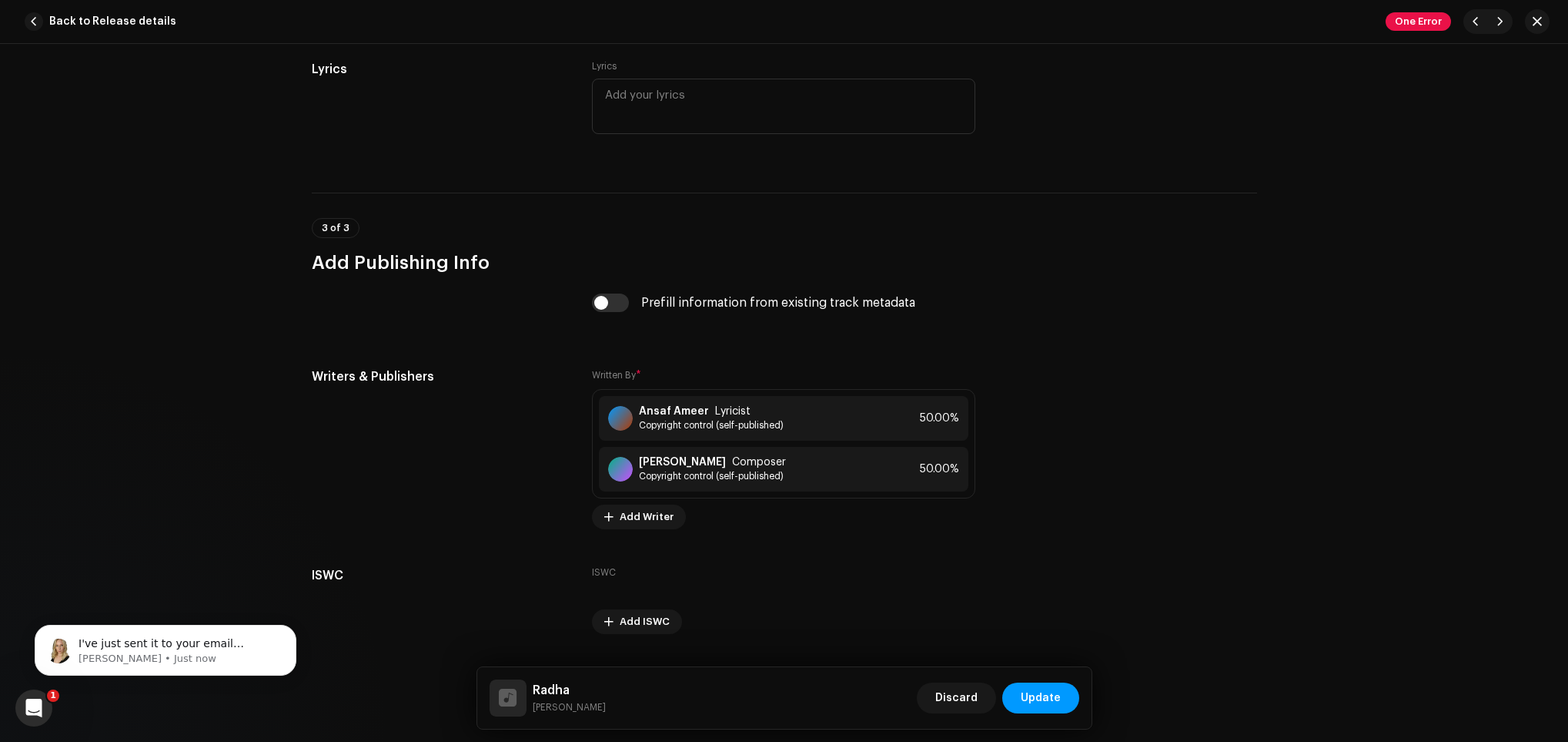
click at [1026, 679] on div "Discard Update" at bounding box center [998, 698] width 162 height 37
click at [1028, 700] on span "Update" at bounding box center [1041, 698] width 40 height 31
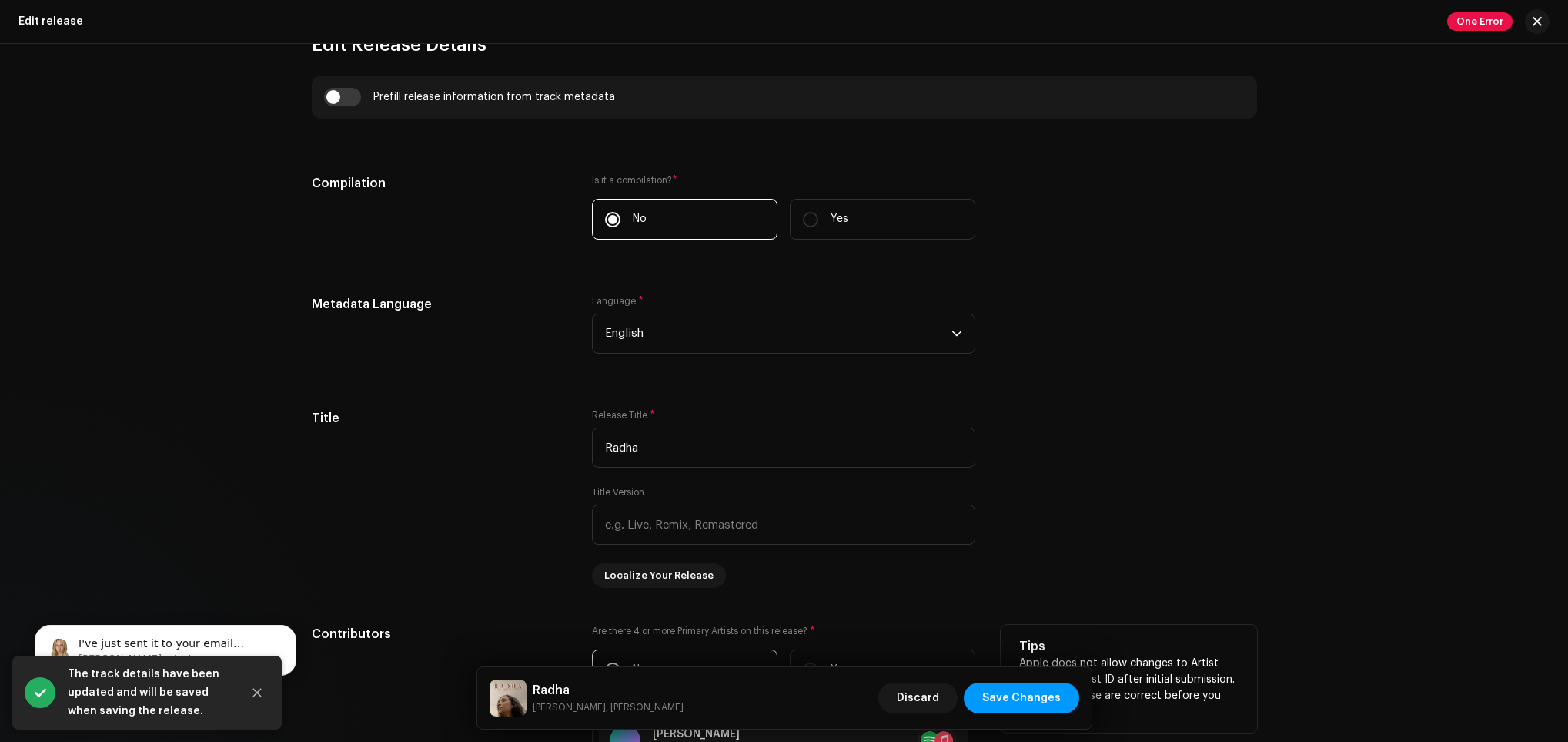
scroll to position [1271, 0]
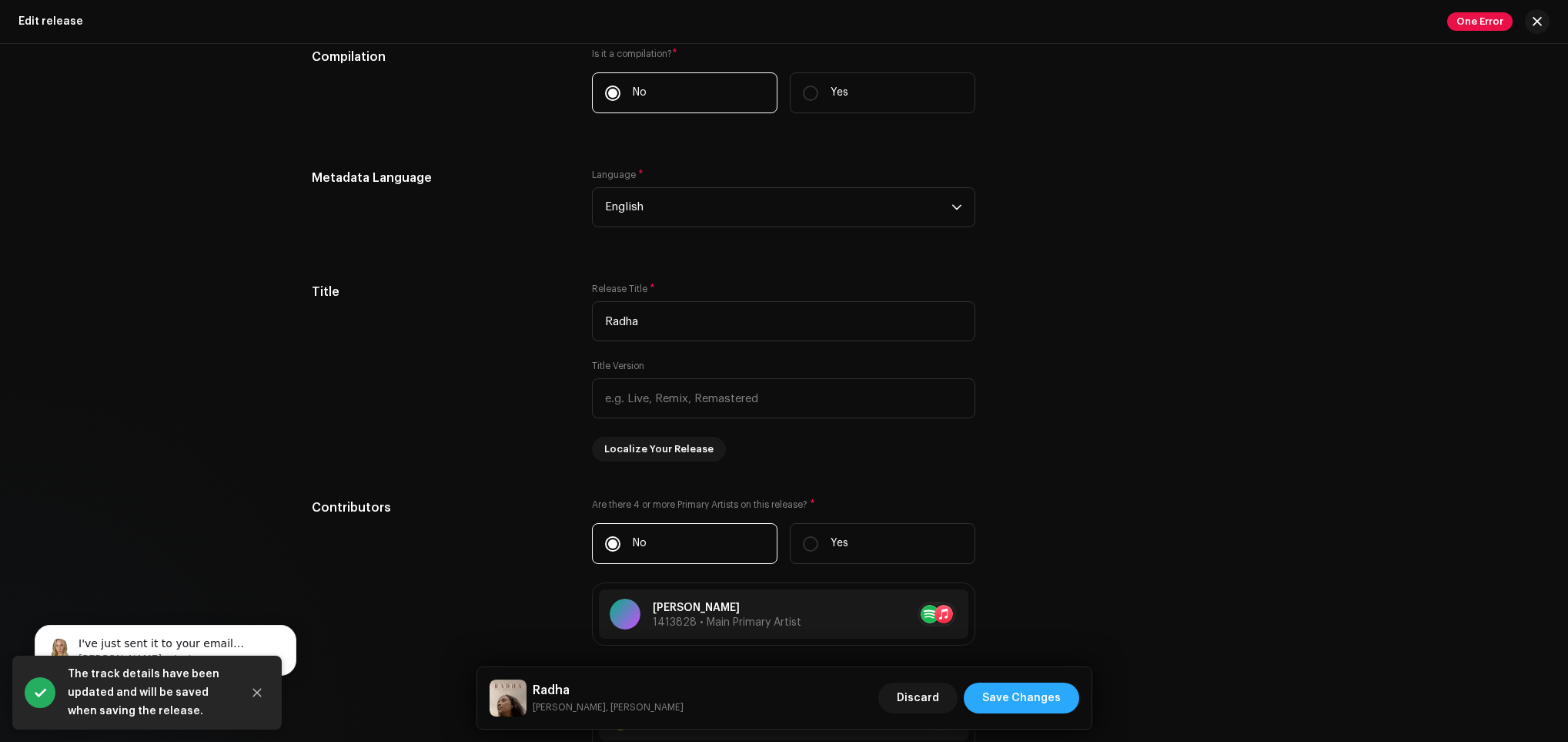
click at [1024, 707] on span "Save Changes" at bounding box center [1021, 698] width 78 height 31
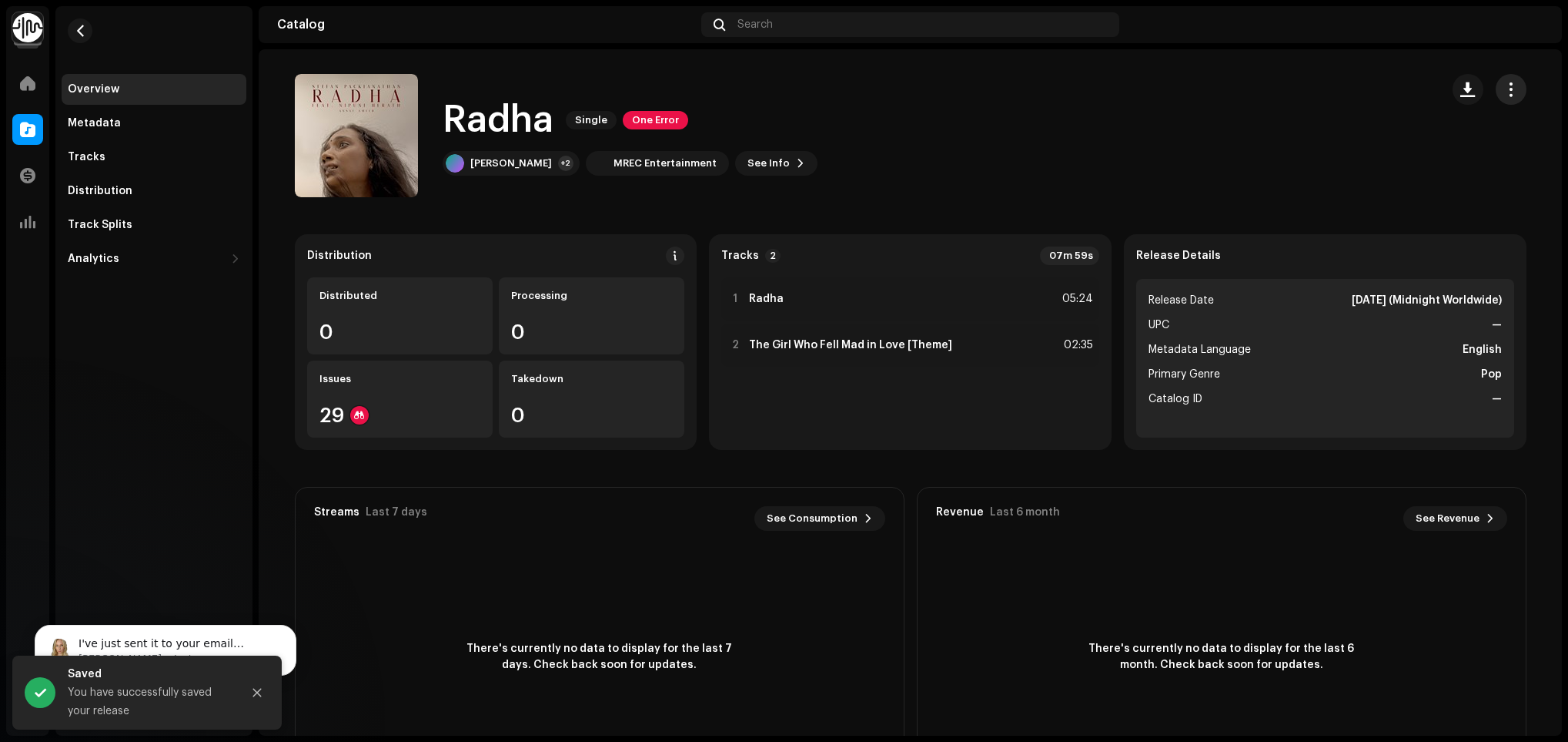
click at [1496, 88] on button "button" at bounding box center [1511, 89] width 31 height 31
click at [1410, 148] on div "Edit" at bounding box center [1437, 158] width 155 height 31
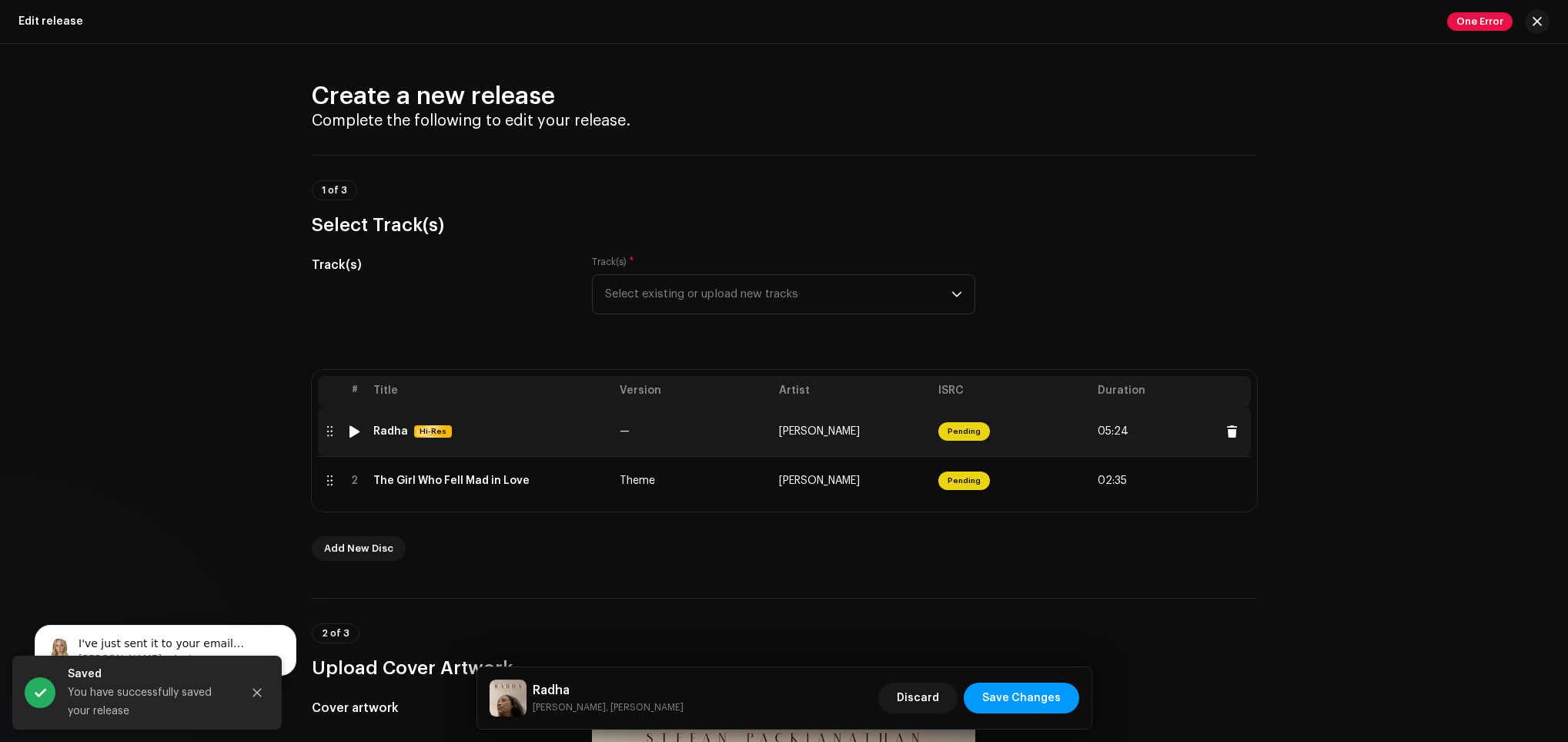
click at [615, 439] on td "—" at bounding box center [693, 432] width 159 height 50
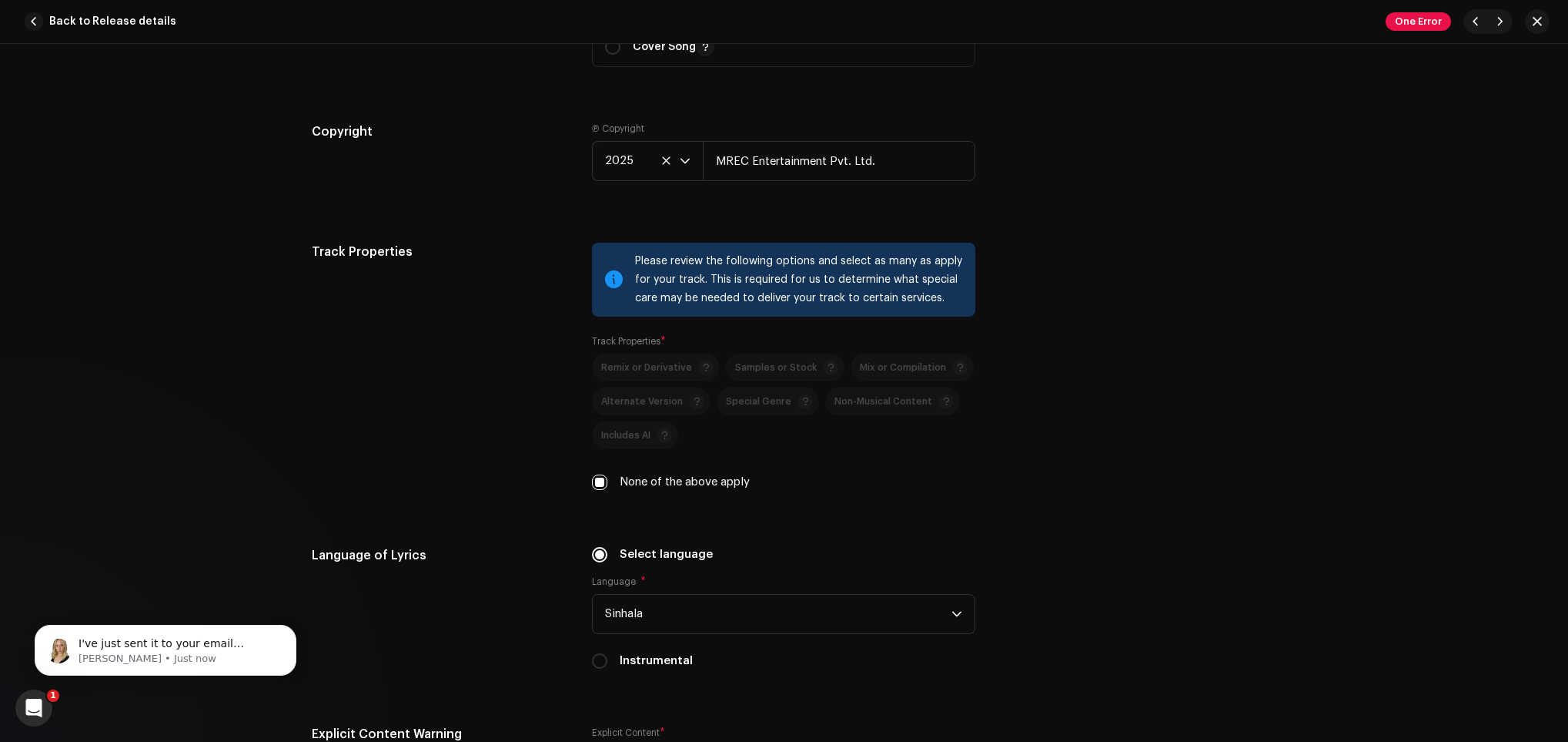
scroll to position [2311, 0]
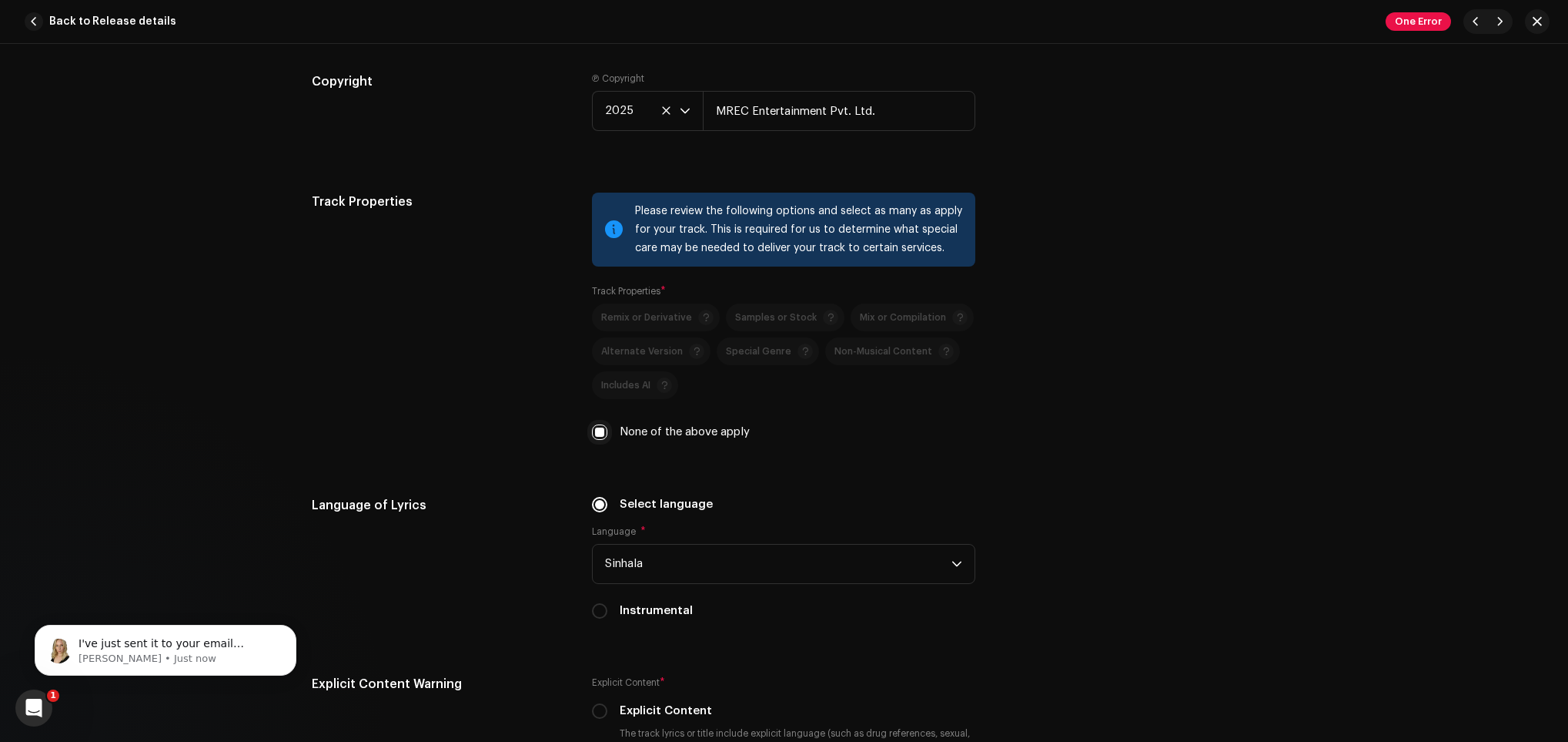
click at [599, 432] on input "None of the above apply" at bounding box center [600, 432] width 16 height 16
checkbox input "false"
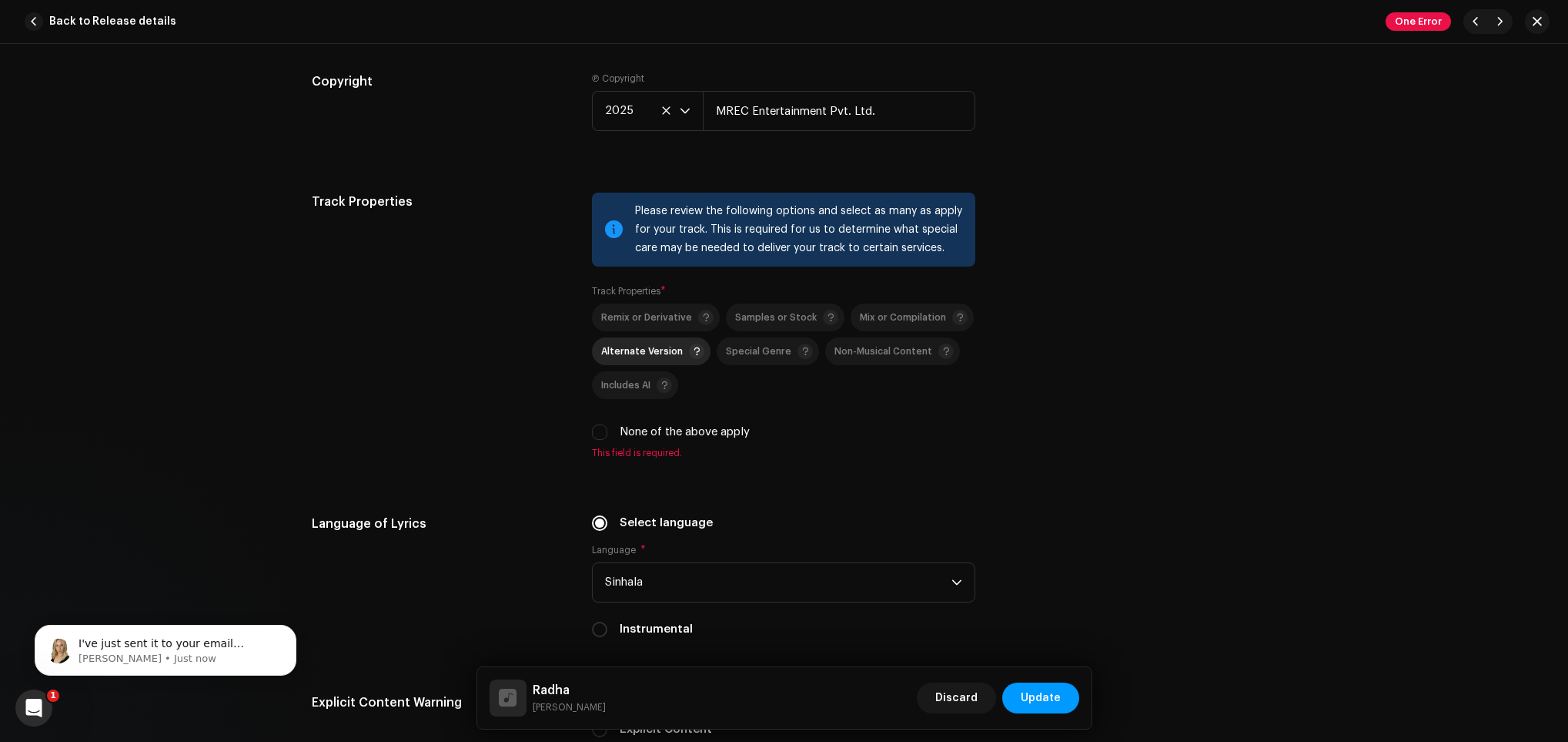
click at [666, 355] on span "Alternate Version" at bounding box center [642, 351] width 81 height 10
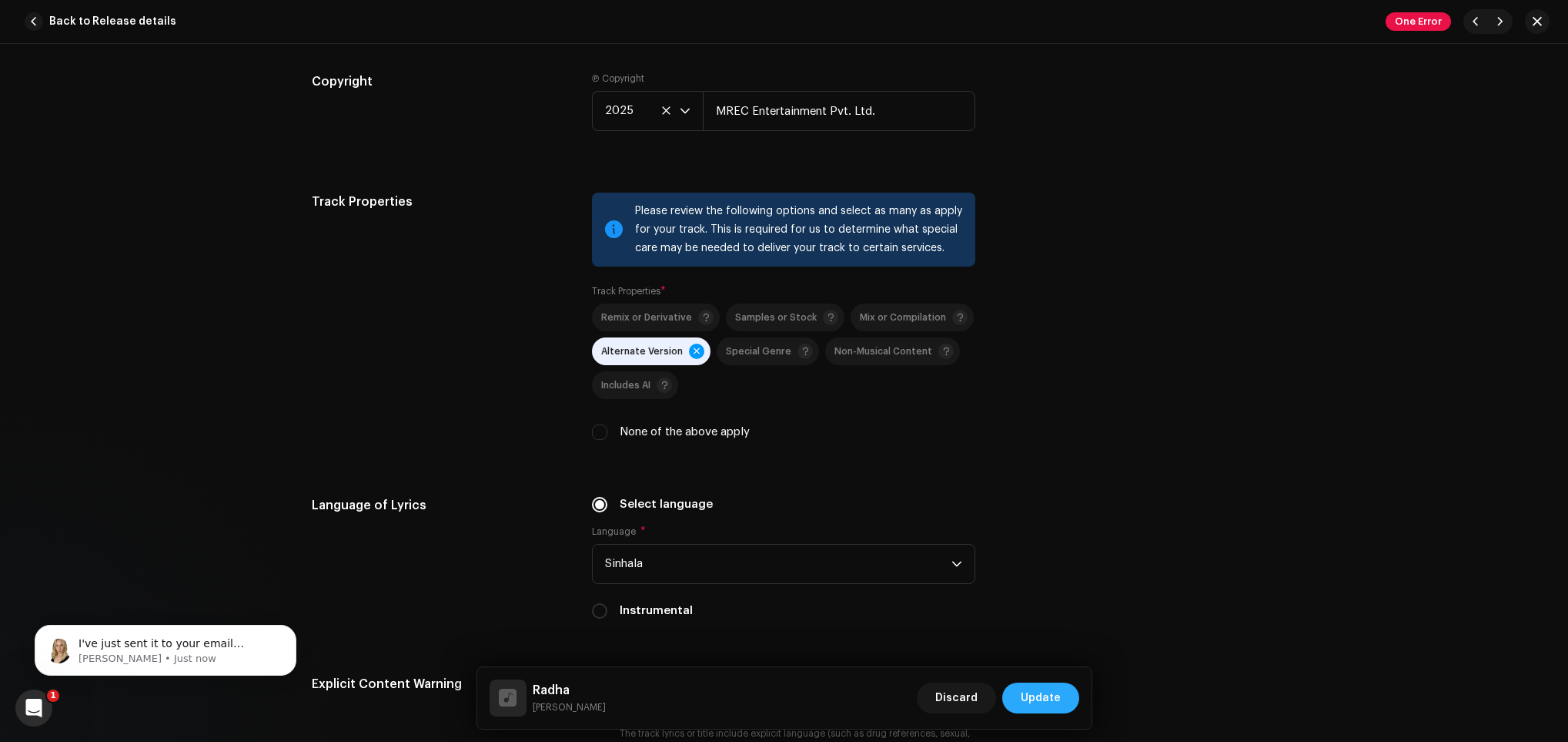
click at [1057, 703] on span "Update" at bounding box center [1041, 698] width 40 height 31
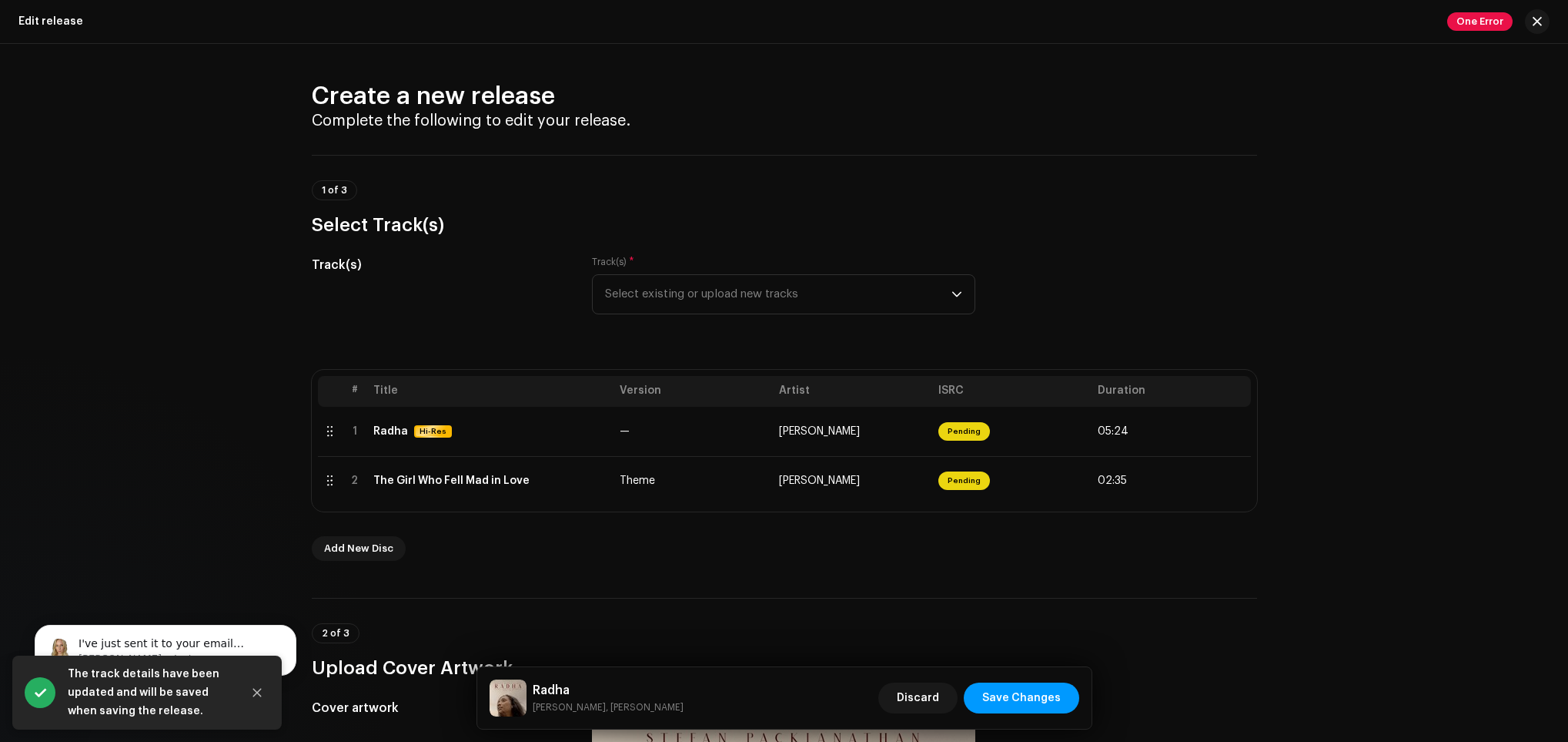
click at [1057, 703] on span "Save Changes" at bounding box center [1021, 698] width 78 height 31
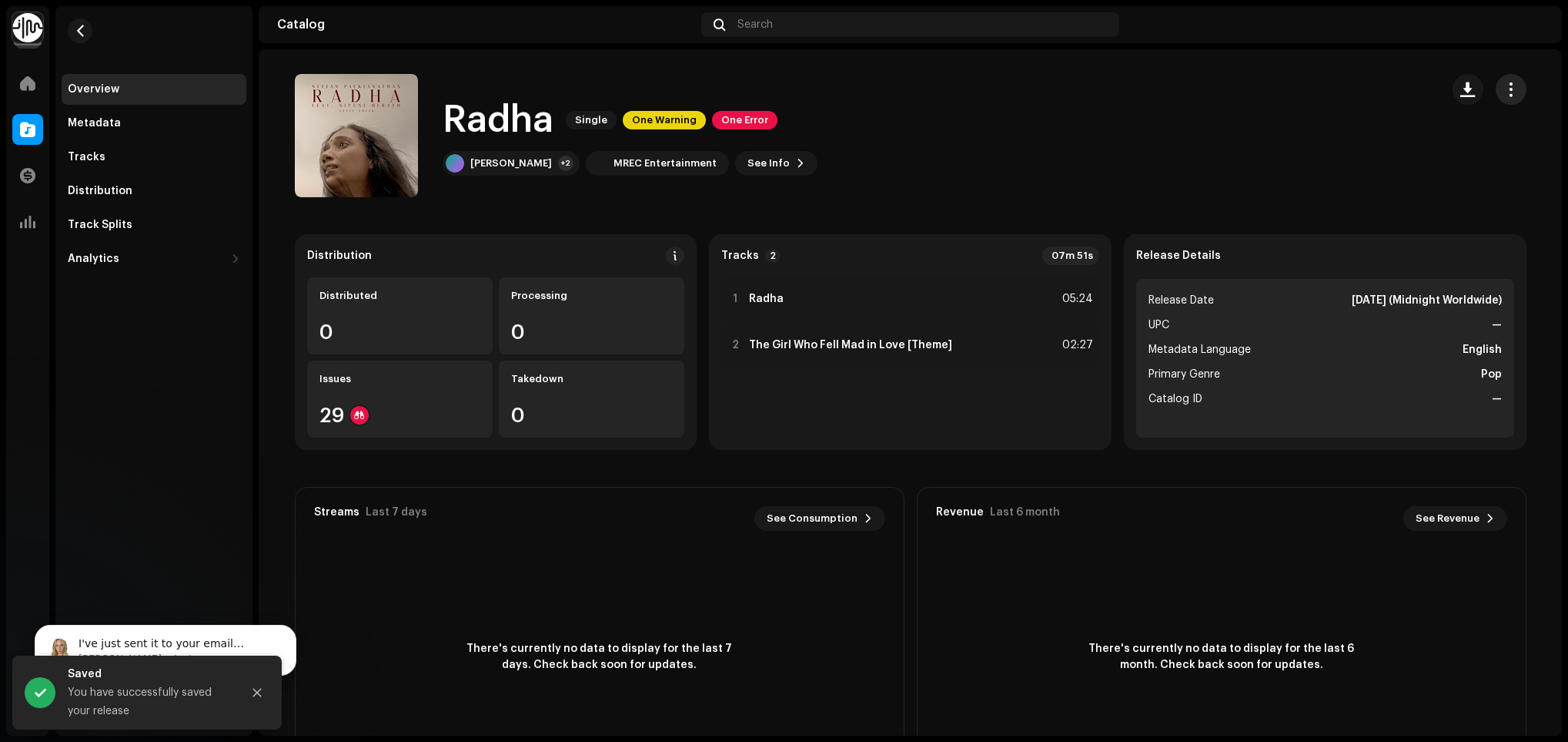
click at [1504, 85] on span "button" at bounding box center [1511, 89] width 15 height 12
click at [668, 127] on span "One Warning" at bounding box center [664, 120] width 83 height 19
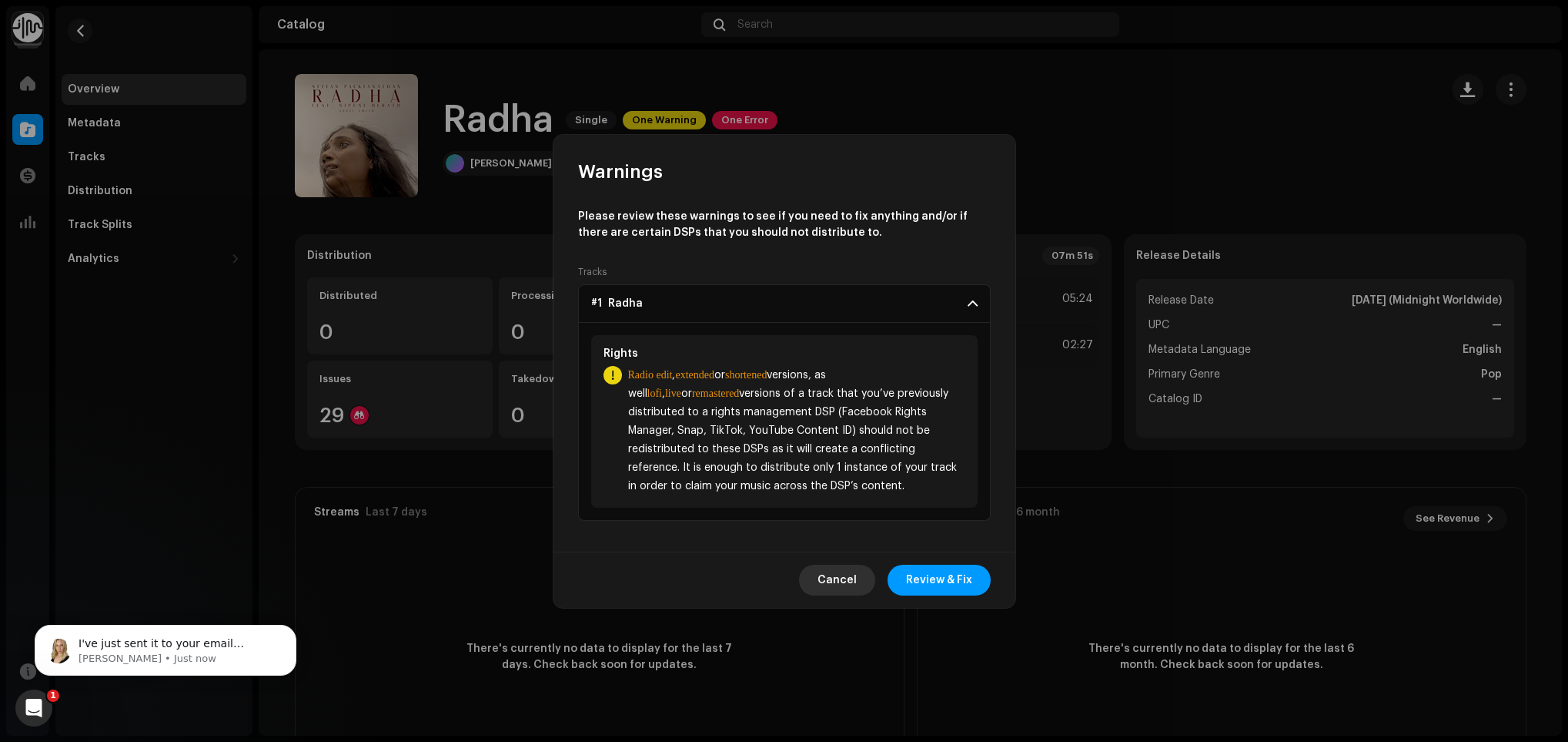
click at [862, 576] on button "Cancel" at bounding box center [837, 580] width 76 height 31
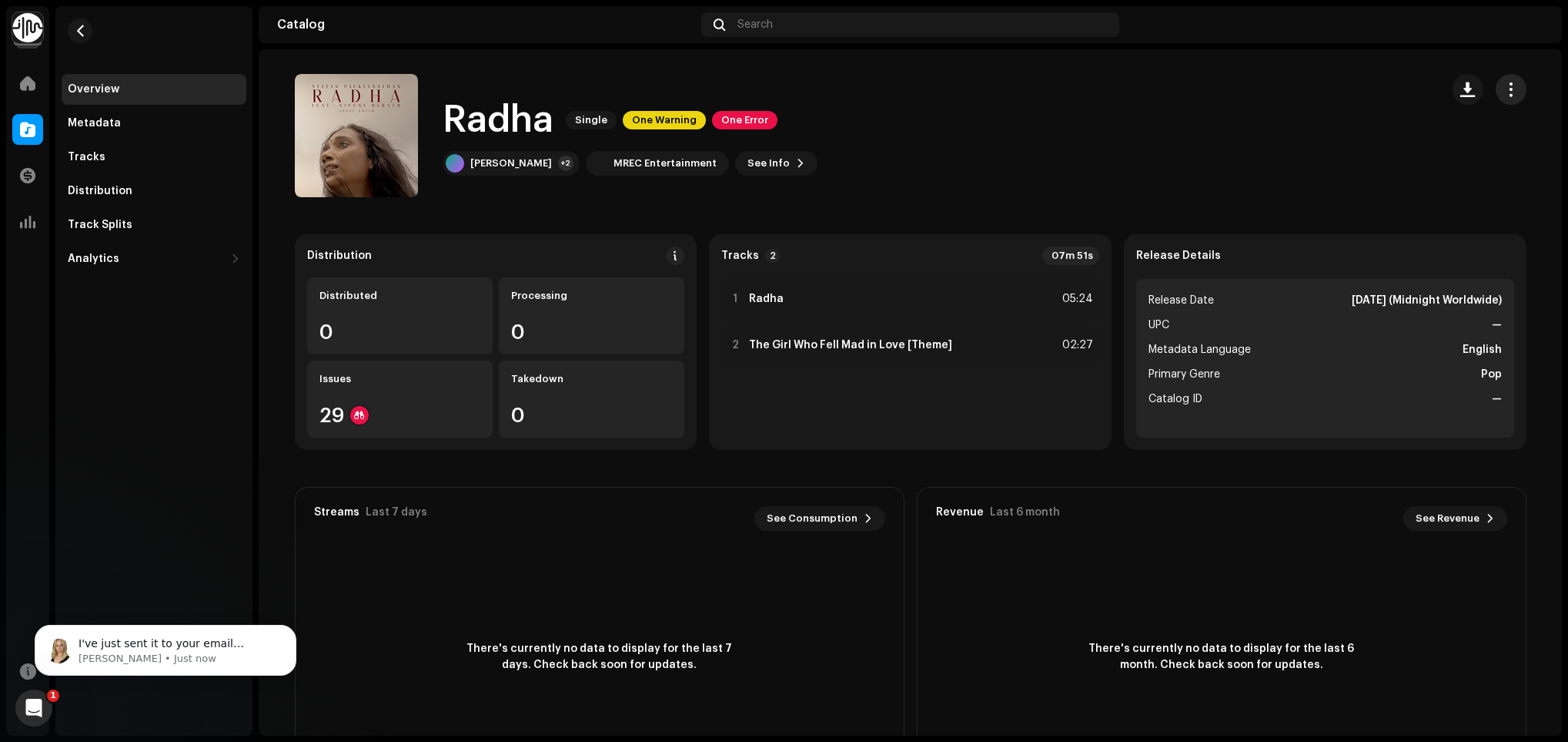
click at [1497, 97] on button "button" at bounding box center [1511, 89] width 31 height 31
click at [1405, 185] on span "Distribute" at bounding box center [1393, 189] width 54 height 12
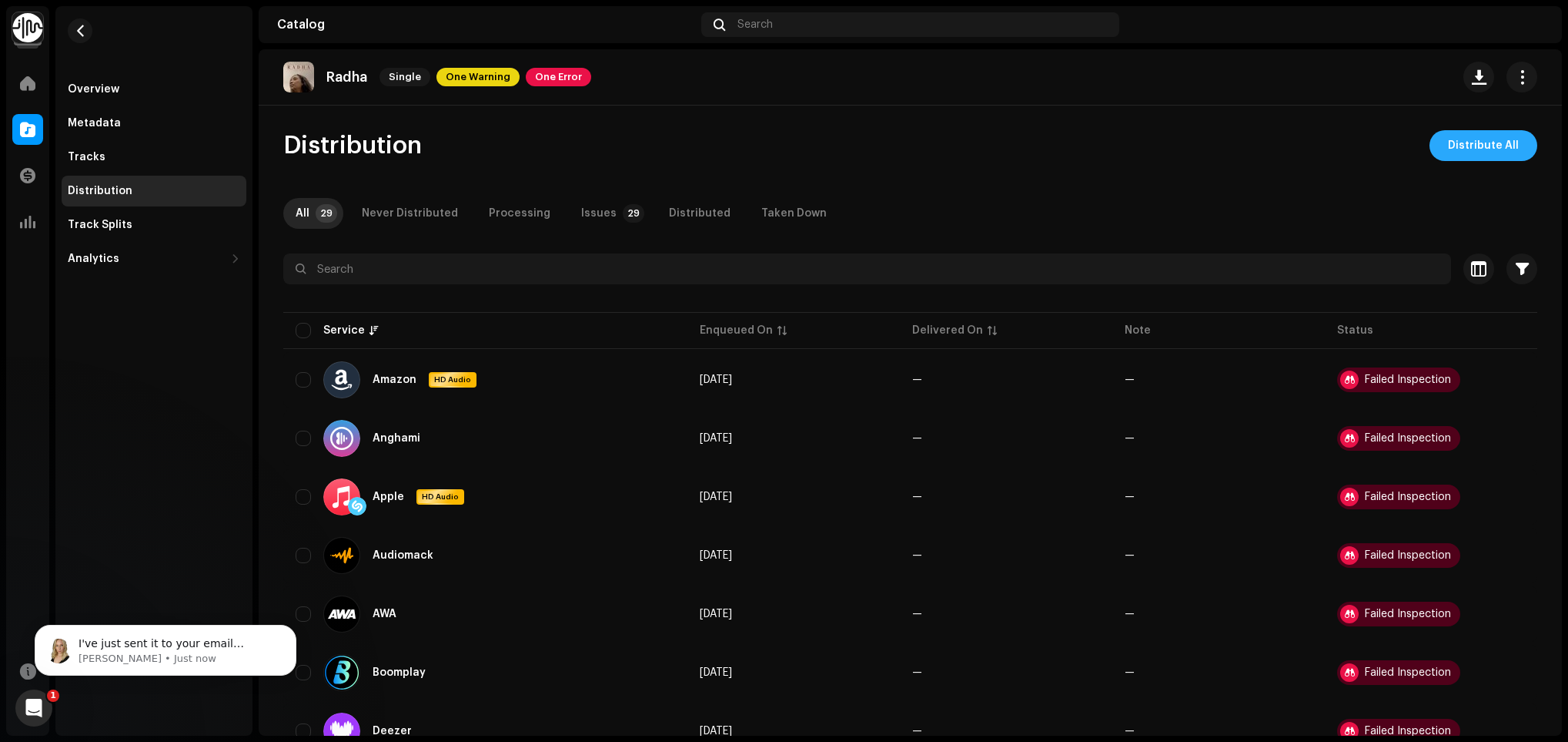
click at [1439, 148] on button "Distribute All" at bounding box center [1483, 146] width 108 height 31
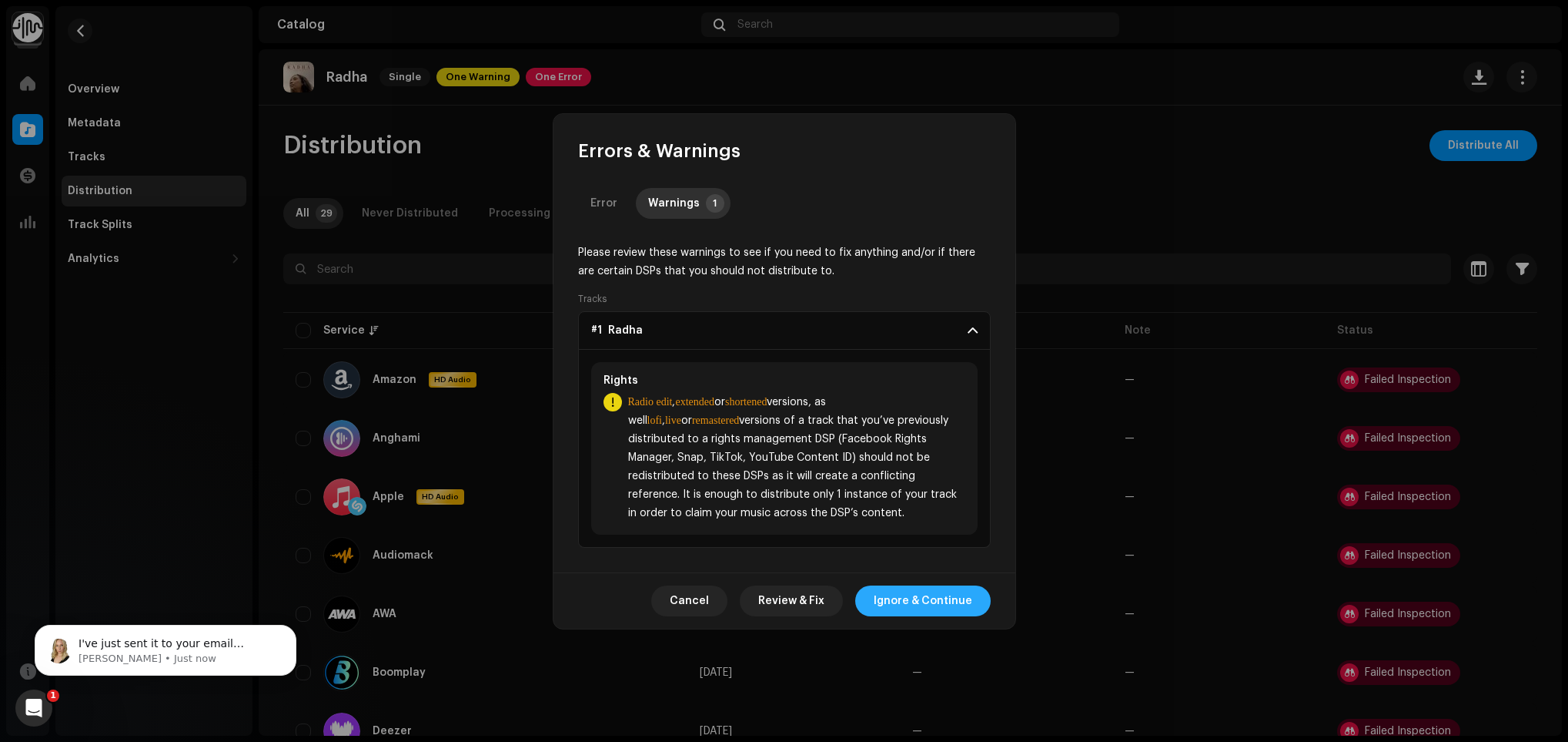
click at [933, 599] on span "Ignore & Continue" at bounding box center [922, 601] width 99 height 31
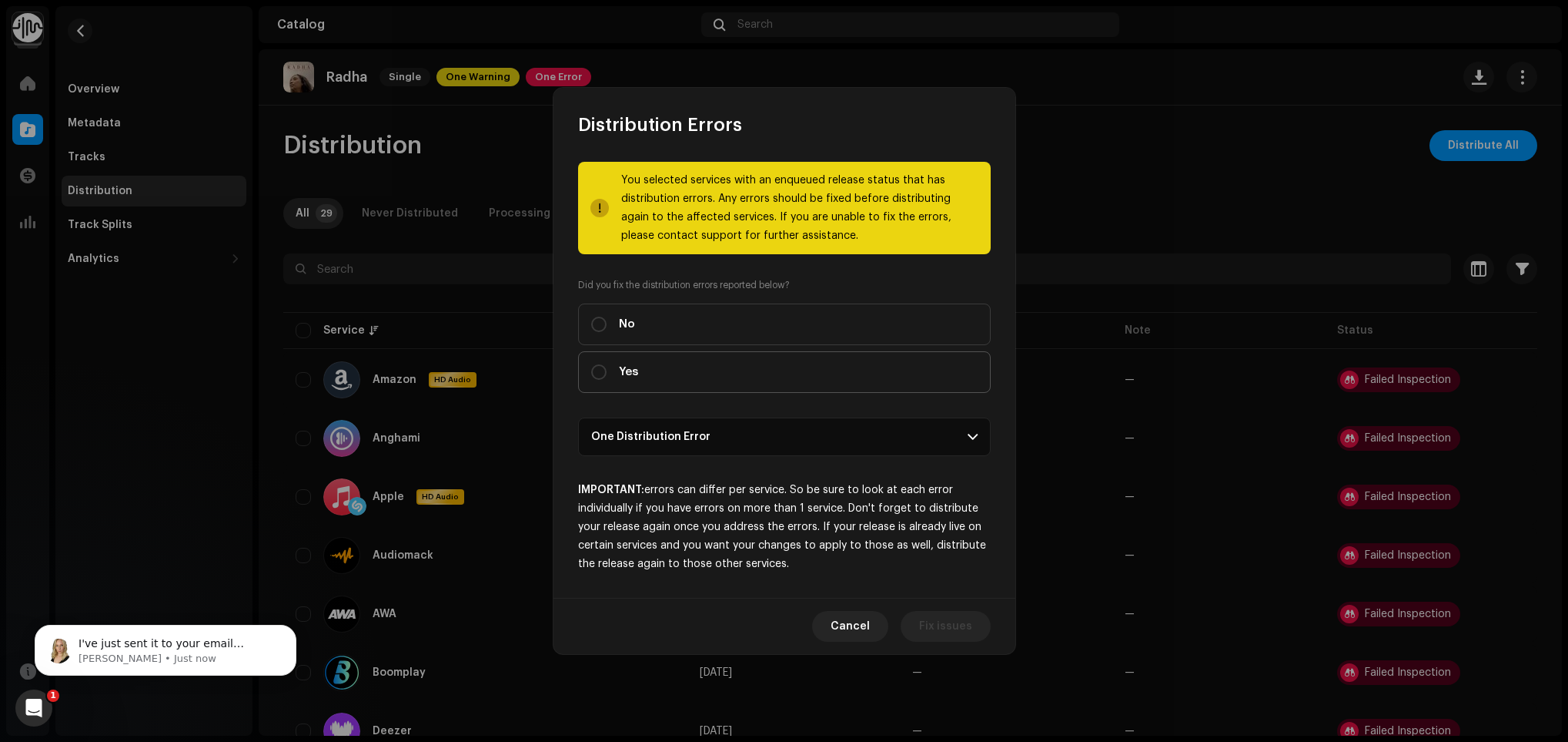
click at [749, 375] on label "Yes" at bounding box center [784, 372] width 413 height 42
click at [607, 375] on input "Yes" at bounding box center [599, 372] width 16 height 16
radio input "true"
click at [924, 613] on span "Distribute" at bounding box center [945, 626] width 54 height 31
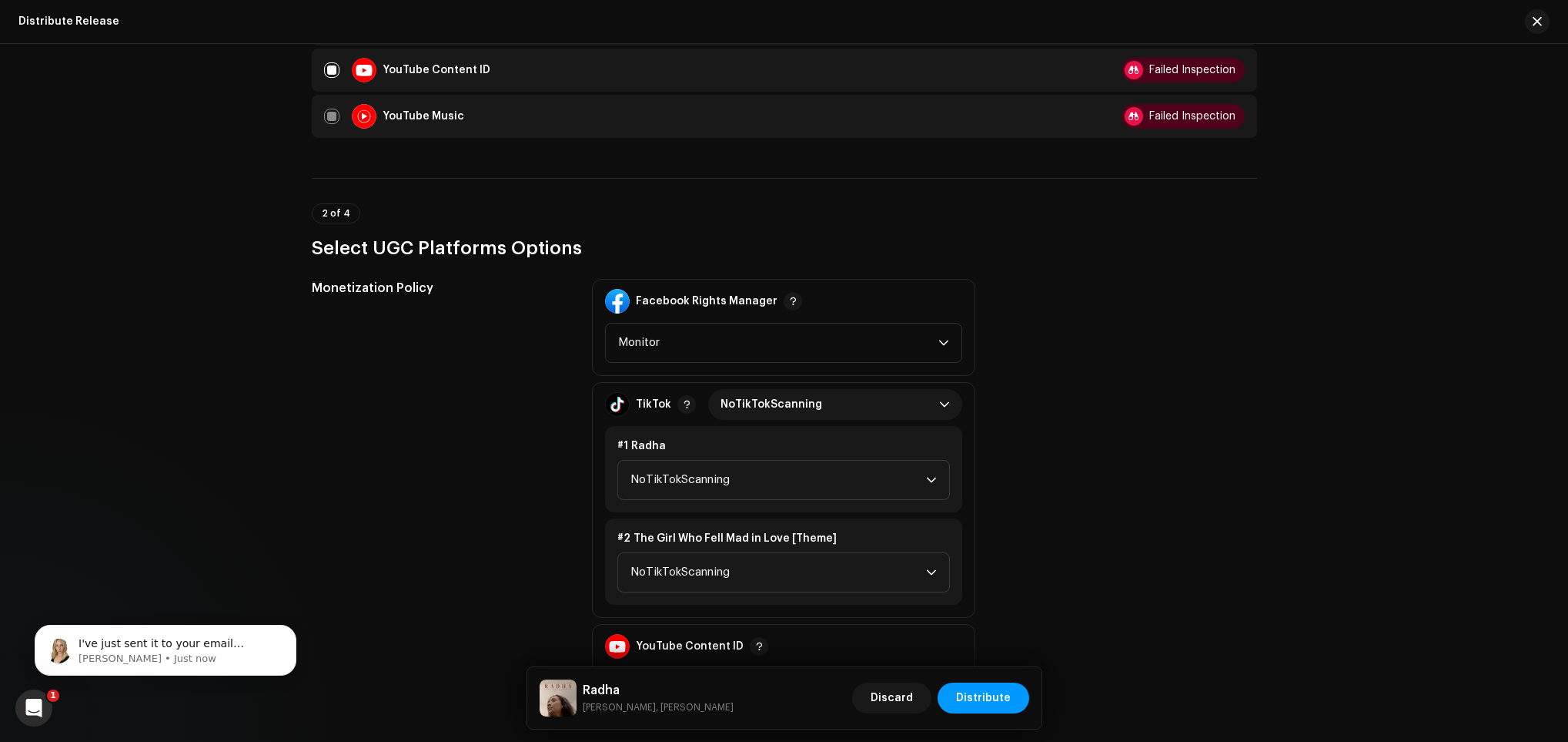
scroll to position [1848, 0]
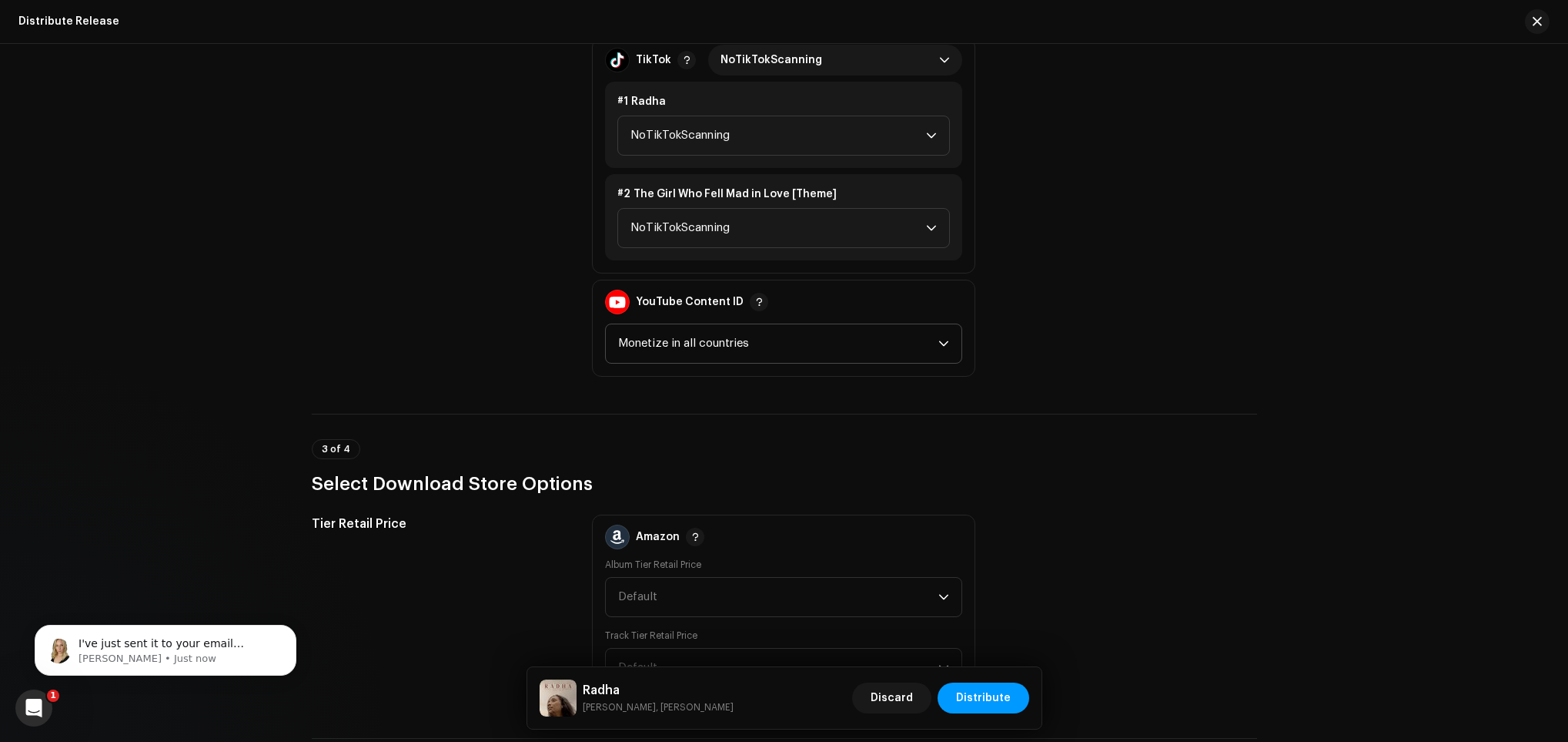
click at [715, 335] on span "Monetize in all countries" at bounding box center [778, 344] width 320 height 39
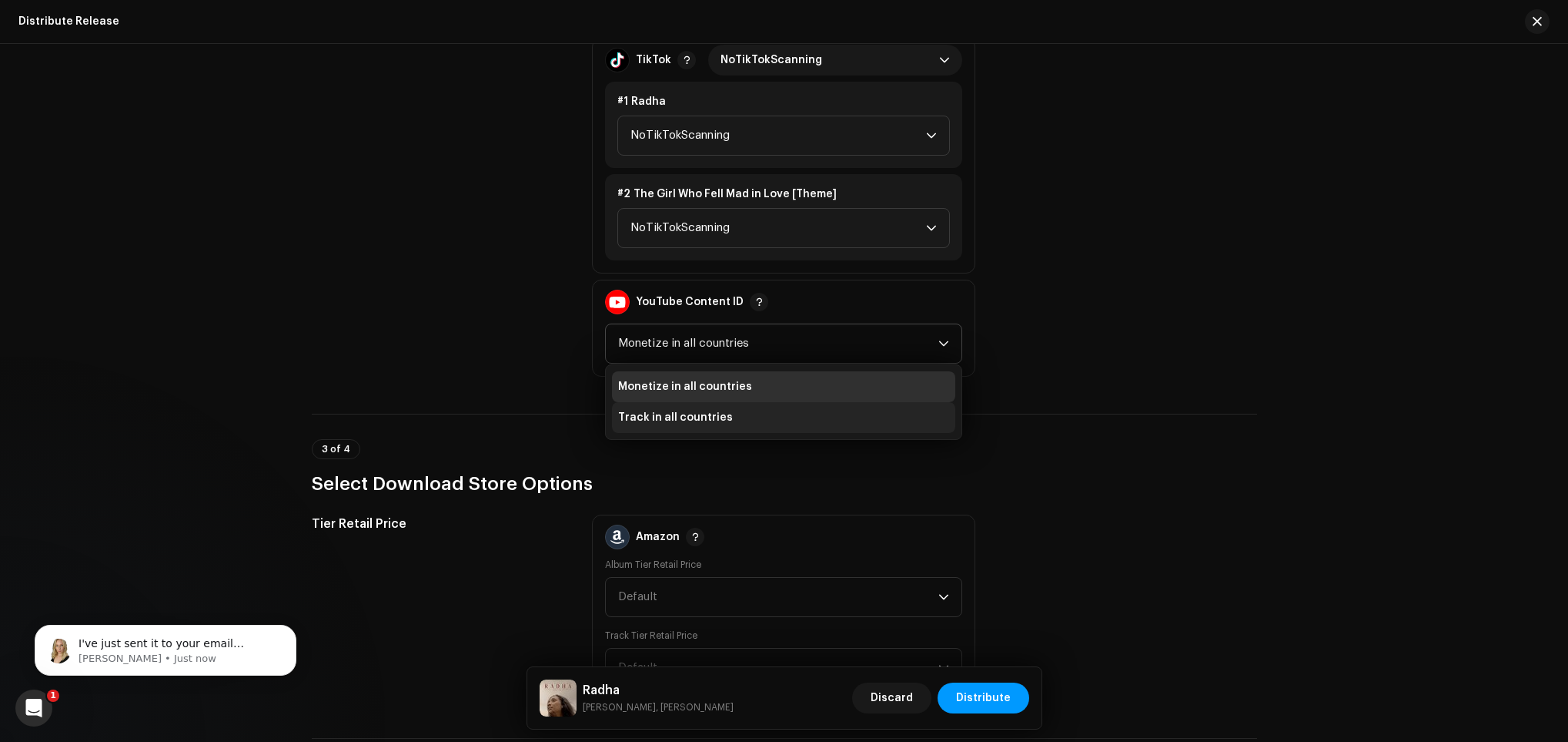
click at [705, 410] on span "Track in all countries" at bounding box center [676, 418] width 115 height 16
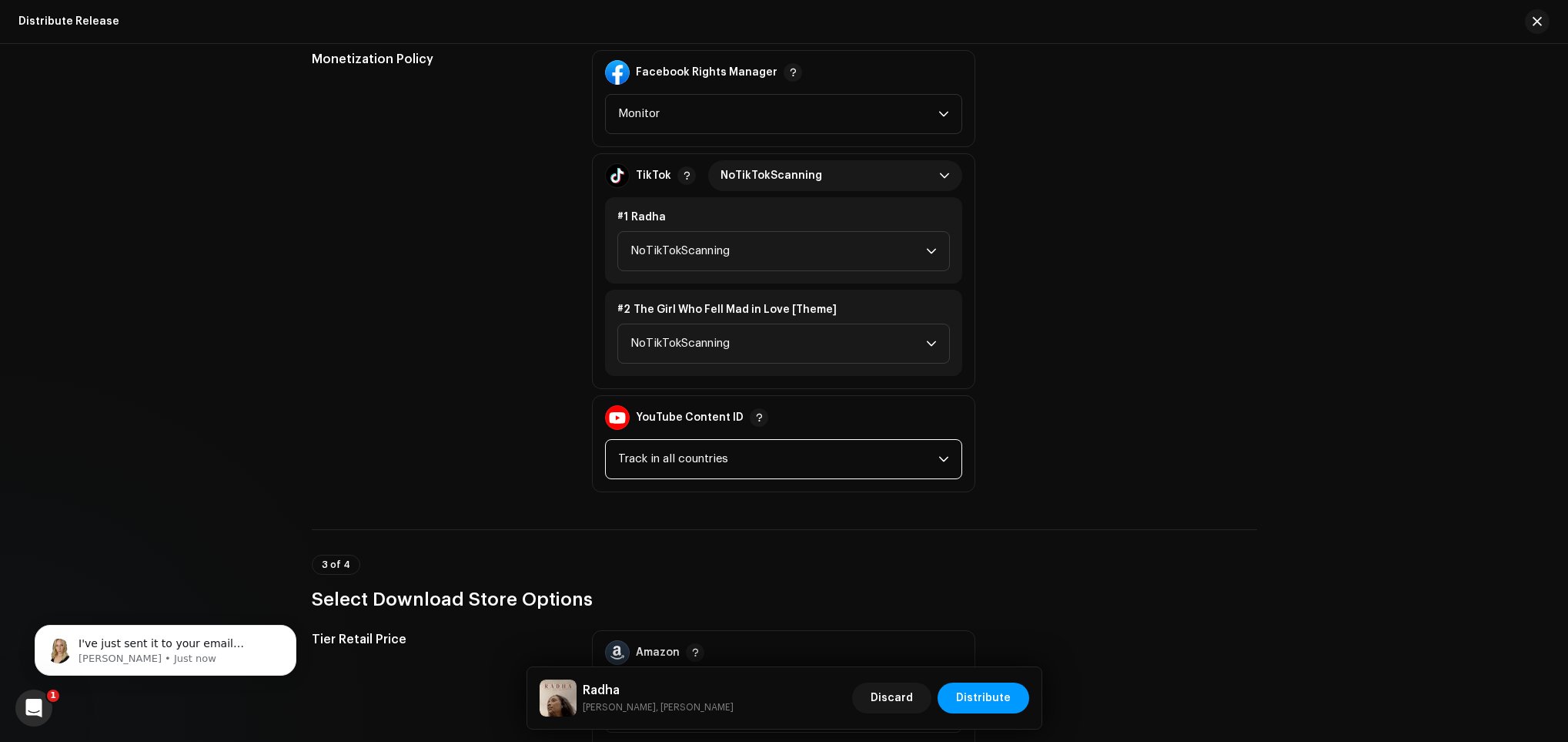
scroll to position [2195, 0]
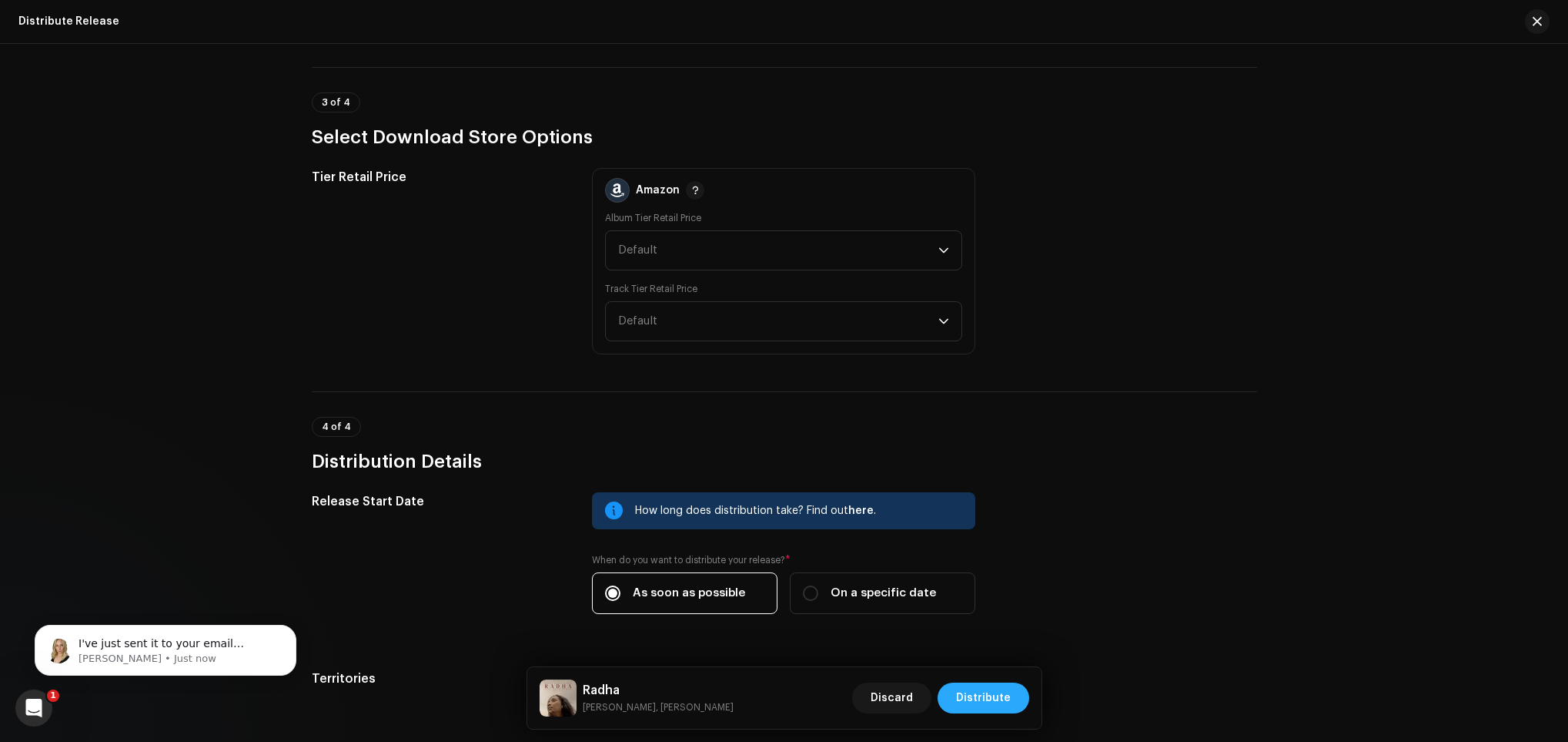
click at [1007, 695] on span "Distribute" at bounding box center [983, 698] width 54 height 31
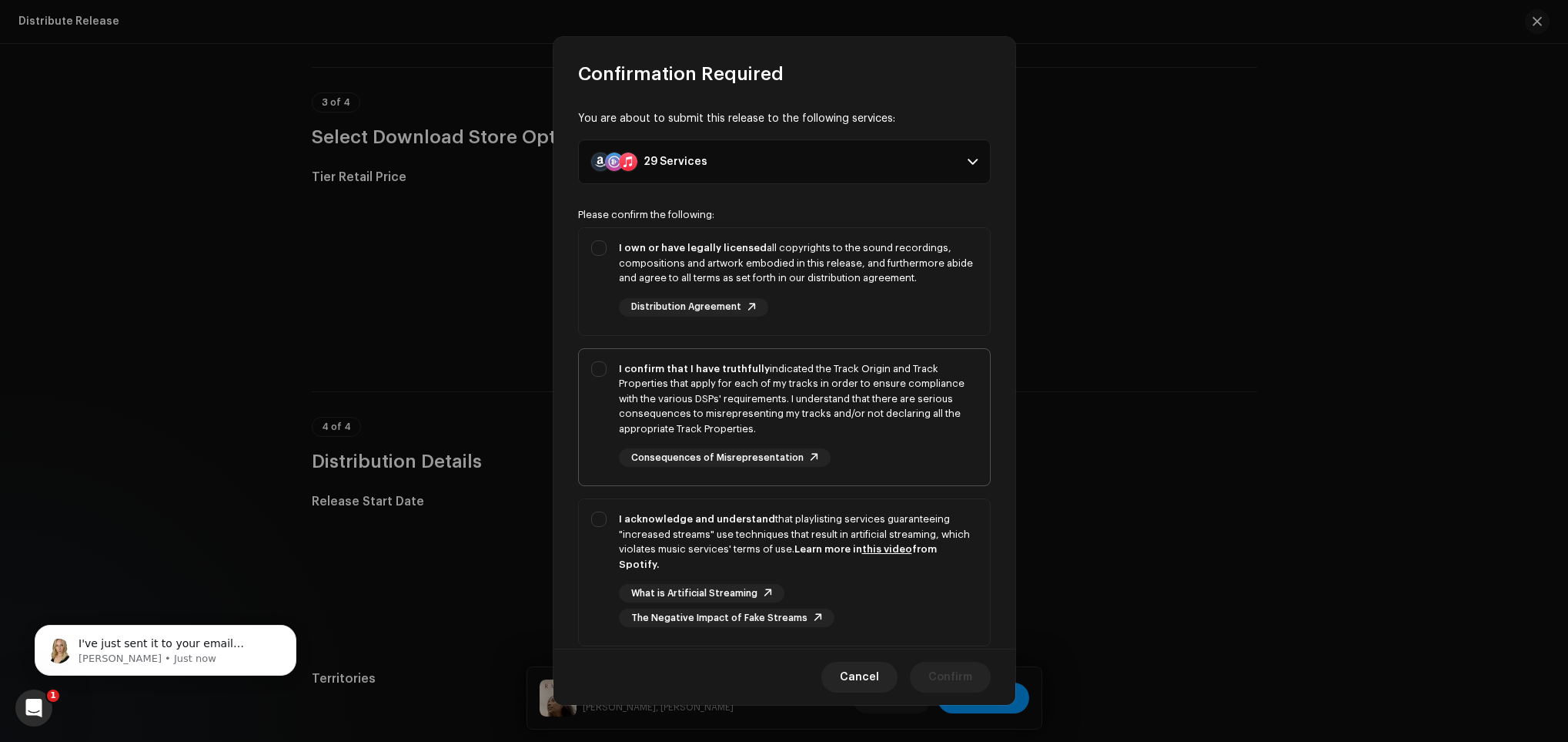
click at [929, 426] on div "I confirm that I have truthfully indicated the Track Origin and Track Propertie…" at bounding box center [798, 398] width 358 height 75
checkbox input "true"
click at [915, 322] on div "I own or have legally licensed all copyrights to the sound recordings, composit…" at bounding box center [784, 279] width 411 height 101
checkbox input "true"
click at [942, 617] on div "What is Artificial Streaming The Negative Impact of Fake Streams" at bounding box center [798, 605] width 358 height 43
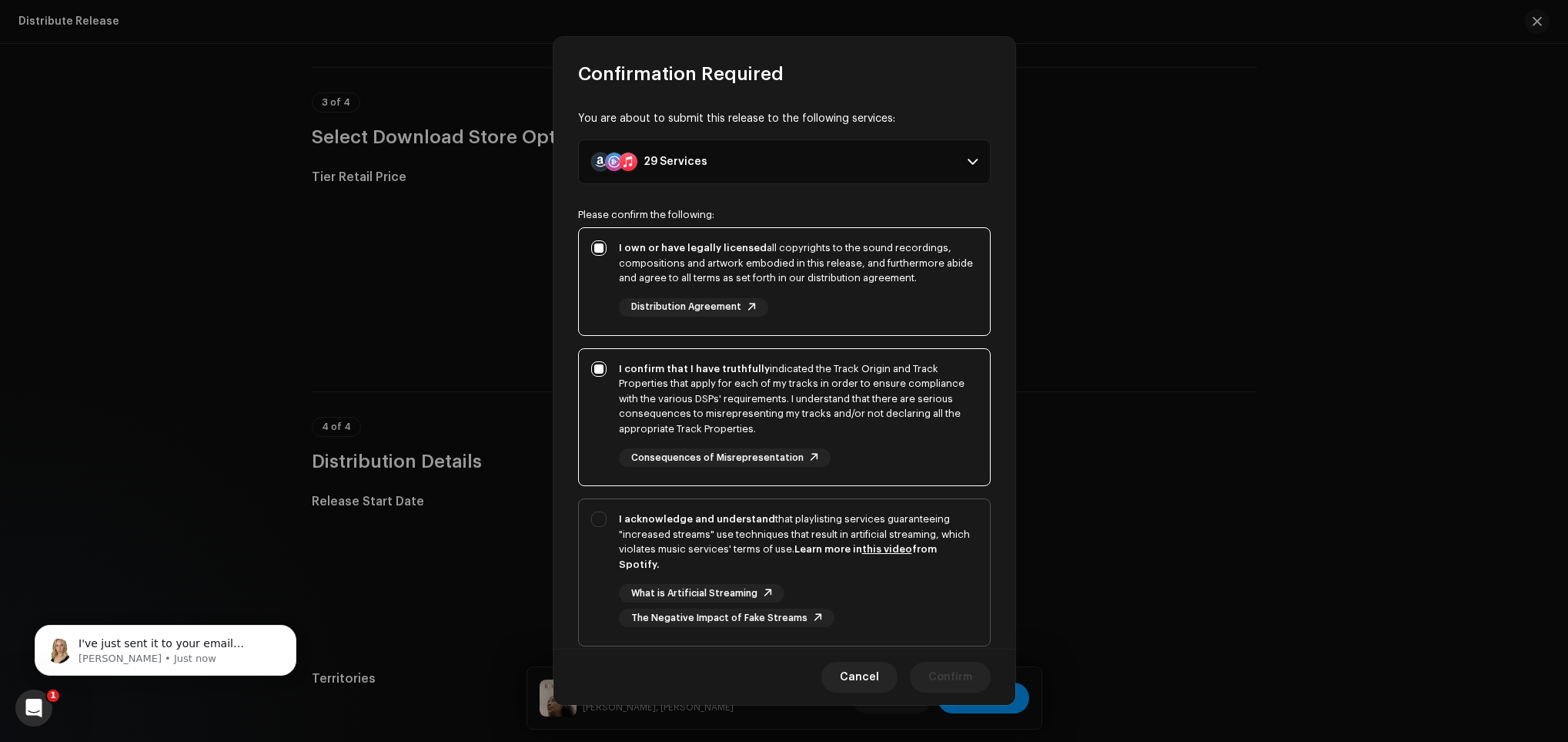
checkbox input "true"
click at [961, 668] on span "Confirm" at bounding box center [950, 677] width 44 height 31
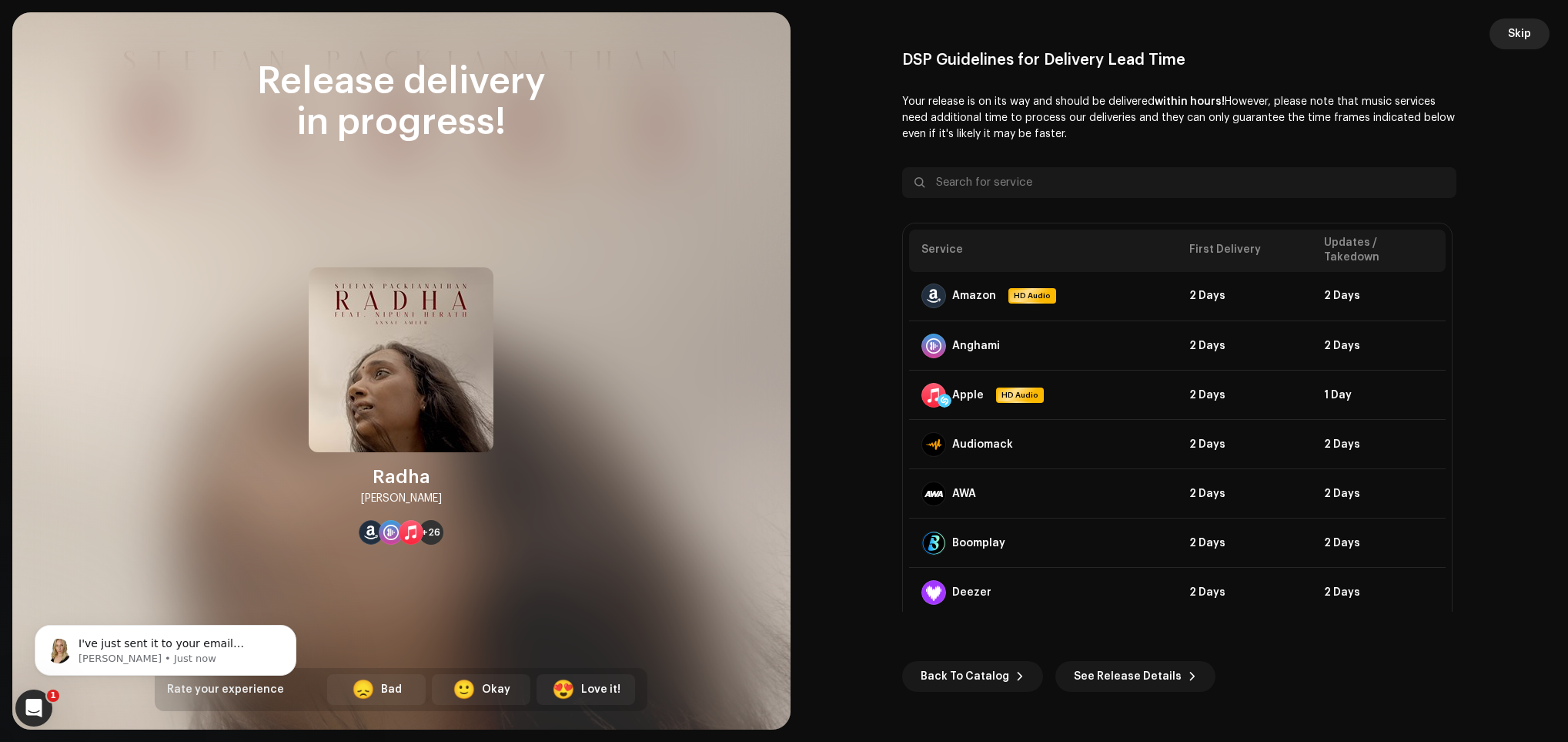
click at [1532, 31] on button "Skip" at bounding box center [1519, 34] width 60 height 31
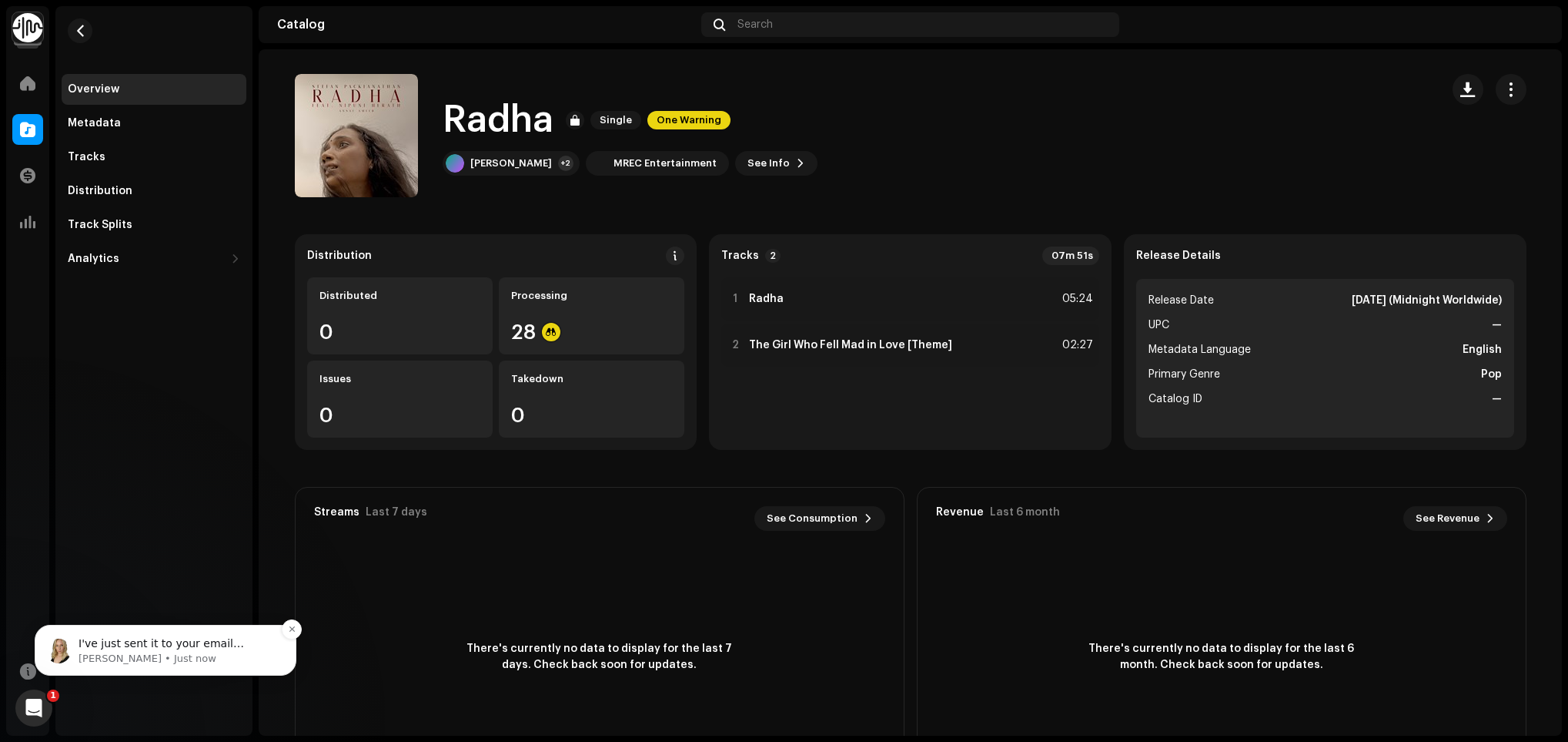
click at [192, 654] on p "Jessica • Just now" at bounding box center [178, 658] width 199 height 14
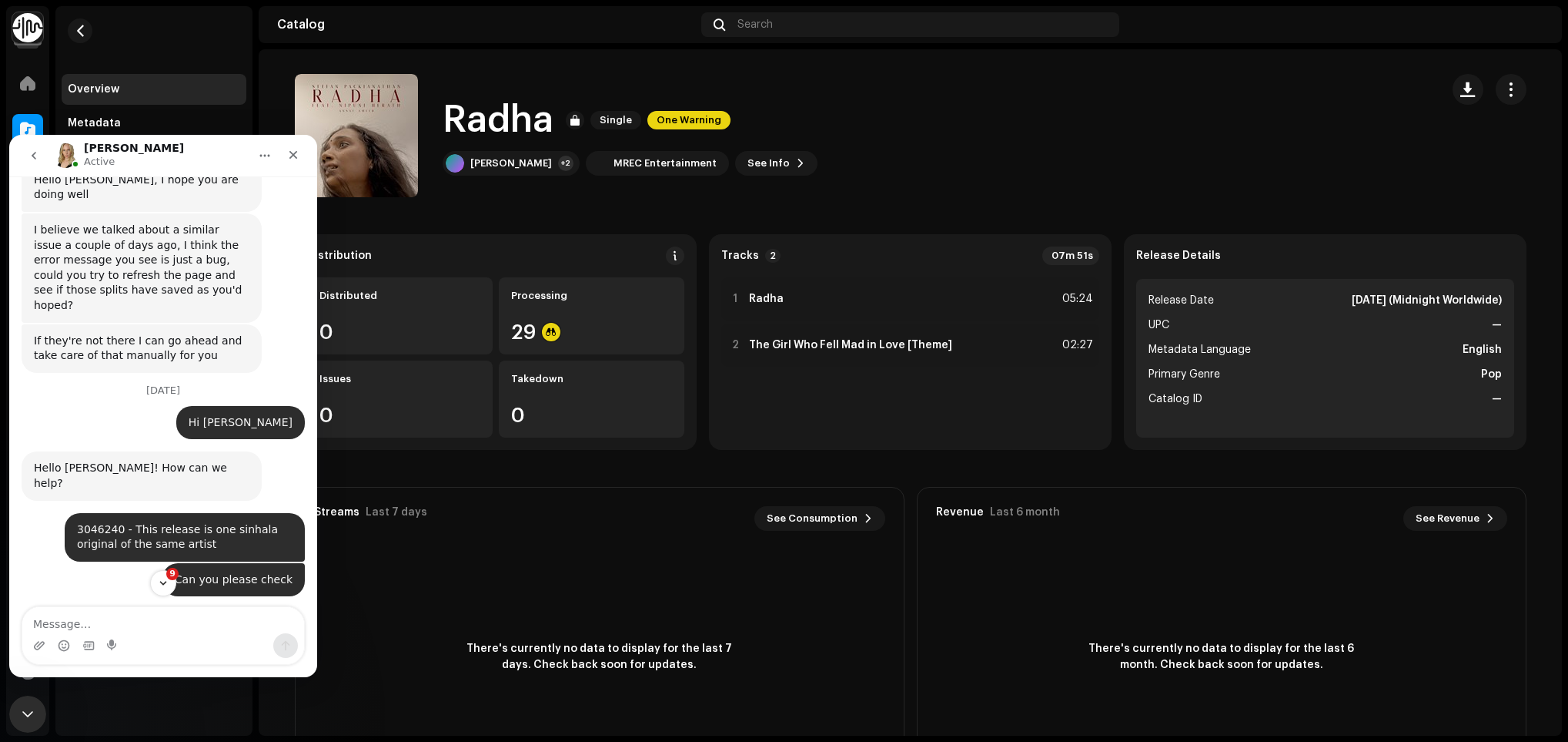
scroll to position [11998, 0]
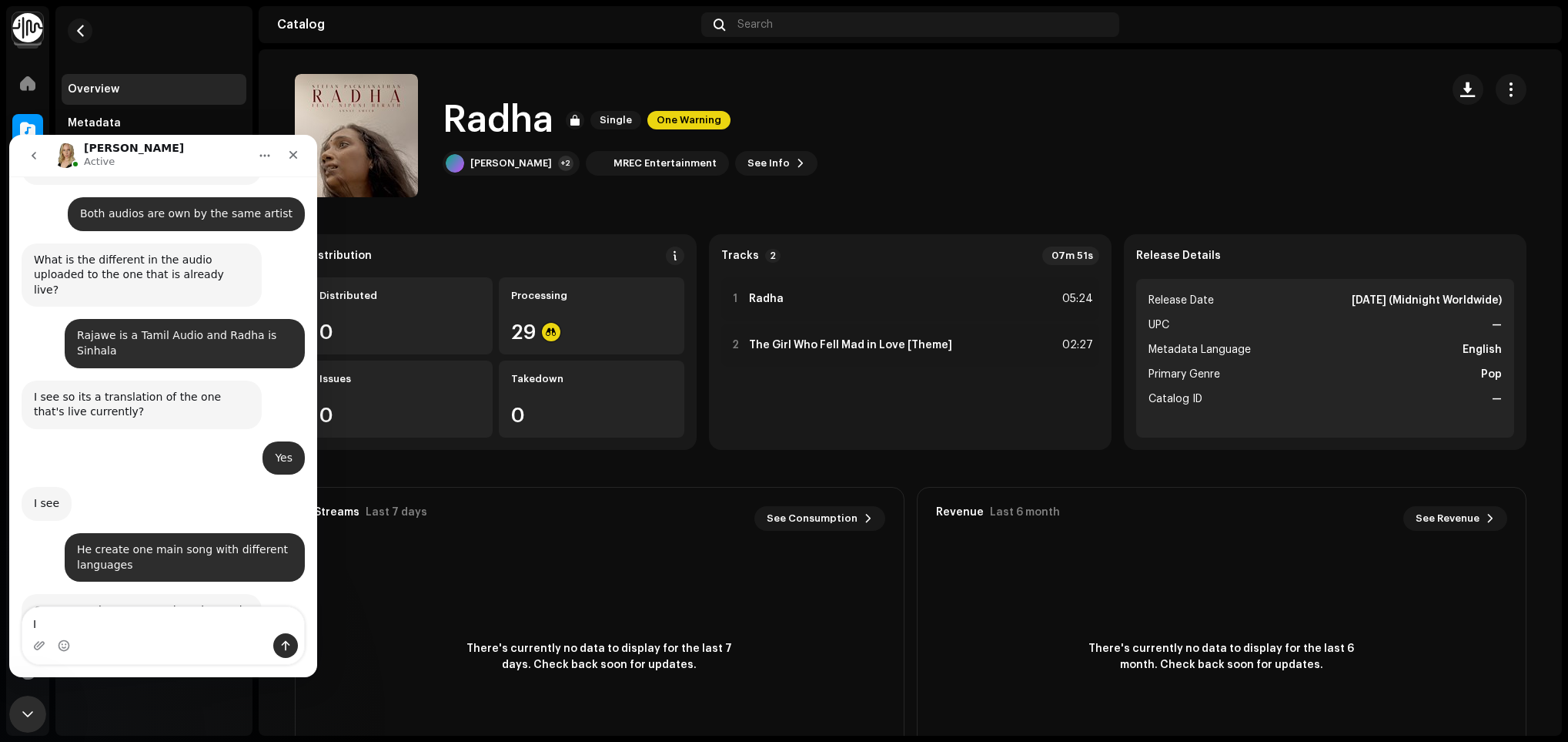
type textarea "I"
click at [155, 607] on textarea "Message…" at bounding box center [163, 620] width 282 height 26
type textarea "Just received"
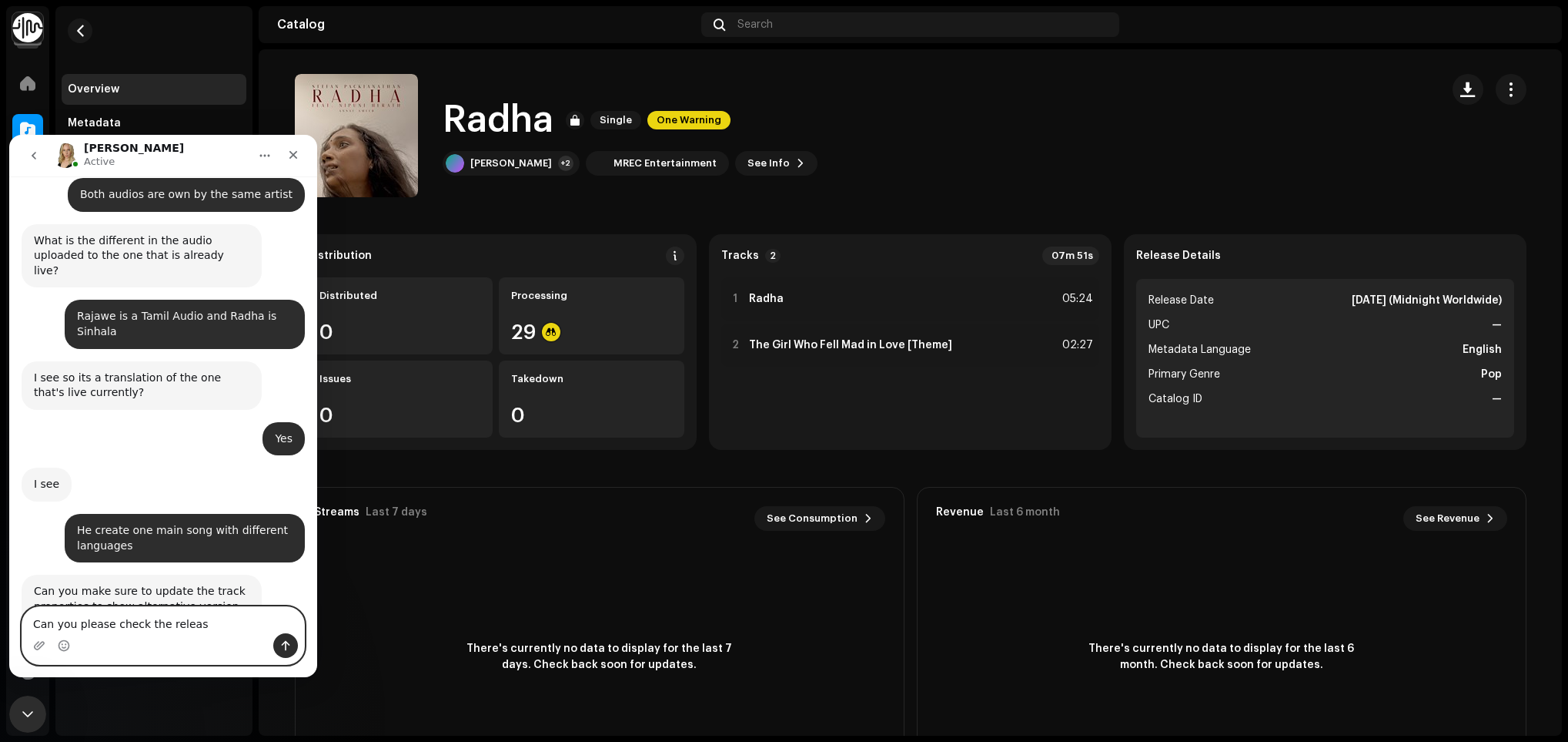
type textarea "Can you please check the release"
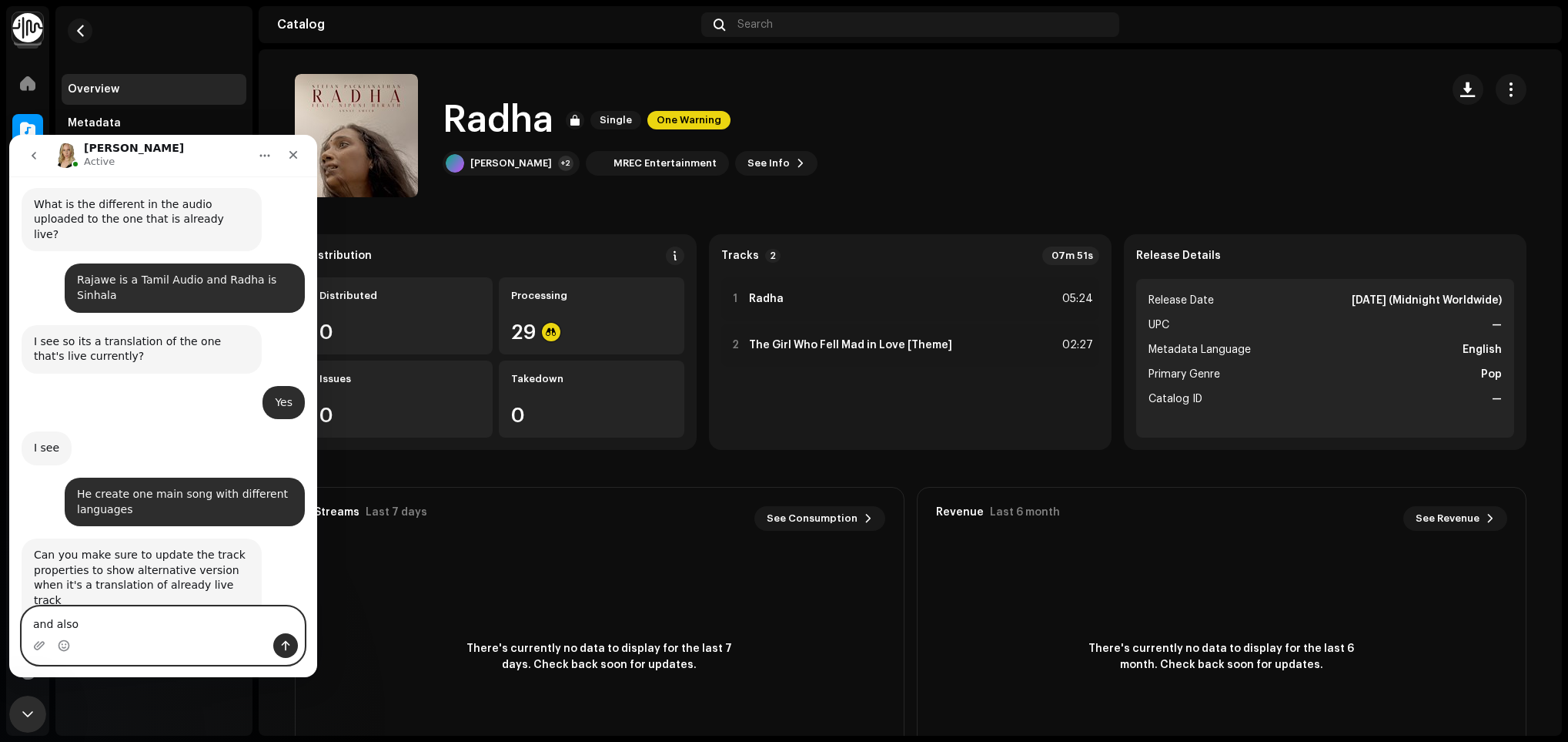
scroll to position [12051, 0]
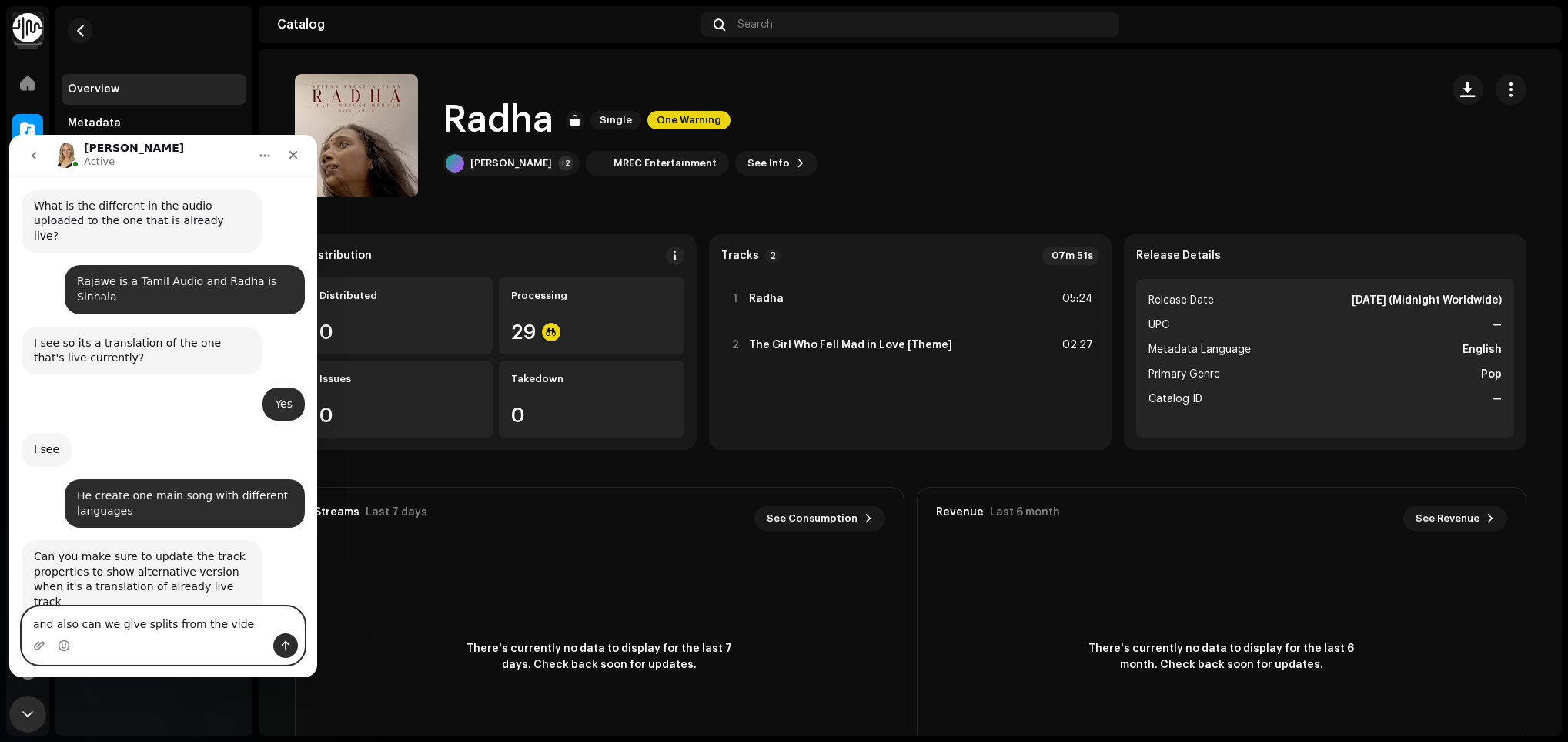
type textarea "and also can we give splits from the video"
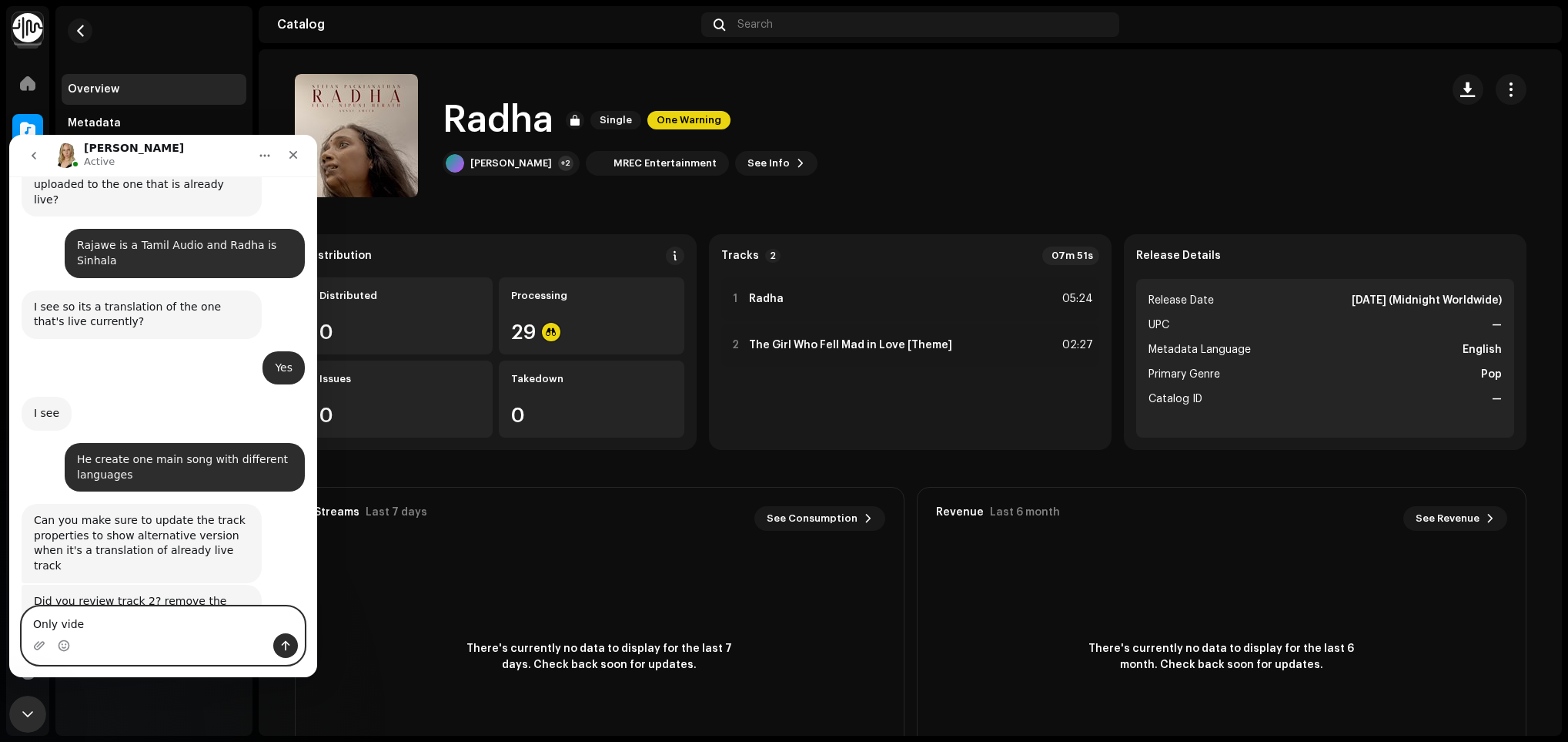
type textarea "Only video"
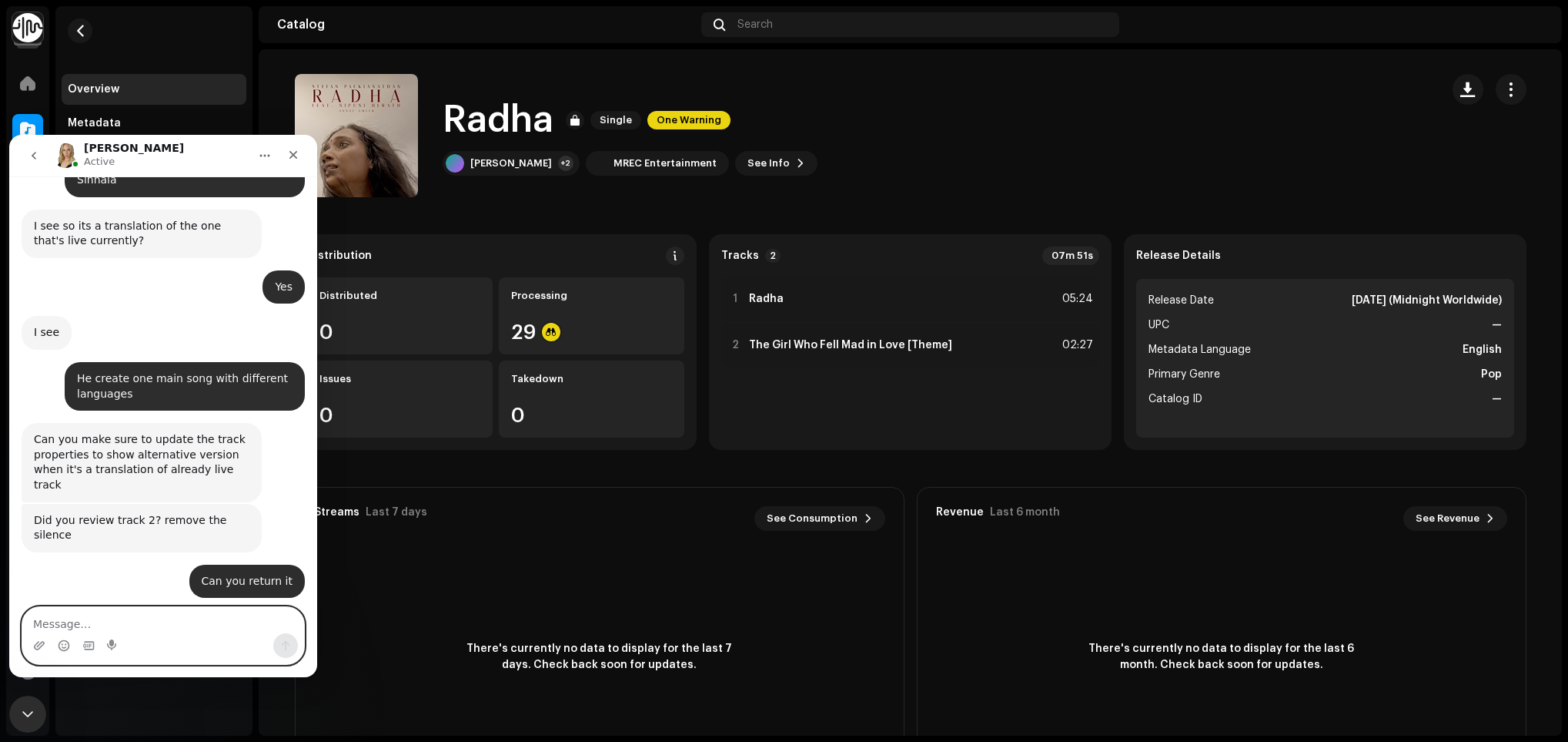
scroll to position [12203, 0]
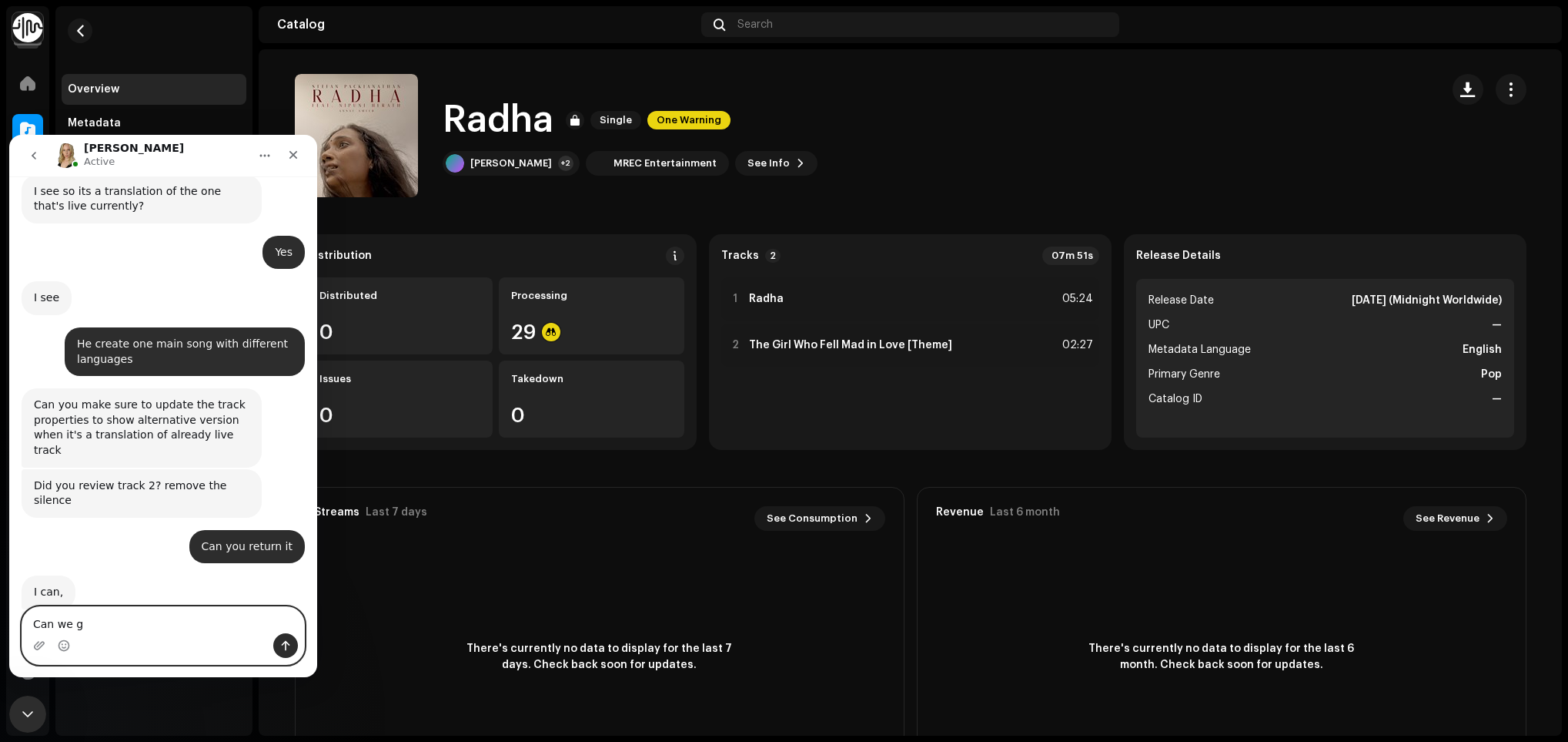
type textarea "Can we ge"
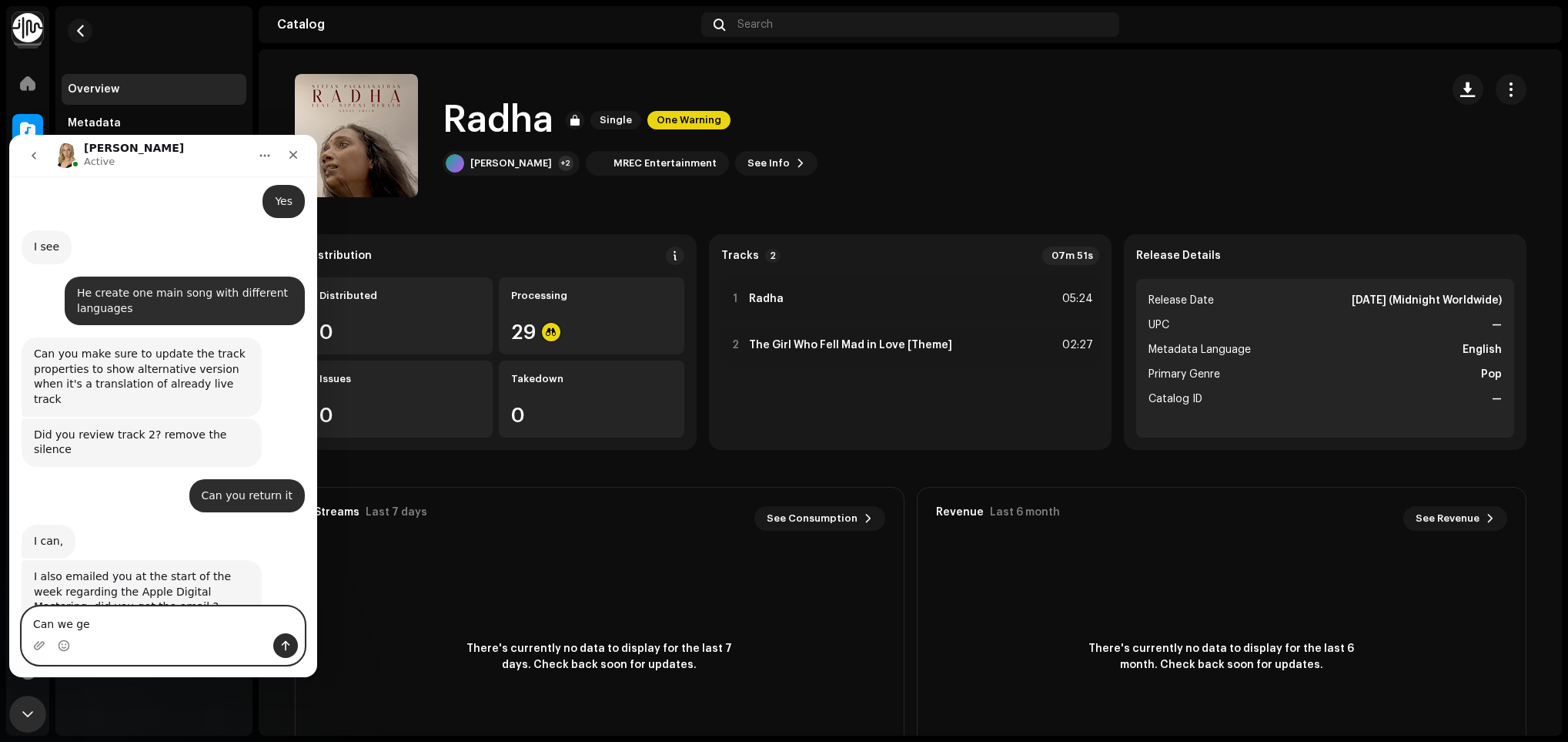
drag, startPoint x: 137, startPoint y: 632, endPoint x: -5, endPoint y: 633, distance: 142.0
click at [9, 633] on html "Jessica Active Ask us anything, or share your feedback. December 20 Hi Jessica …" at bounding box center [163, 406] width 308 height 543
type textarea "V"
type textarea "W"
click at [218, 614] on textarea "Can we collect revenue only from" at bounding box center [163, 620] width 282 height 26
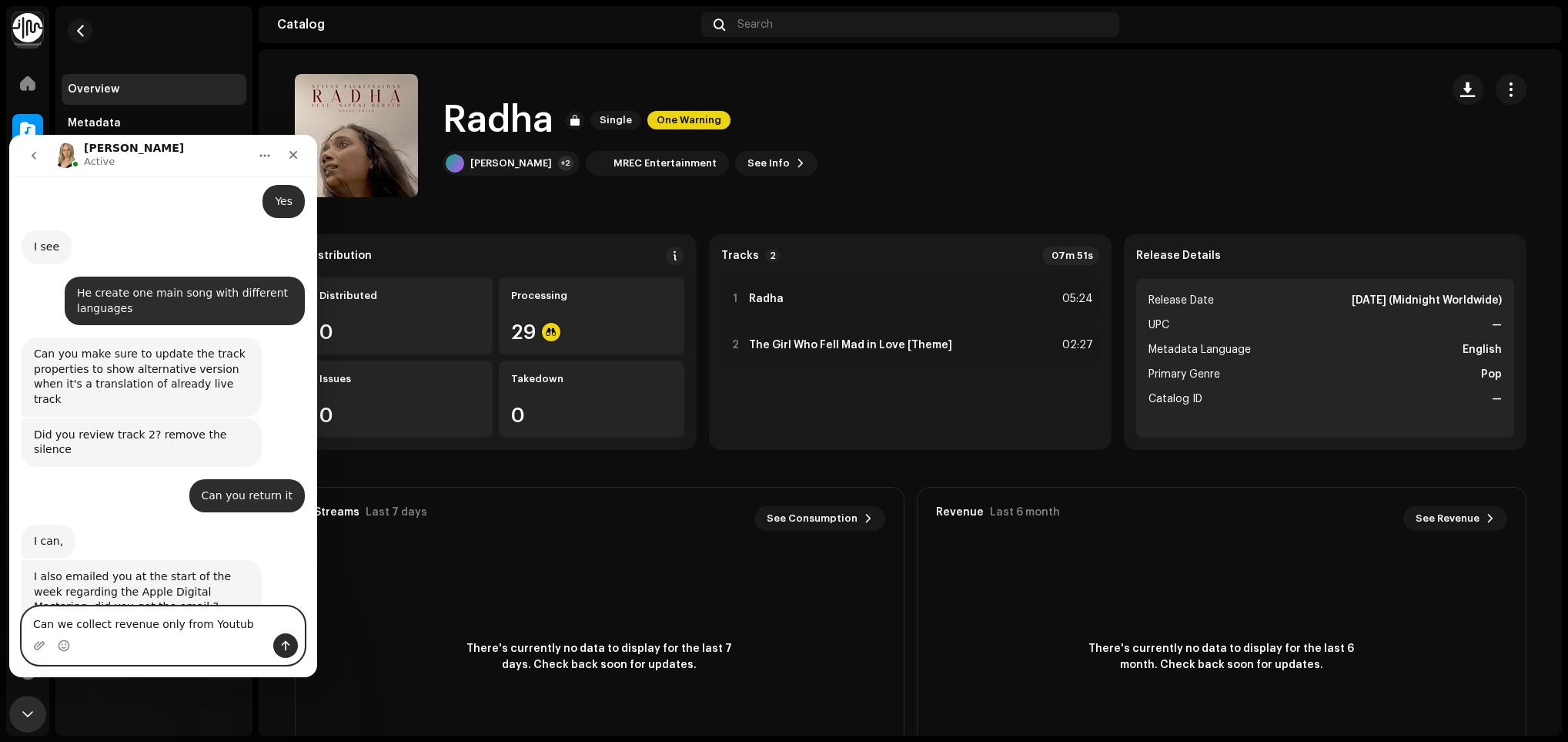
type textarea "Can we collect revenue only from Youtube"
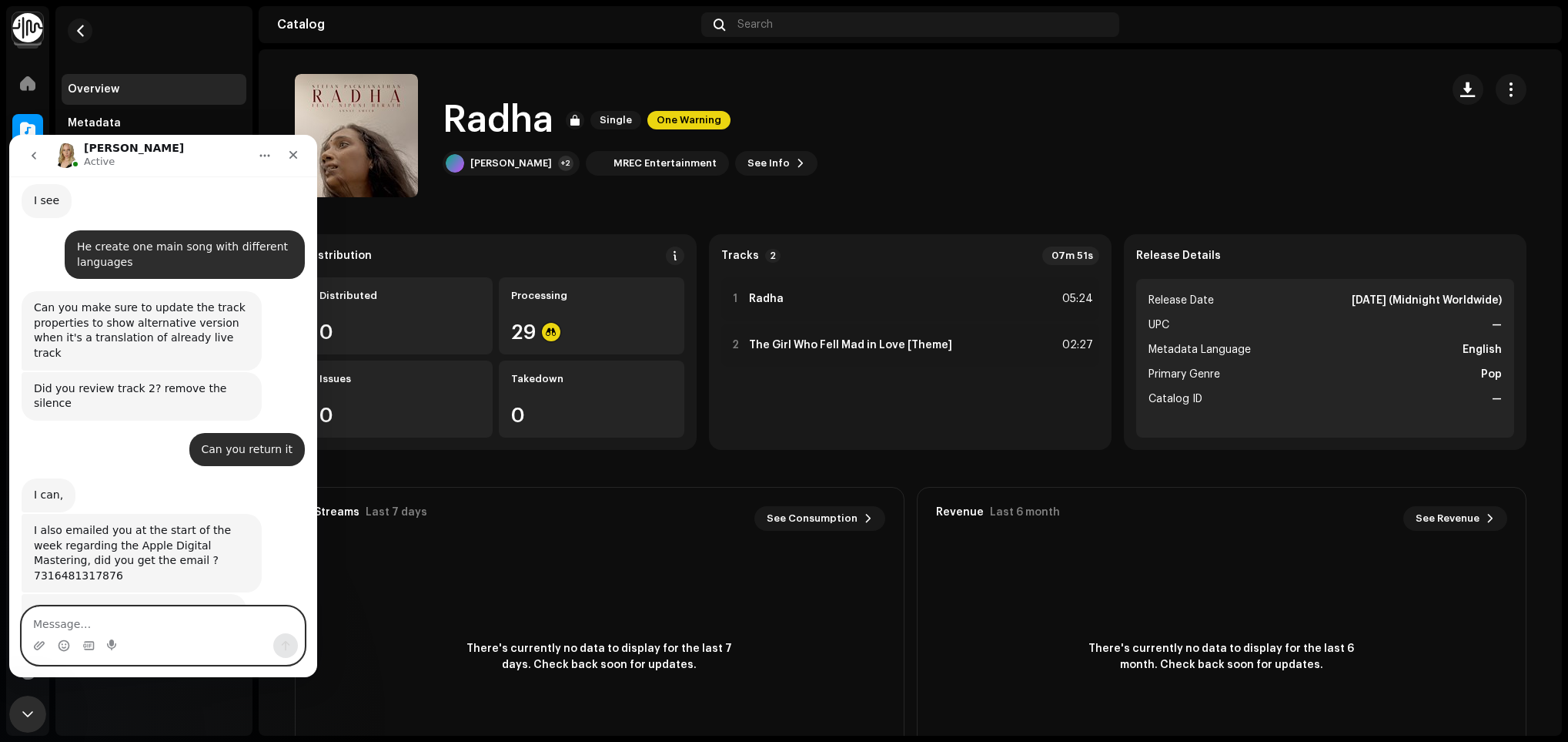
scroll to position [12299, 0]
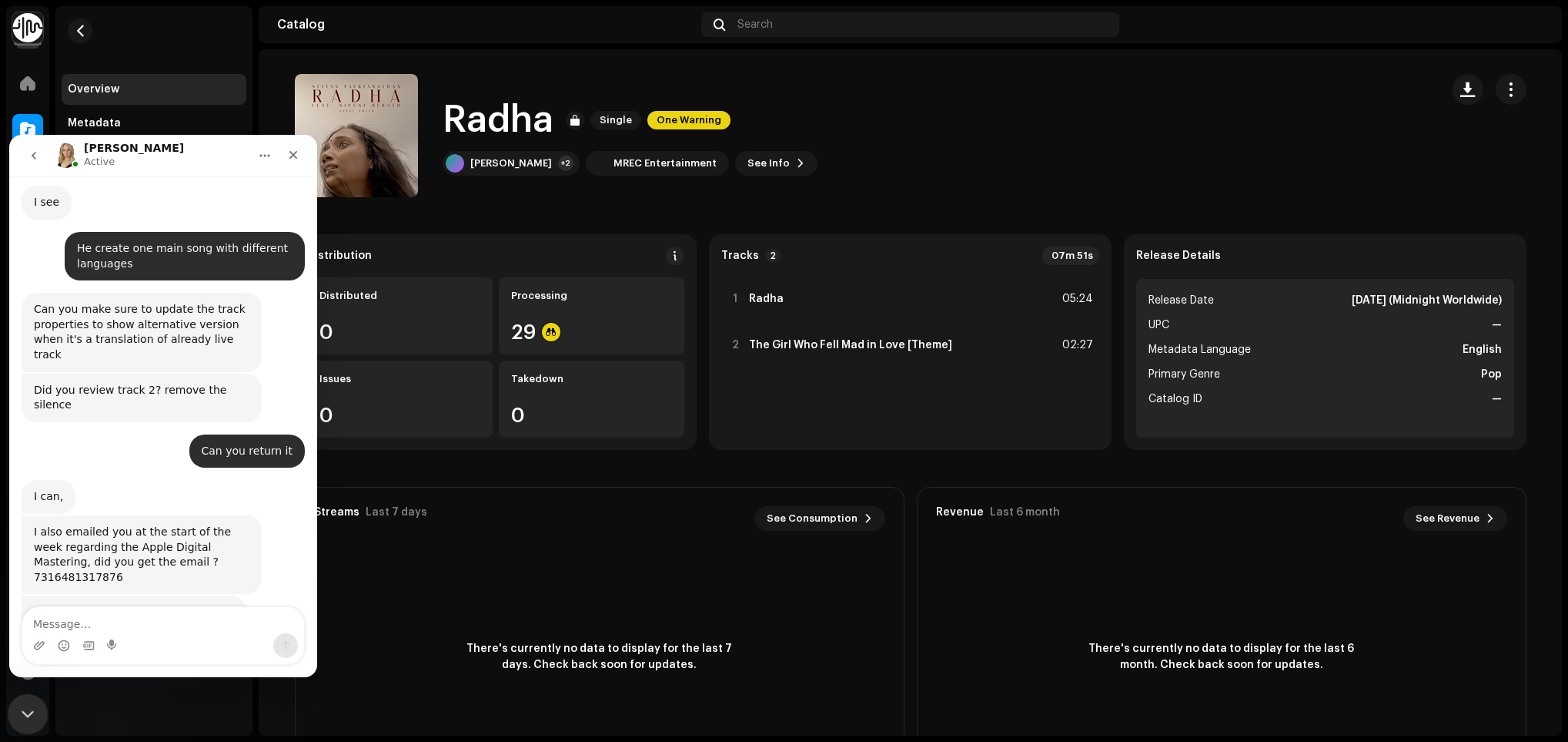
click at [26, 716] on icon "Close Intercom Messenger" at bounding box center [26, 712] width 19 height 19
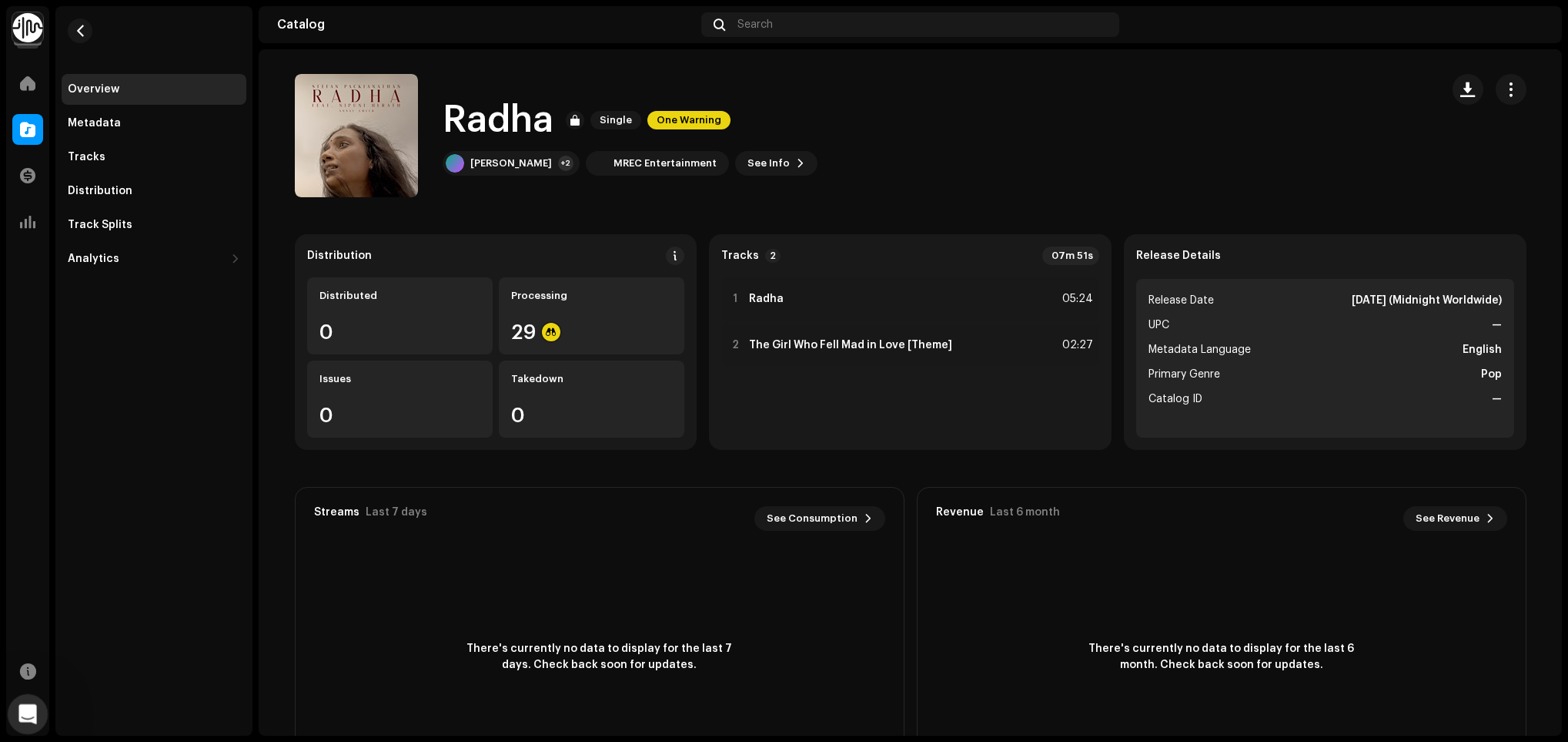
click at [26, 716] on icon "Open Intercom Messenger" at bounding box center [26, 712] width 26 height 26
